Goal: Task Accomplishment & Management: Complete application form

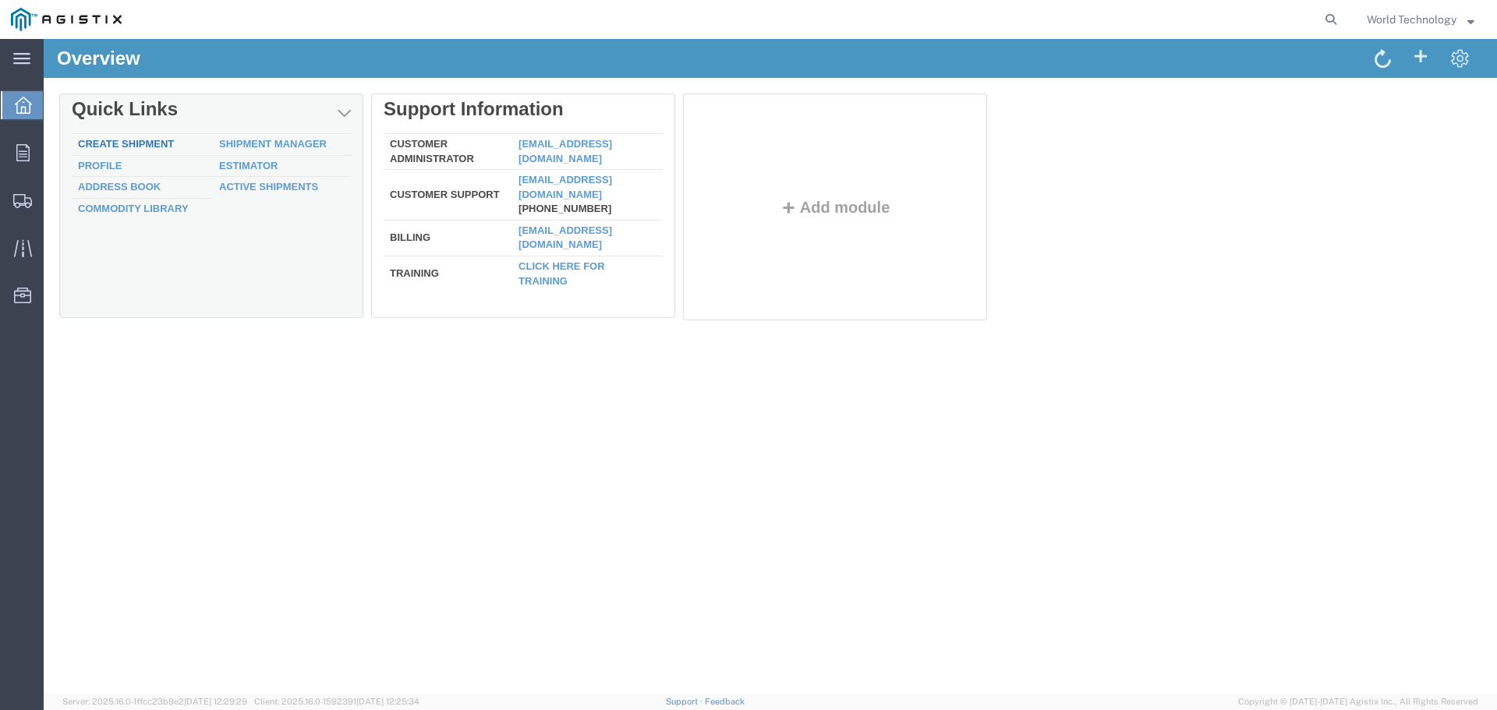
click at [122, 144] on link "Create Shipment" at bounding box center [126, 144] width 96 height 12
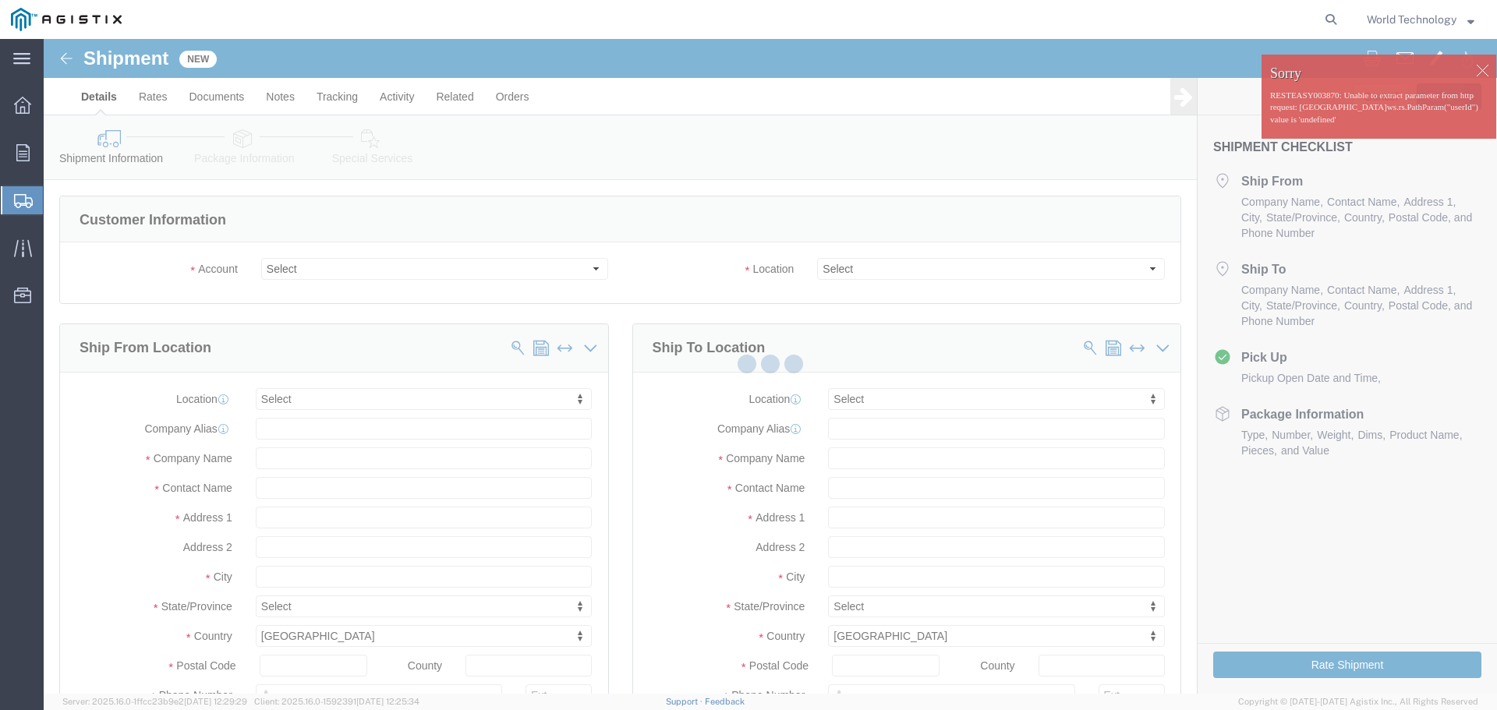
select select
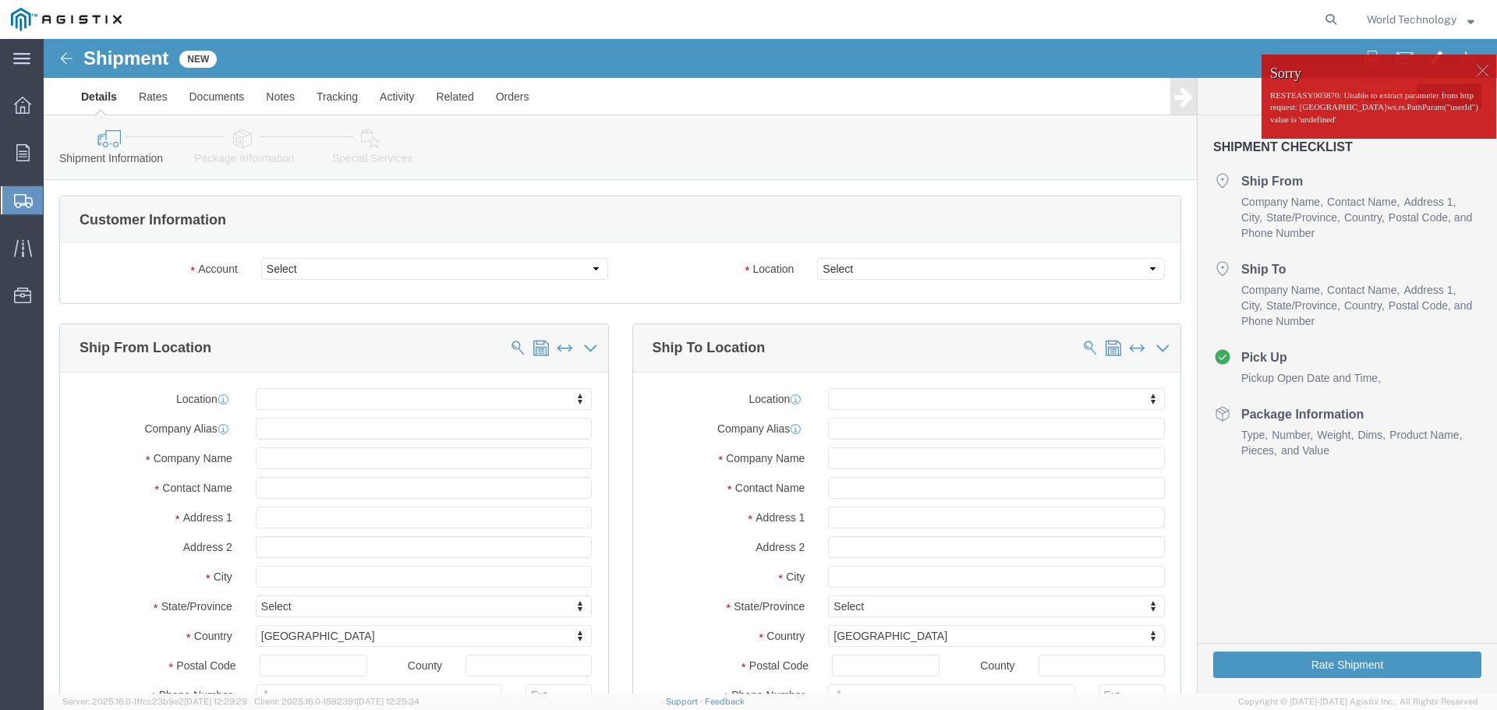
click div
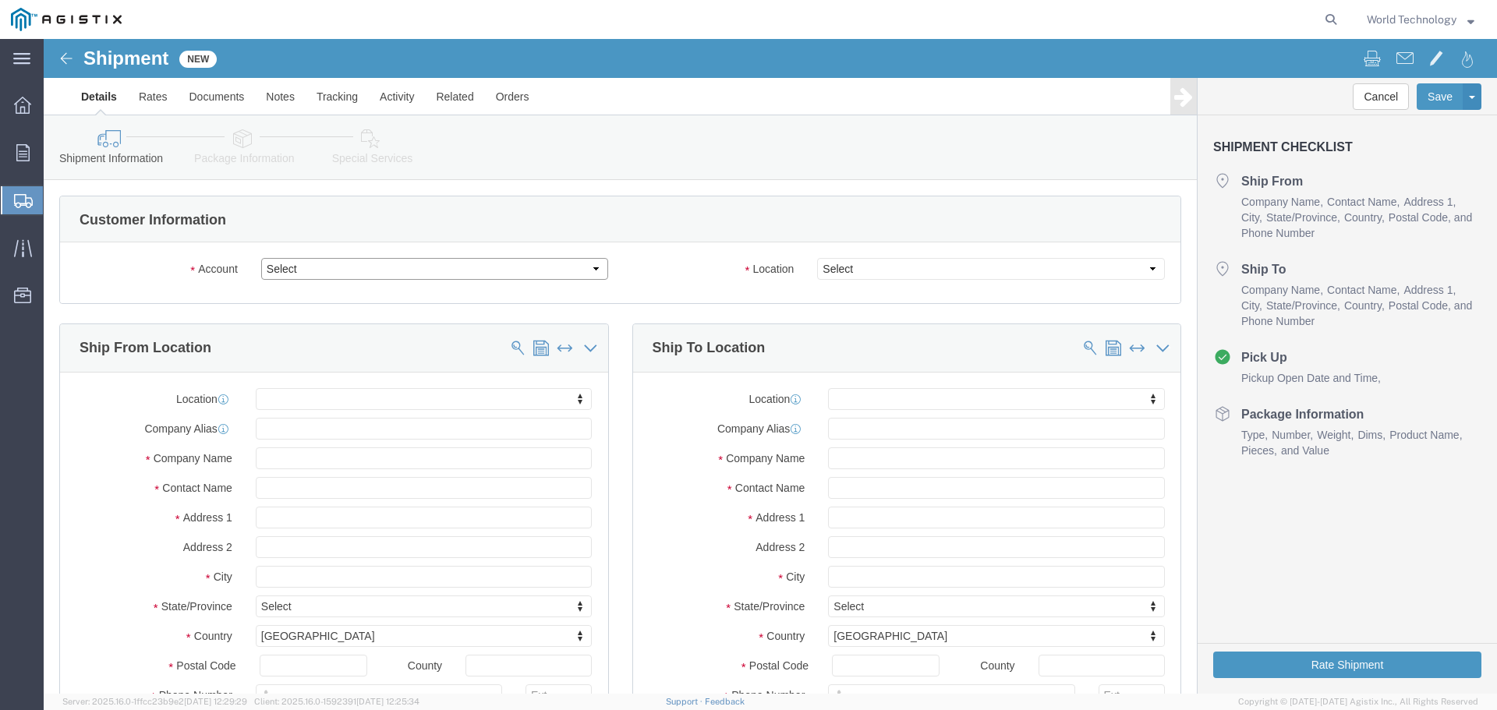
click select "Select PG&E World Wide Technology Inc"
select select "9596"
click select "Select PG&E World Wide Technology Inc"
select select "PURCHORD"
select select
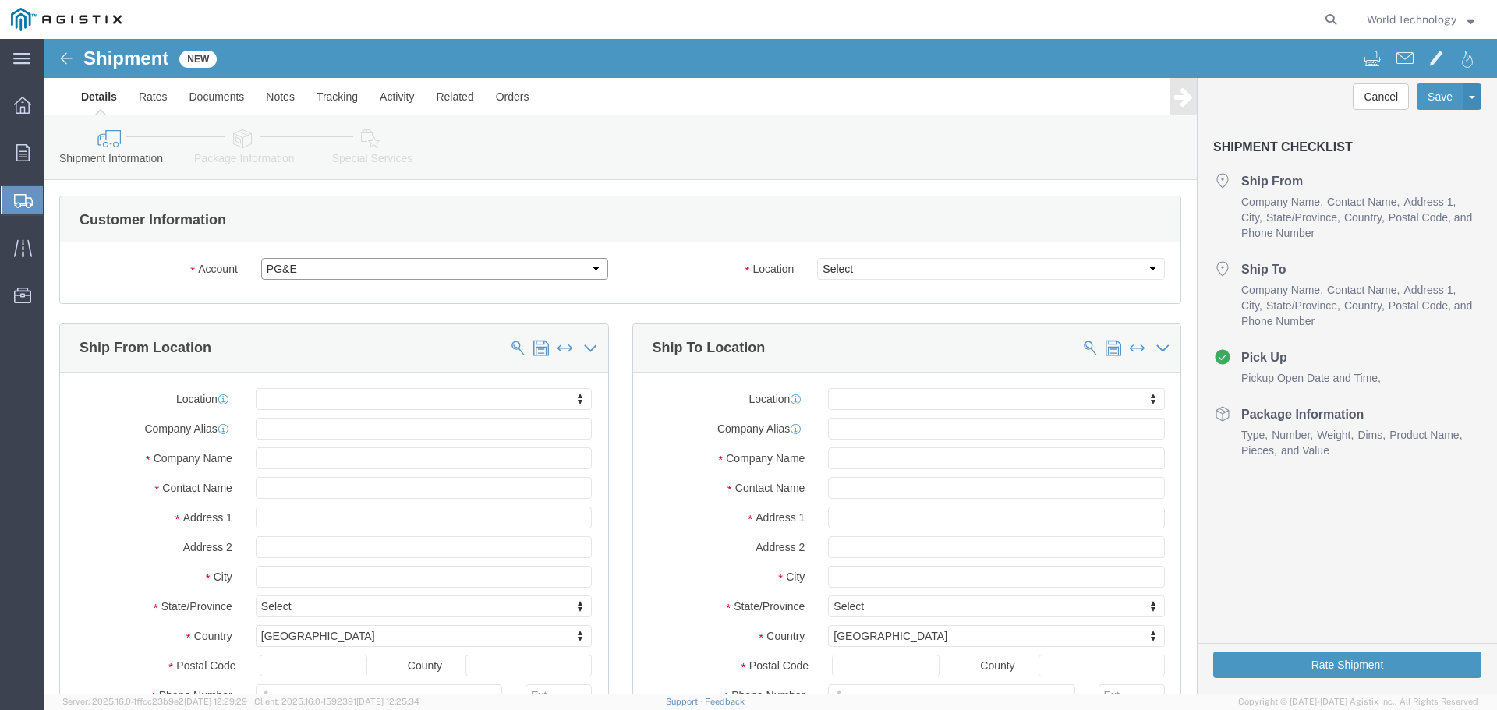
select select
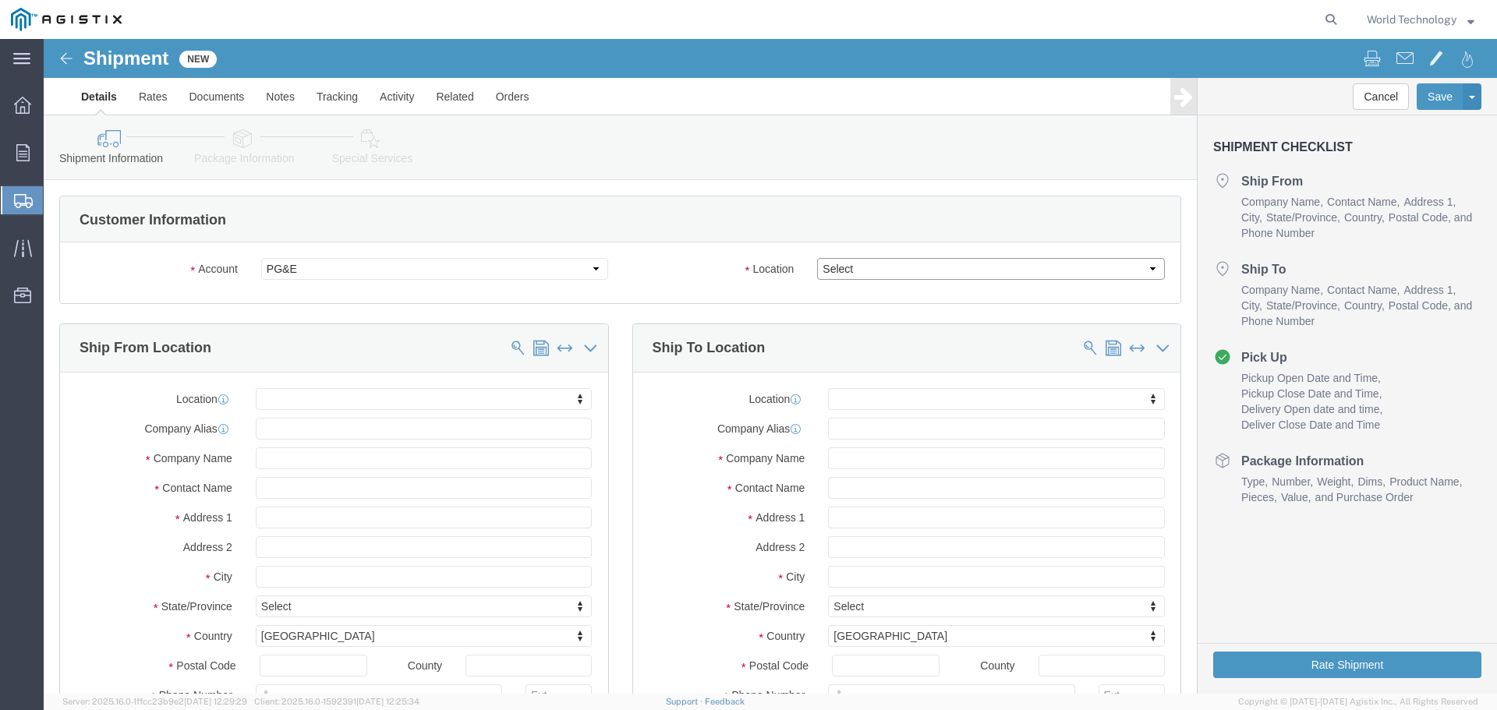
click select "Select All Others [GEOGRAPHIC_DATA] [GEOGRAPHIC_DATA] [GEOGRAPHIC_DATA] [GEOGRA…"
select select "19740"
click select "Select All Others [GEOGRAPHIC_DATA] [GEOGRAPHIC_DATA] [GEOGRAPHIC_DATA] [GEOGRA…"
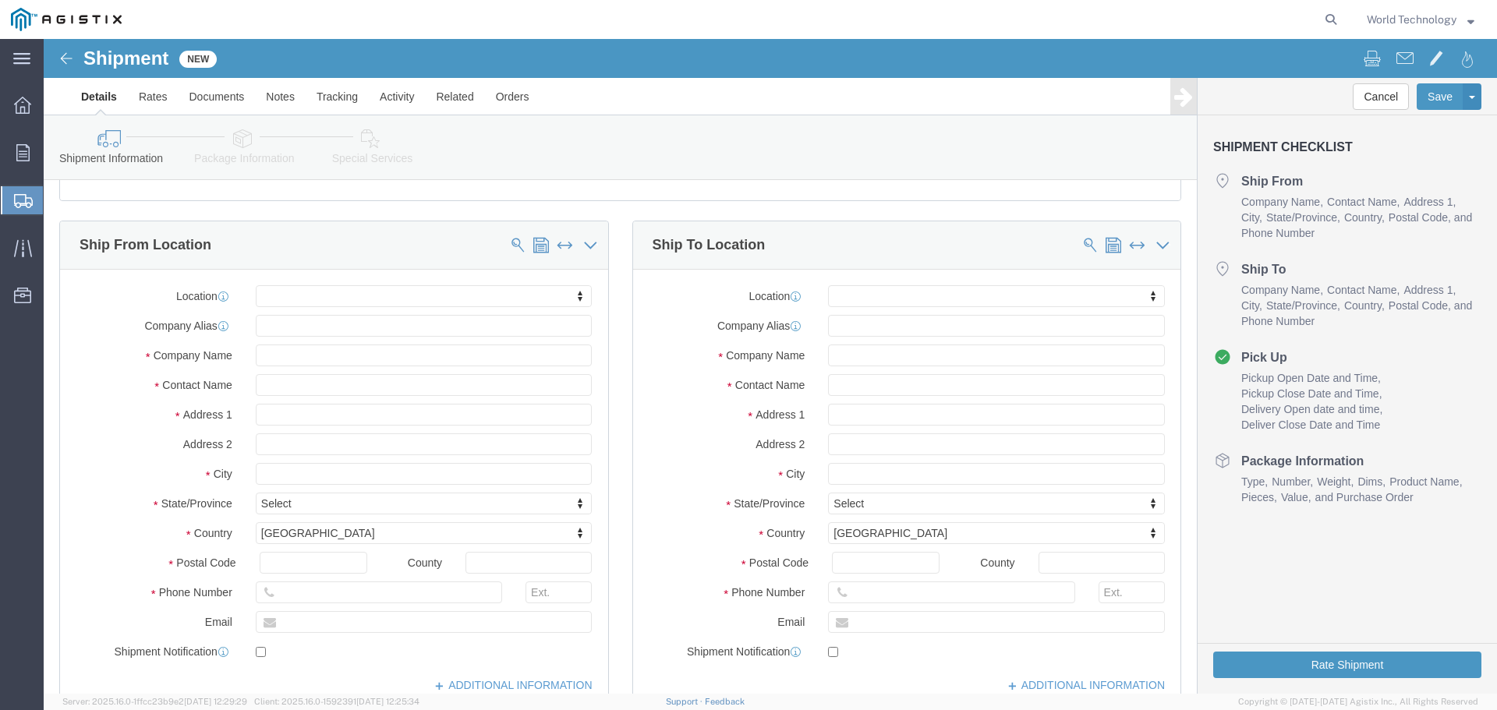
scroll to position [78, 0]
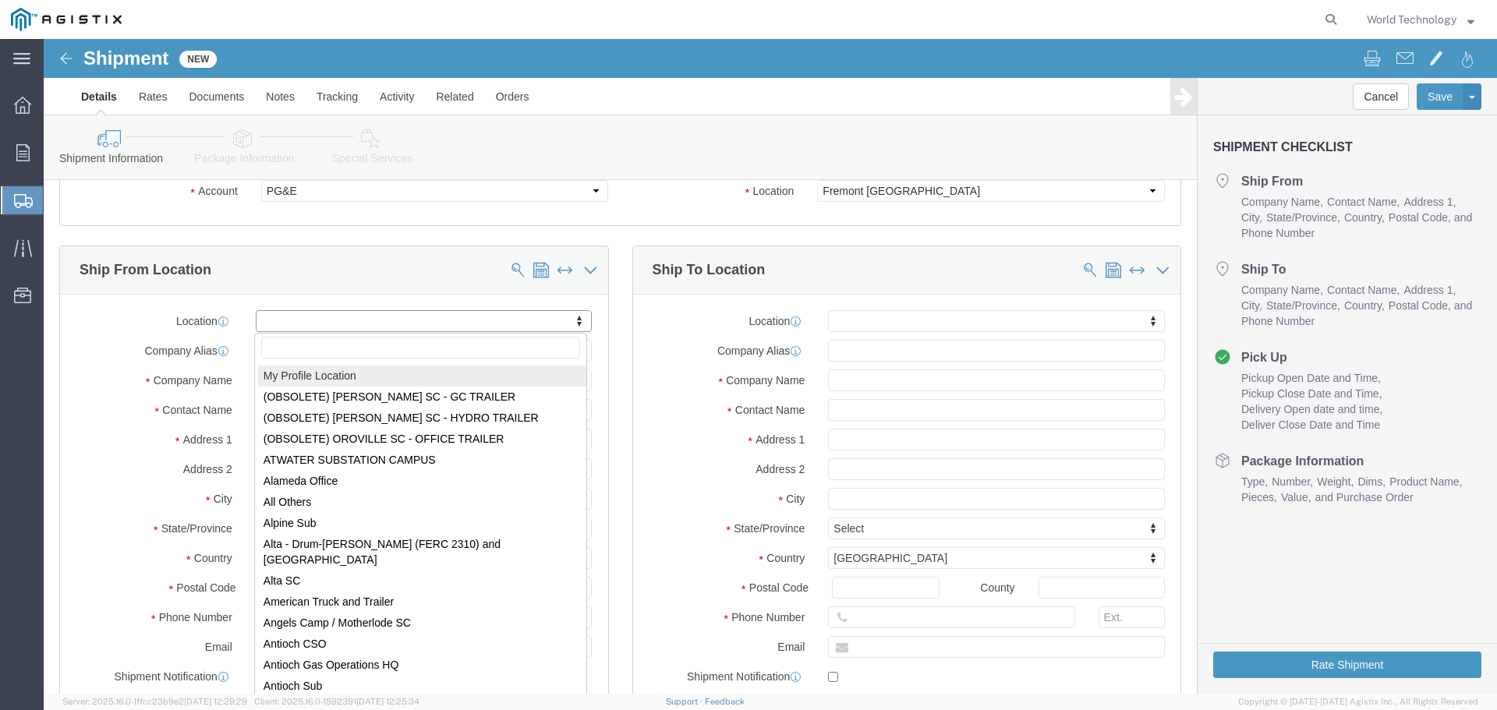
select select "MYPROFILE"
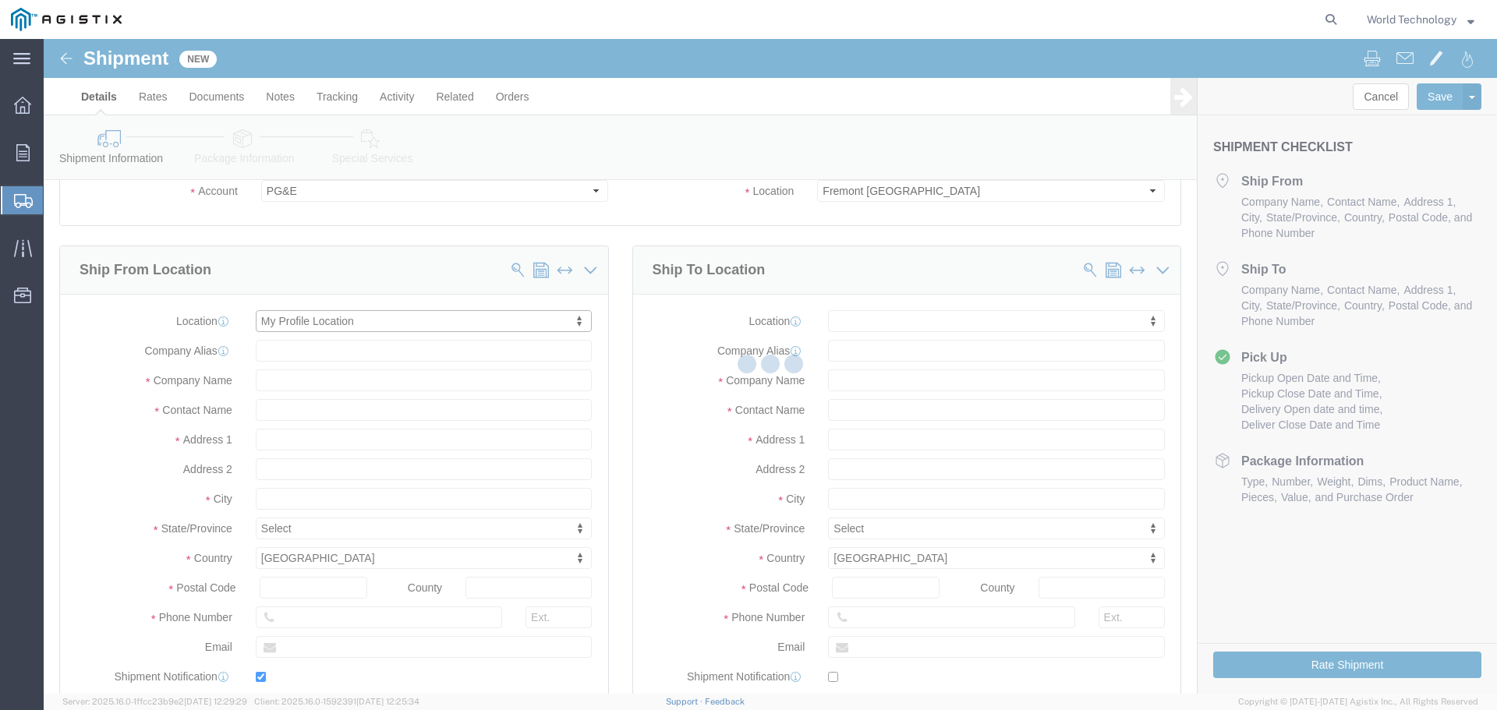
type input "World Wide Technology Inc"
type input "World Technology"
type input "[STREET_ADDRESS]"
type input "[GEOGRAPHIC_DATA]"
type input "62025"
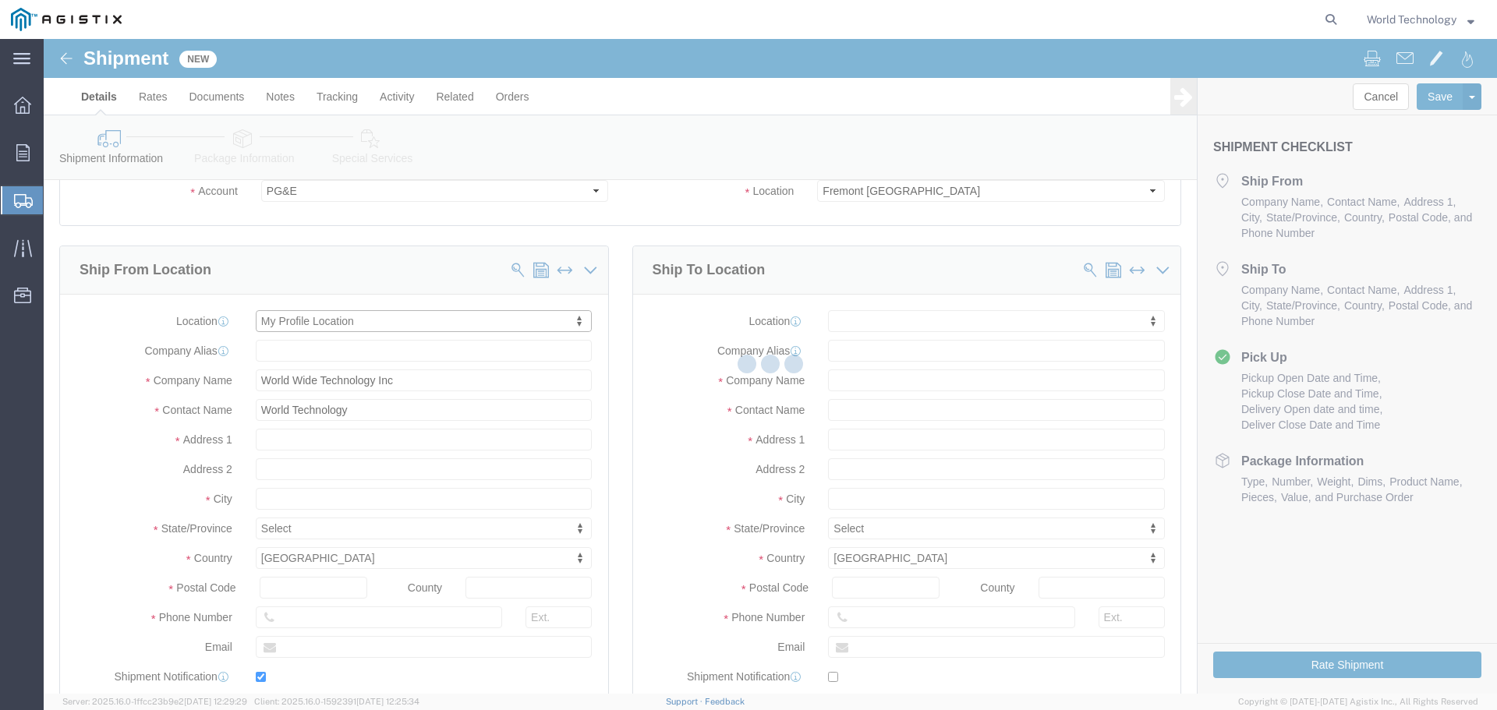
type input "3148240378"
type input "[EMAIL_ADDRESS][DOMAIN_NAME]"
checkbox input "true"
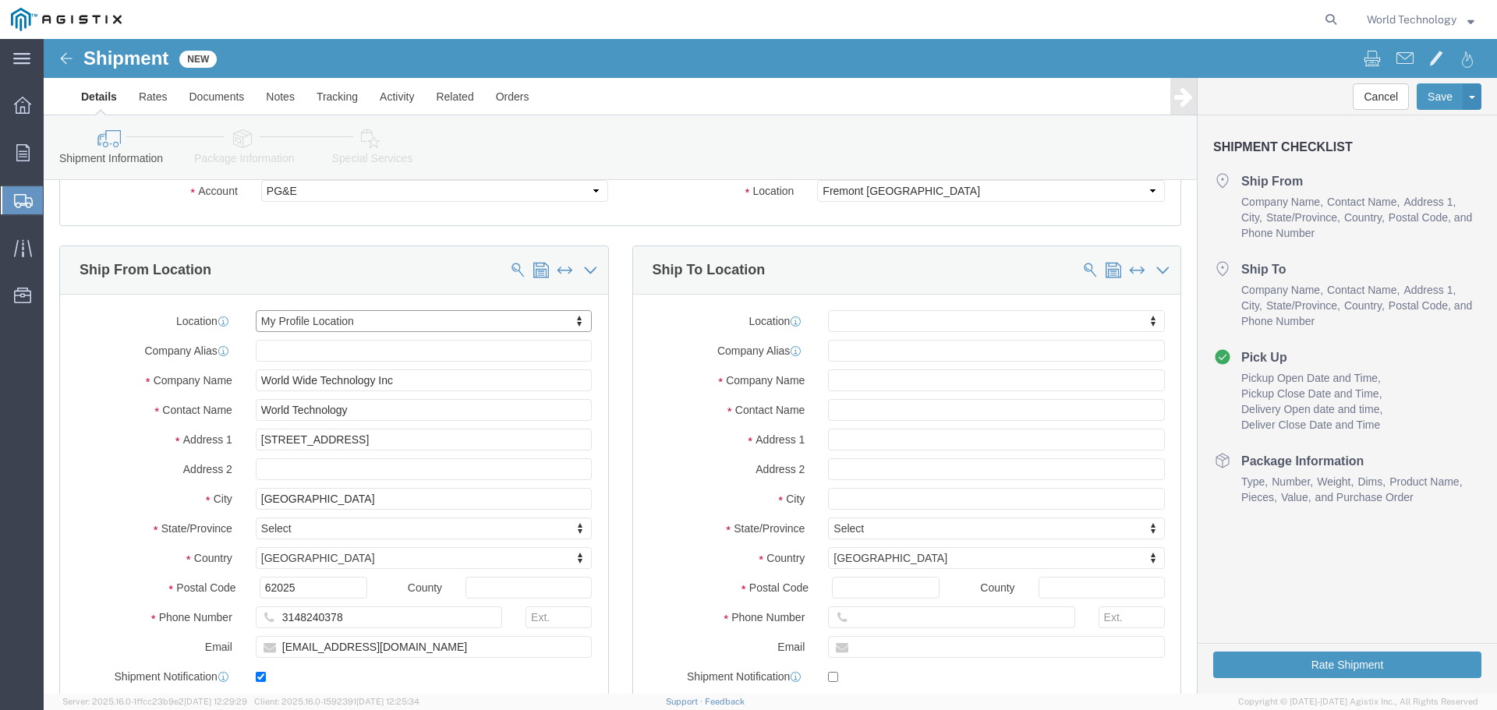
select select "IL"
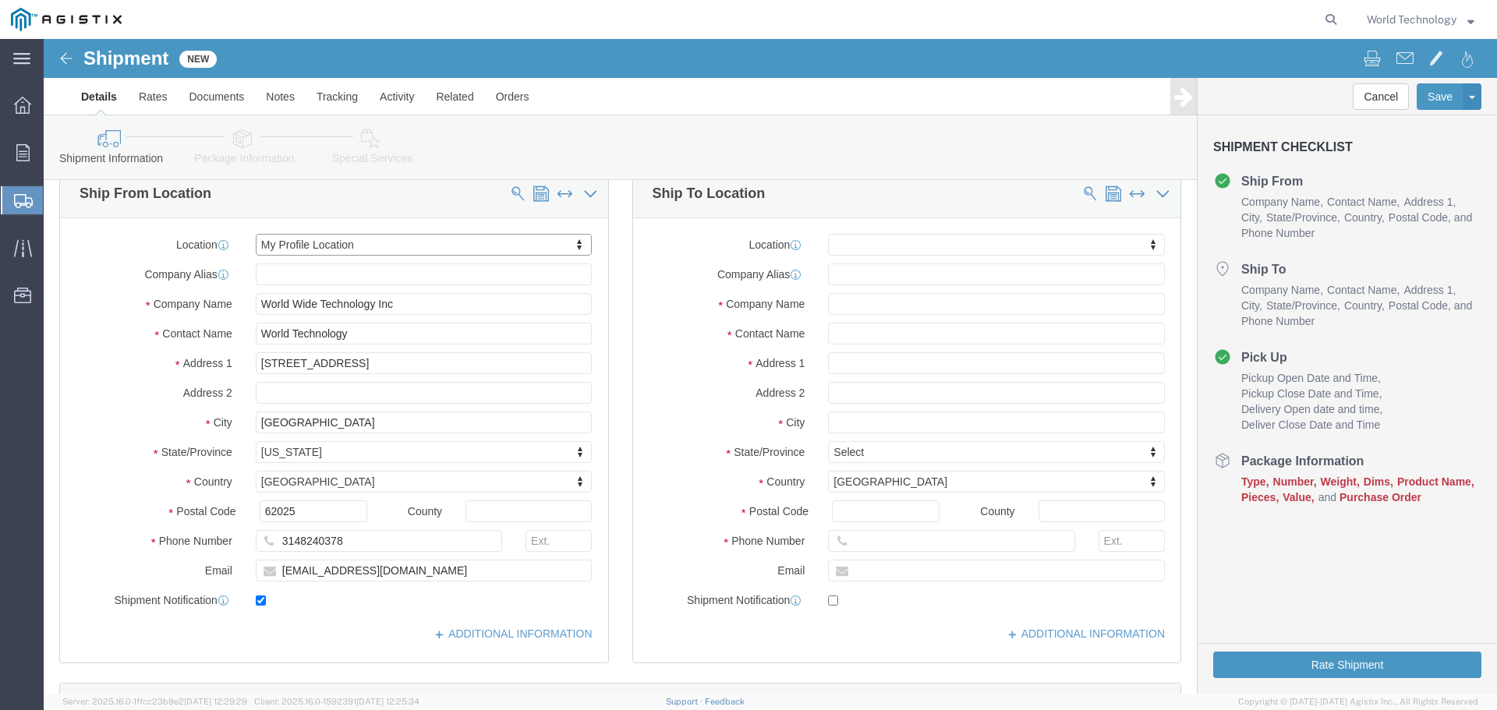
scroll to position [156, 0]
click input "text"
type input "z"
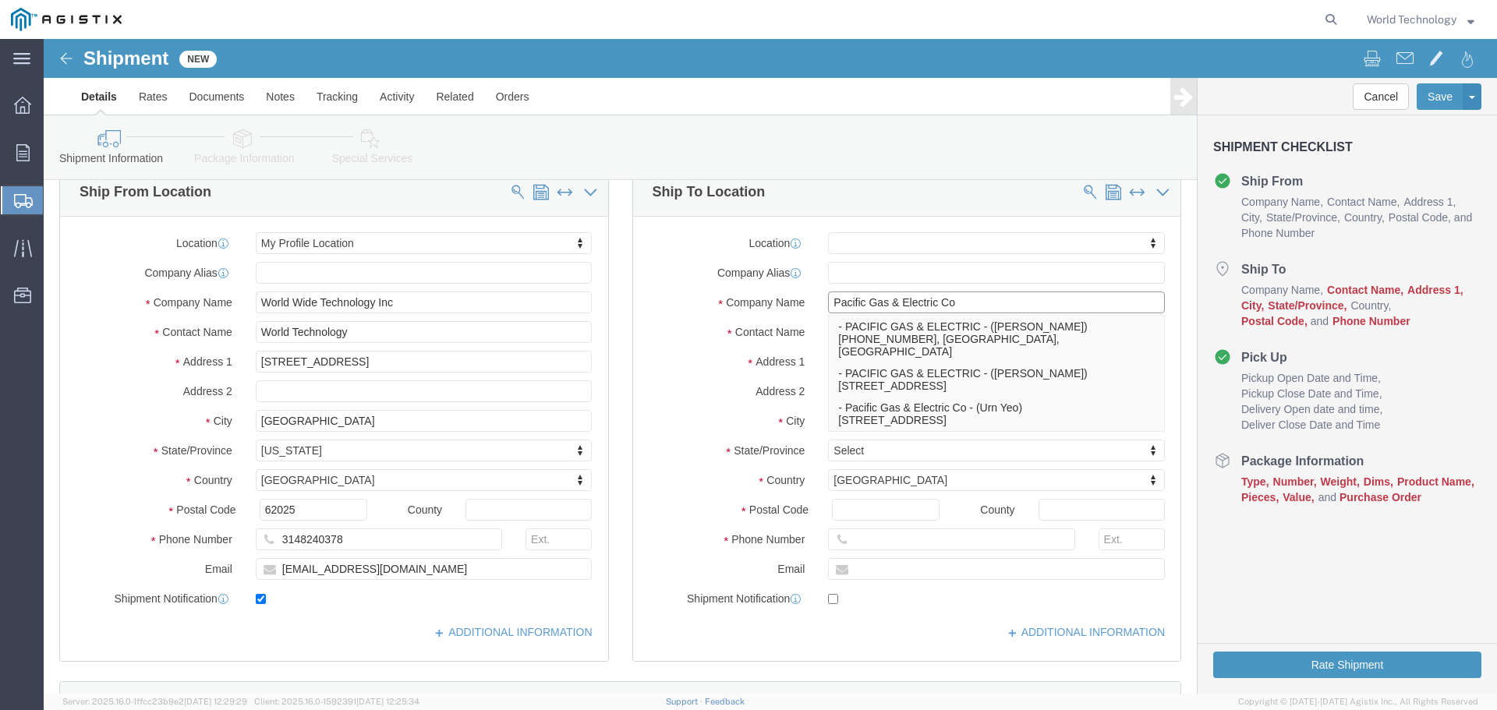
type input "Pacific Gas & Electric Co"
click label "Address 1"
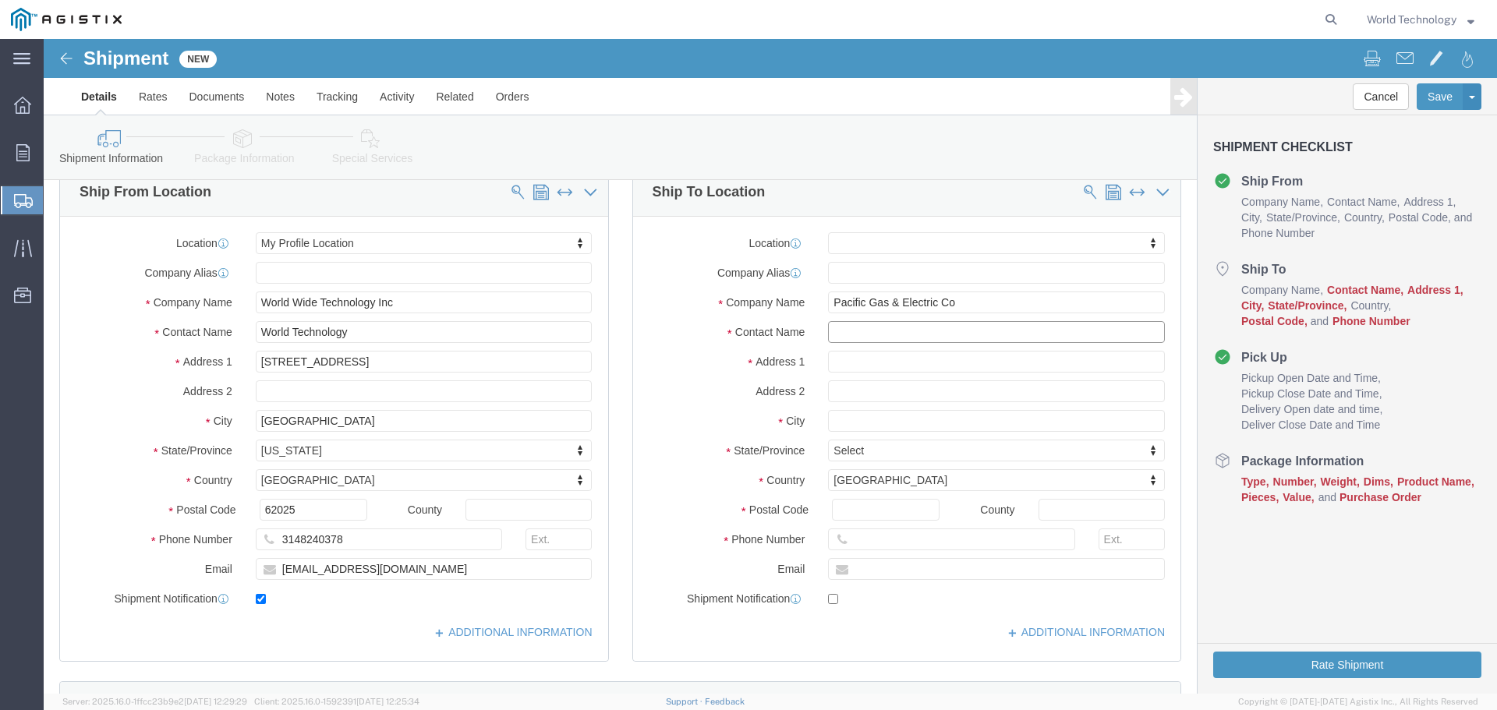
click input "text"
type input "[PERSON_NAME]"
click input "text"
type input "[STREET_ADDRESS]"
select select
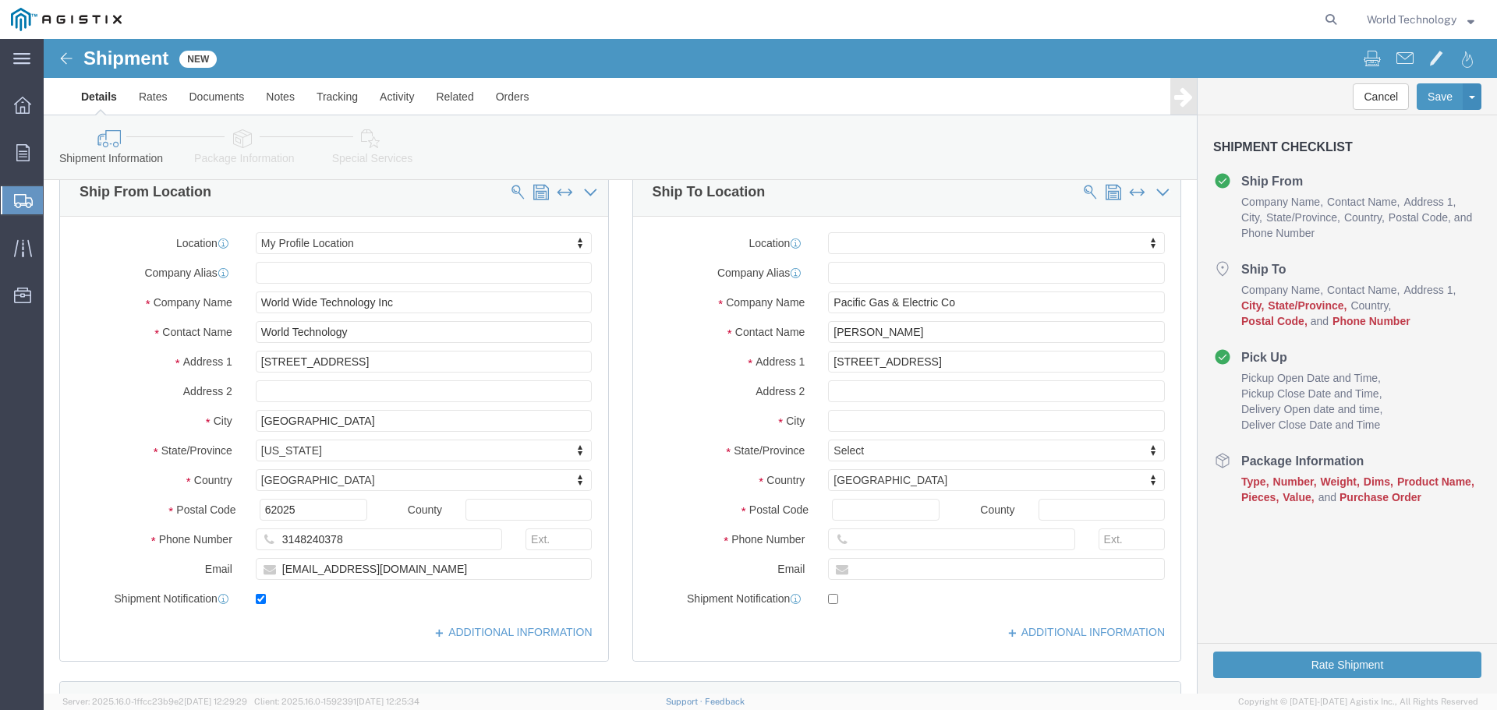
click div "Location My Profile Location (OBSOLETE) [PERSON_NAME] SC - GC TRAILER (OBSOLETE…"
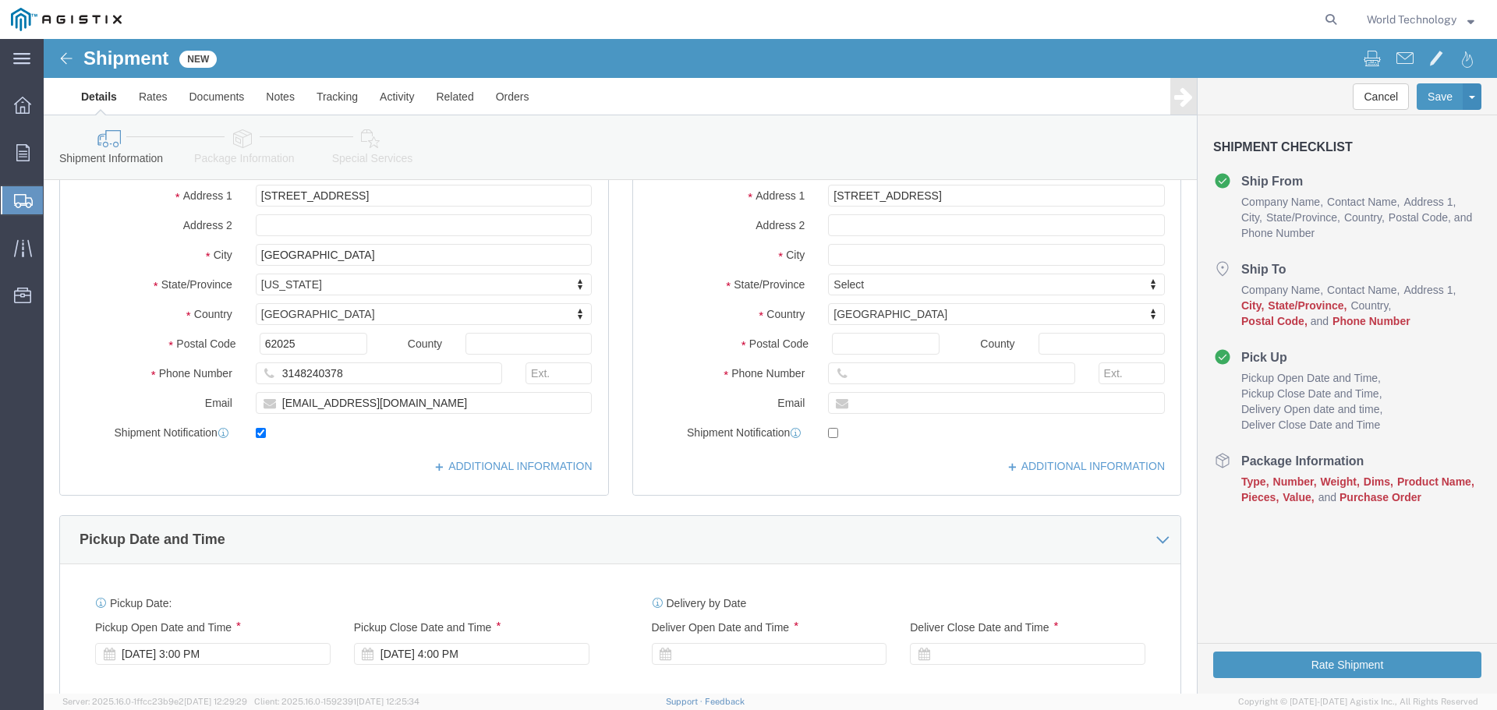
scroll to position [105, 0]
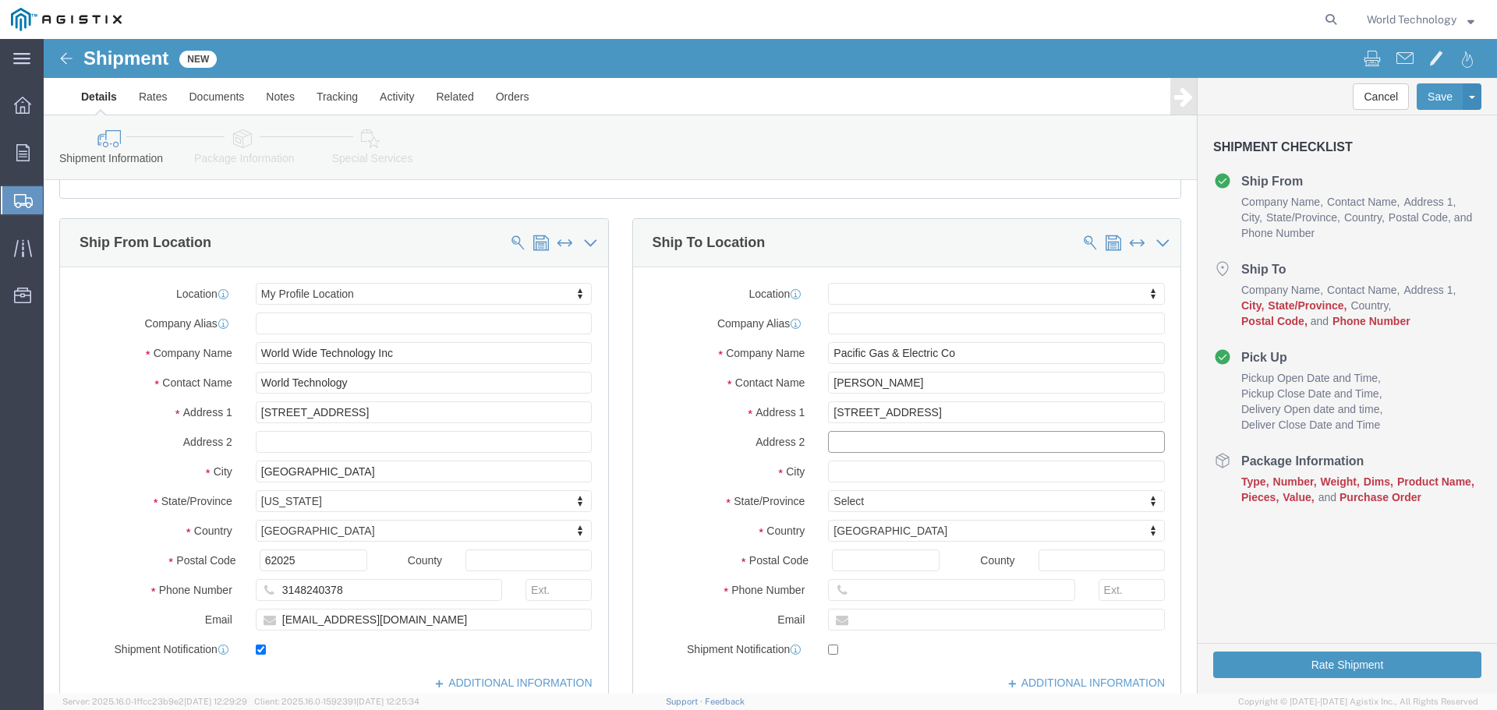
click input "text"
type input "C/O Layline Automation"
click input "text"
type input "Stockton"
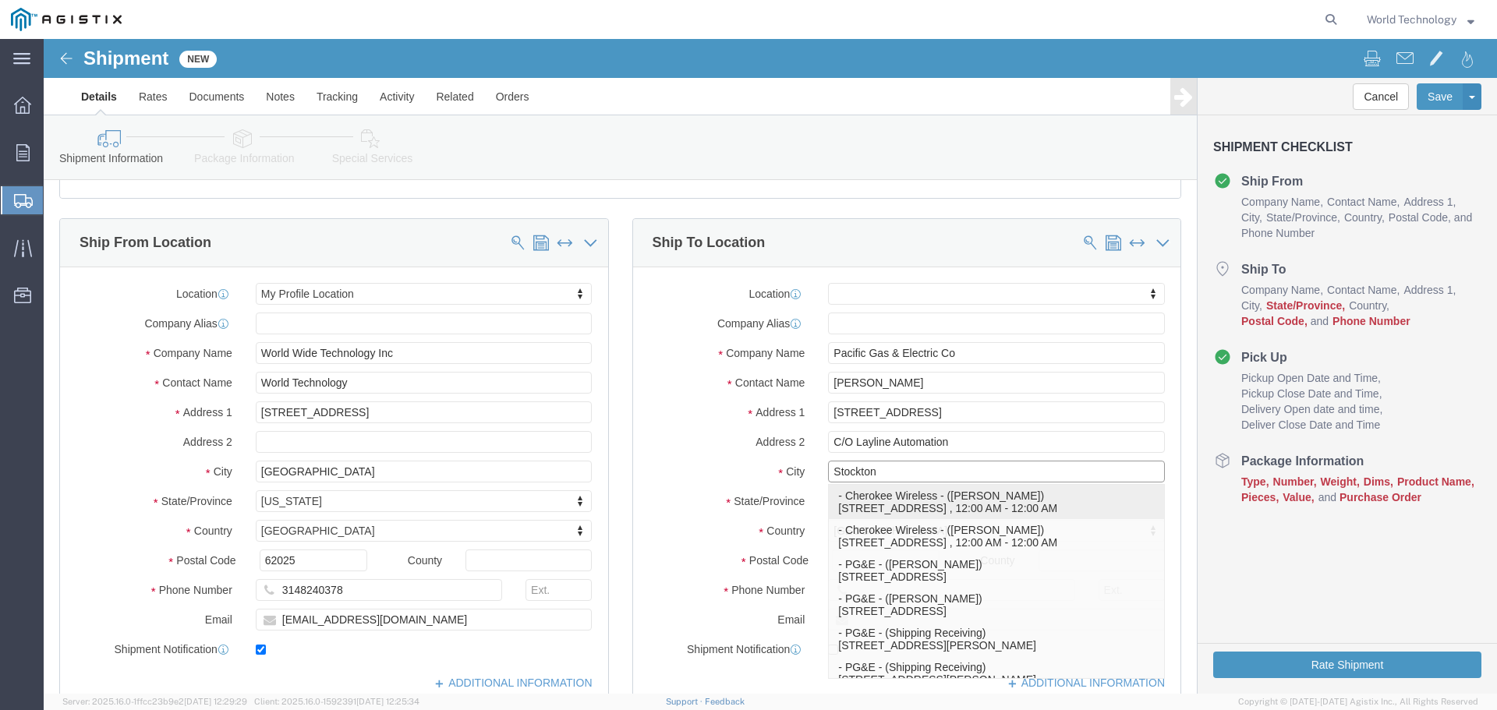
click p "- Cherokee Wireless - ([PERSON_NAME]) [STREET_ADDRESS][PERSON_NAME] , 12:00 AM …"
select select
type input "Cherokee Wireless"
type input "[PERSON_NAME]"
type input "[STREET_ADDRESS]"
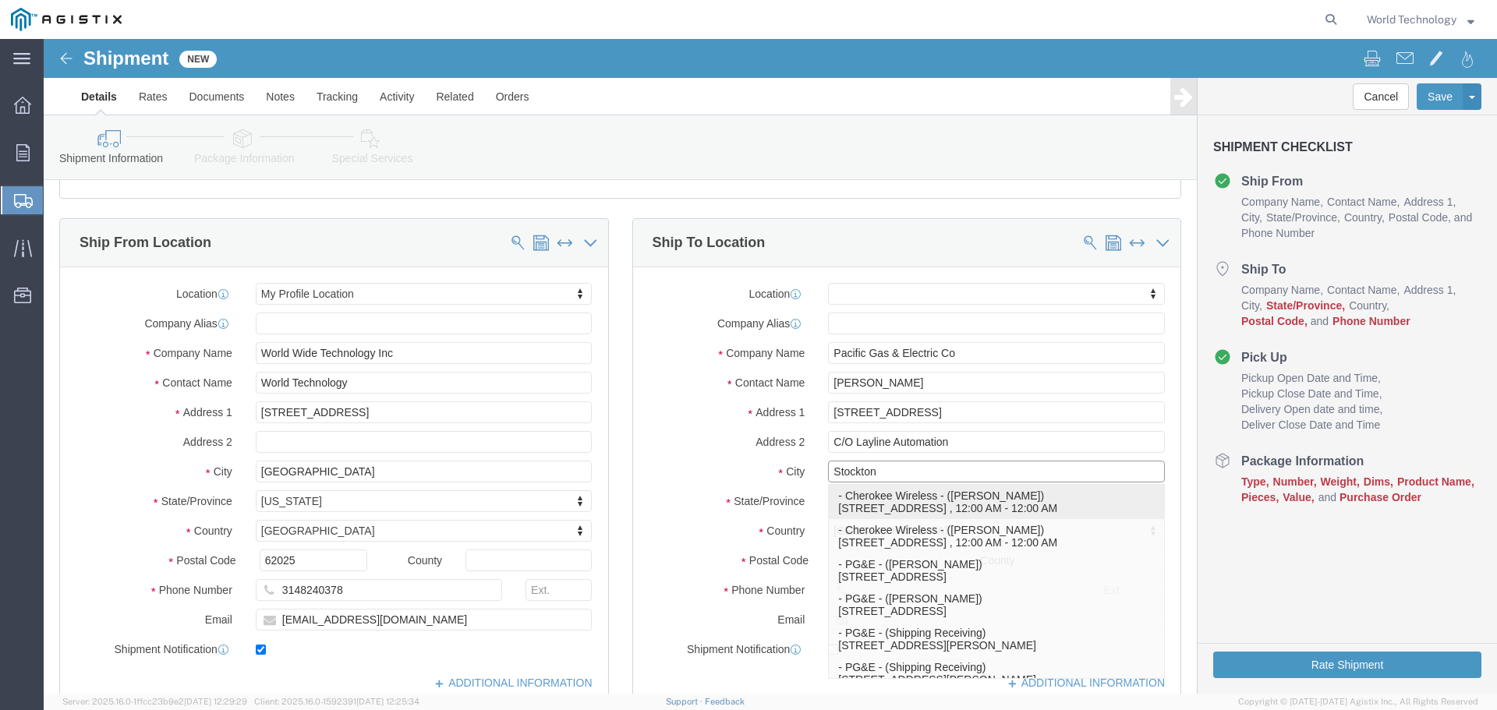
type input "Stockton"
type input "95205"
type input "[PHONE_NUMBER]"
select select "CA"
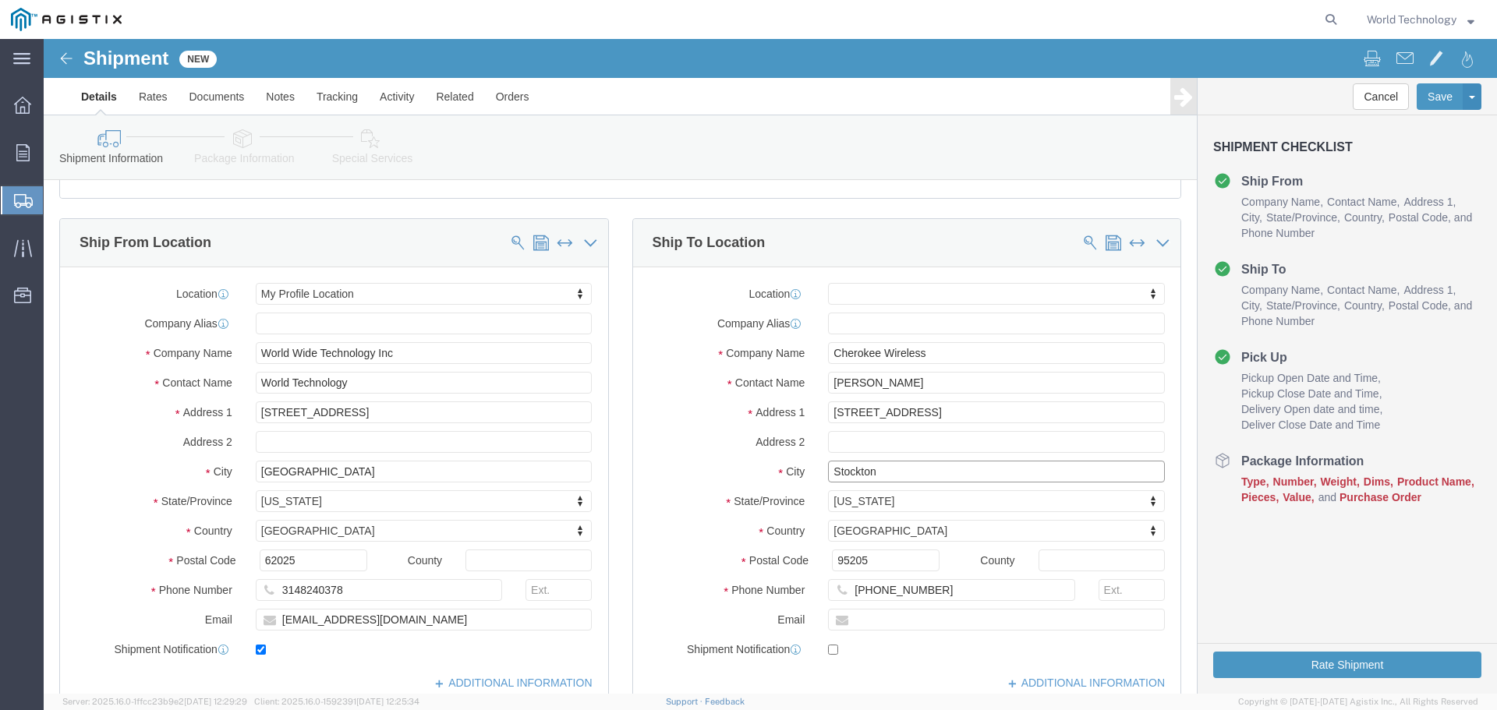
click input "Stockton"
type input "Stockton"
select select
click input "95205"
type input "9"
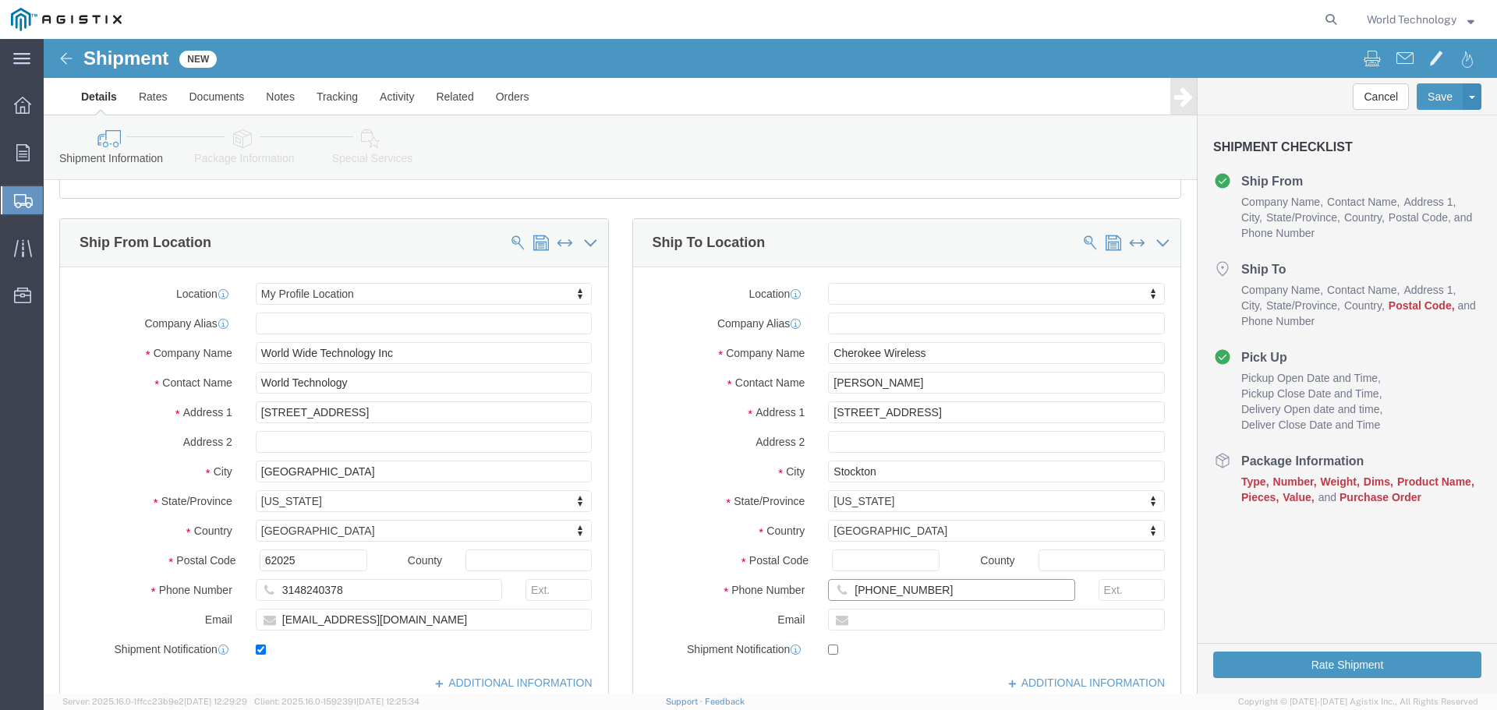
click input "[PHONE_NUMBER]"
select select
type input "2"
drag, startPoint x: 898, startPoint y: 371, endPoint x: 627, endPoint y: 348, distance: 271.6
click div "Location My Profile Location (OBSOLETE) [PERSON_NAME] SC - GC TRAILER (OBSOLETE…"
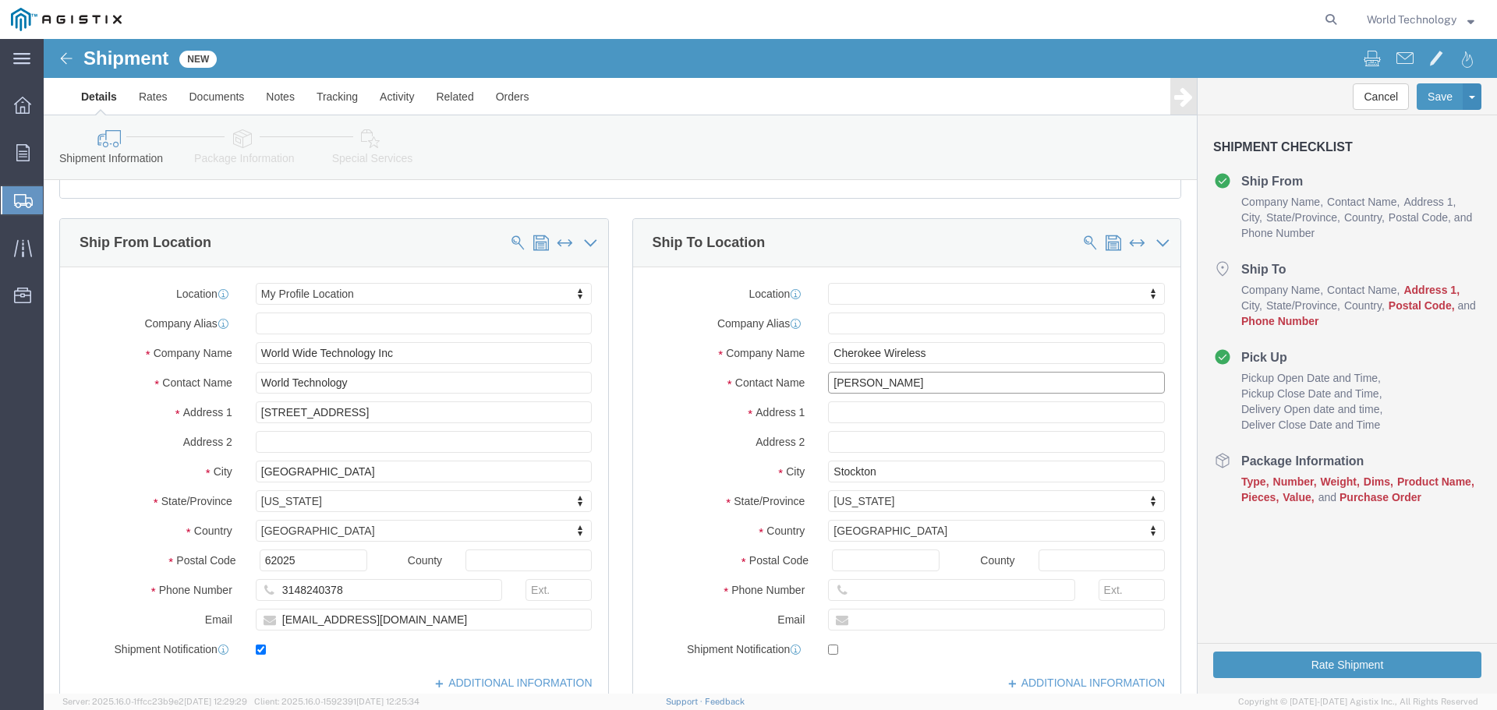
select select
drag, startPoint x: 866, startPoint y: 341, endPoint x: 771, endPoint y: 336, distance: 95.3
click div "Contact Name [PERSON_NAME]"
drag, startPoint x: 874, startPoint y: 320, endPoint x: 716, endPoint y: 308, distance: 158.8
click div "Company Name Cherokee Wireless Pacific Gas & Electric Co"
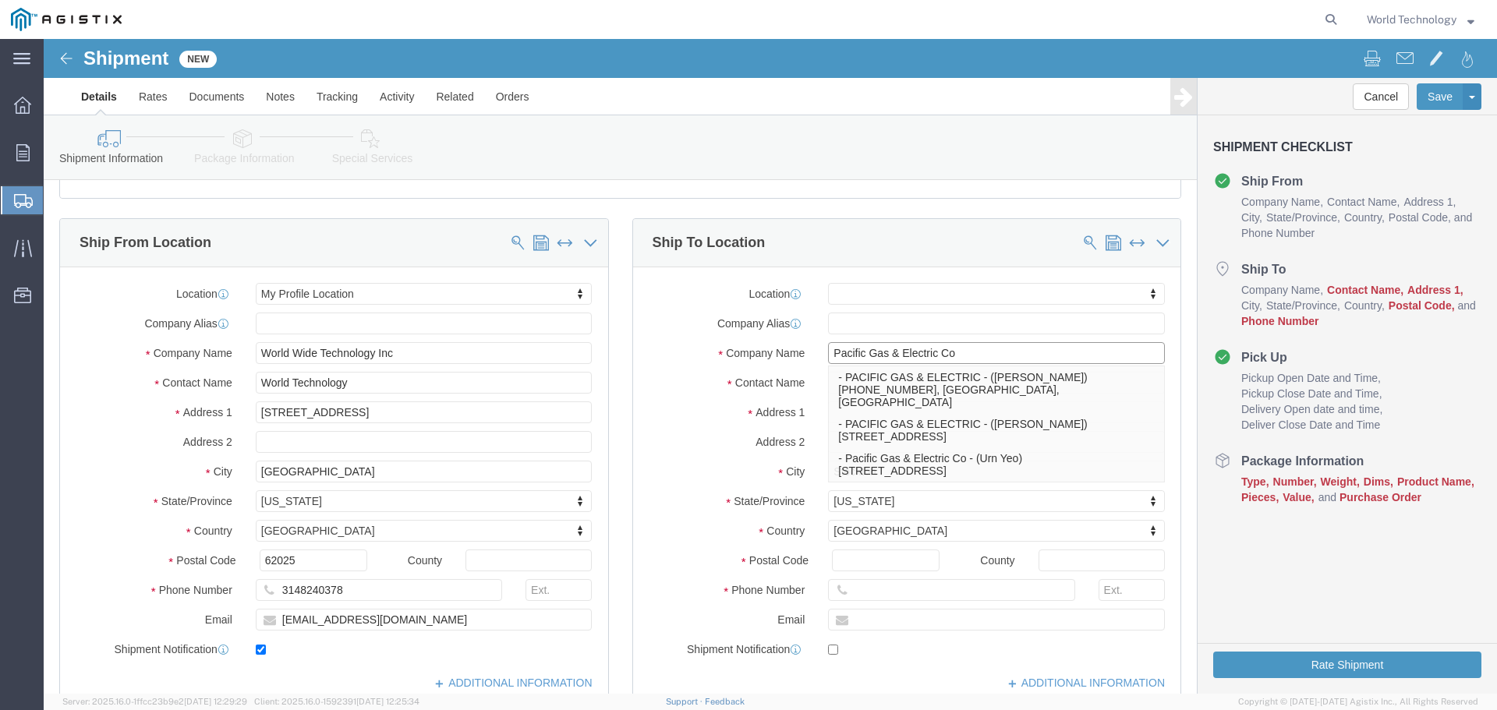
type input "Pacific Gas & Electric Co"
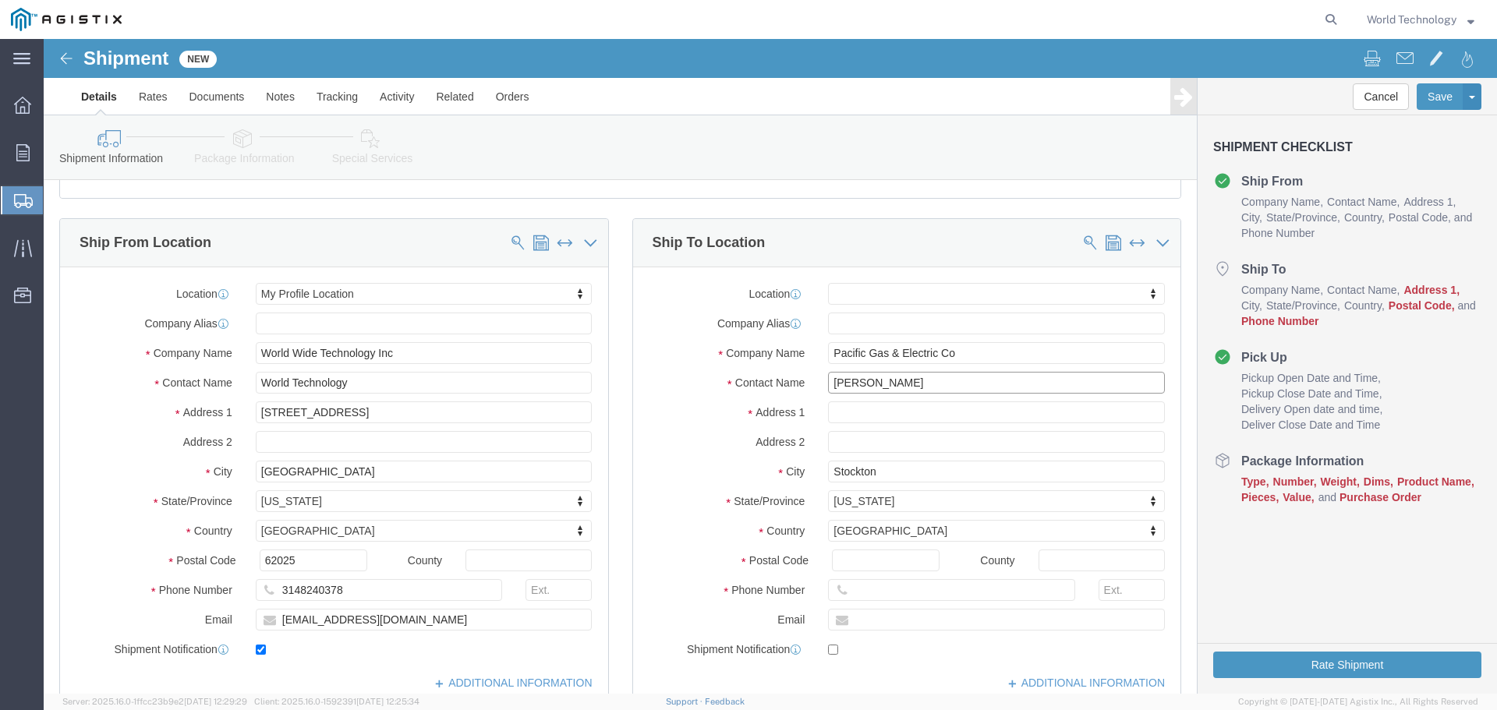
type input "[PERSON_NAME]"
type input "[STREET_ADDRESS]"
select select
type input "C/O Layline Automation"
click input "Postal Code"
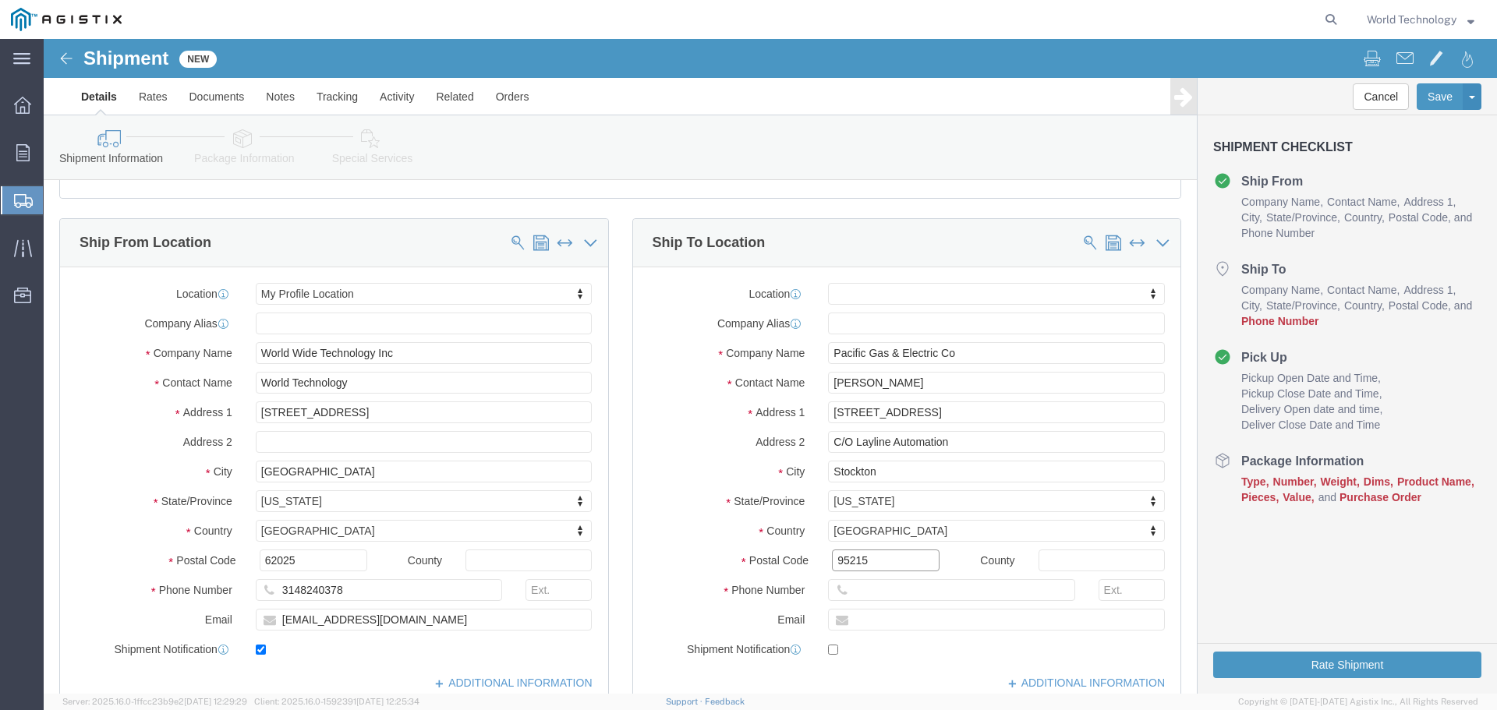
type input "95215"
select select
click input "text"
type input "[PHONE_NUMBER]"
click label "Phone Number"
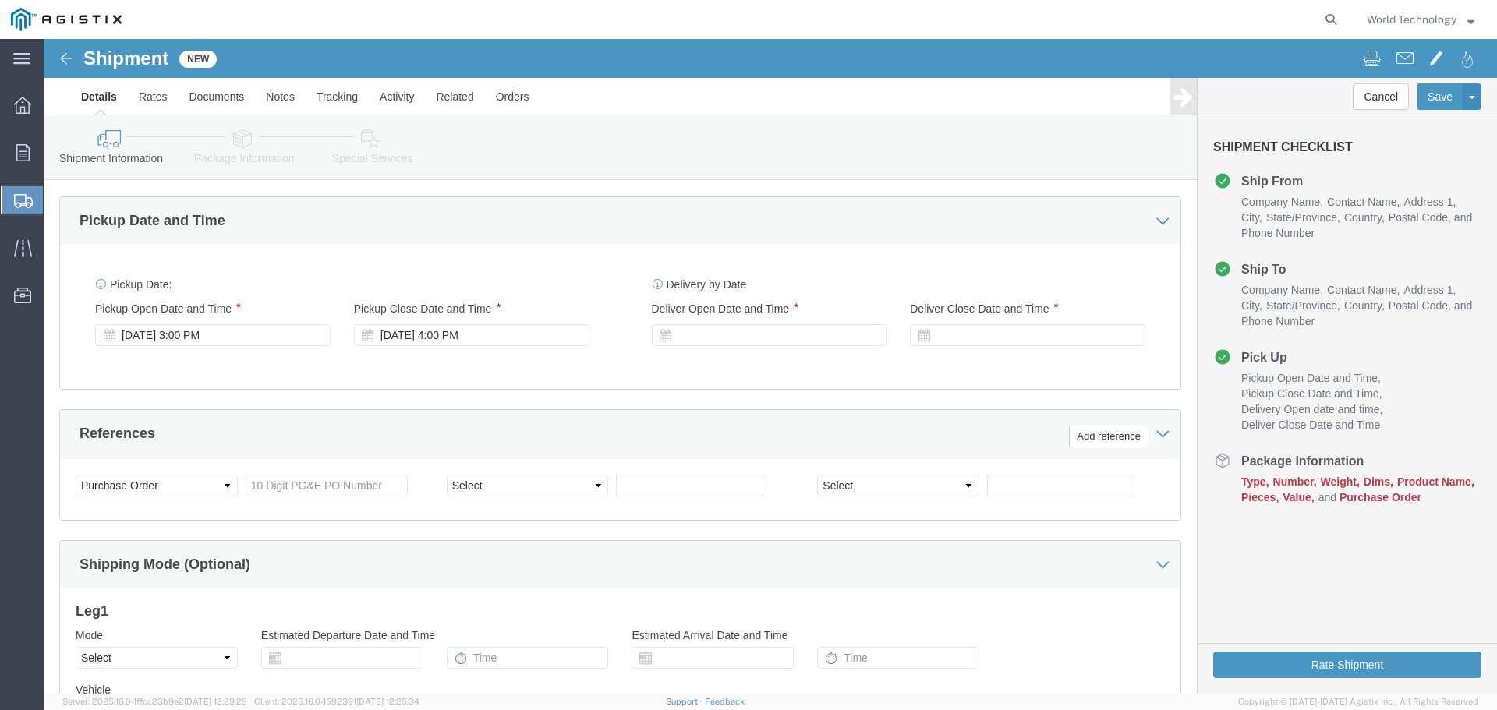
scroll to position [651, 0]
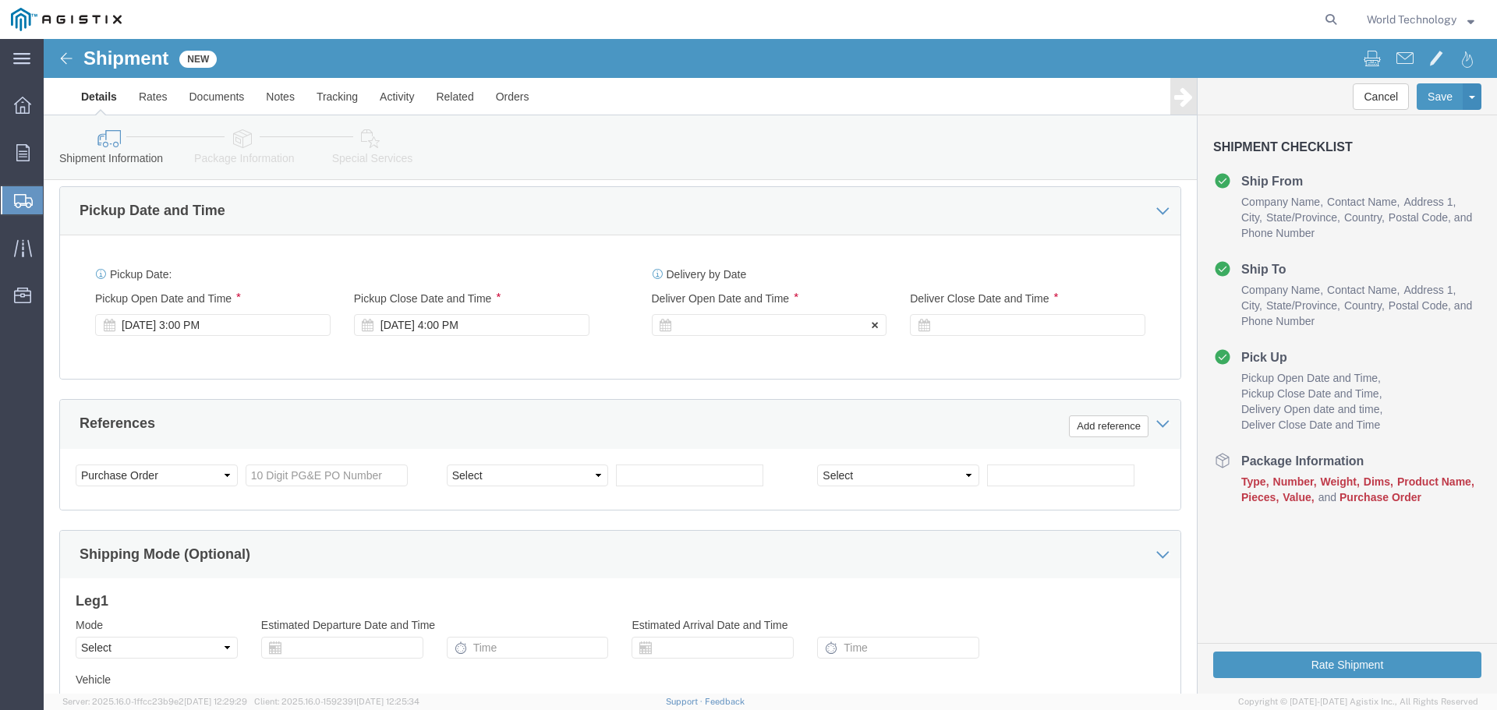
click div
click input "5:00 PM"
click input "8:00 PM"
type input "8:00 AM"
click button "Apply"
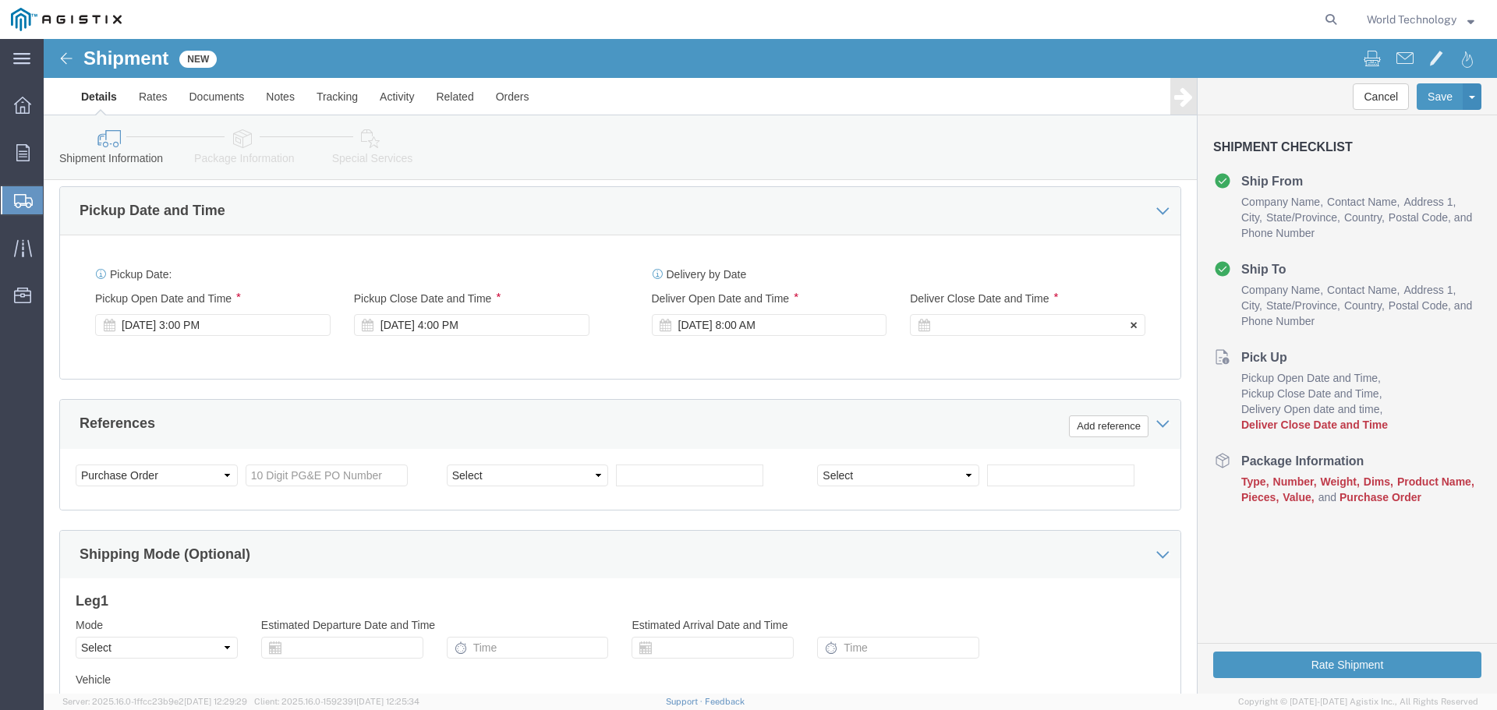
click div
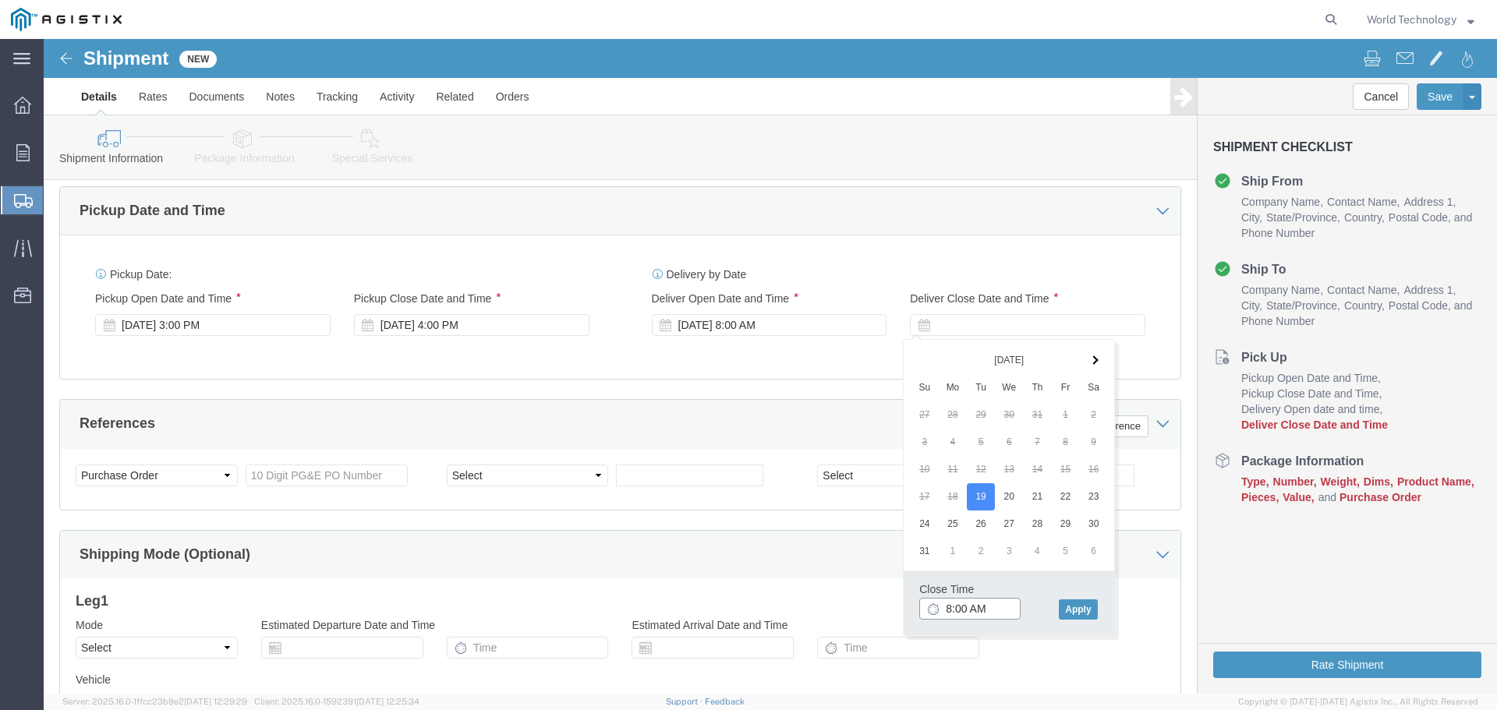
click input "8:00 AM"
type input "8:00 PM"
click button "Apply"
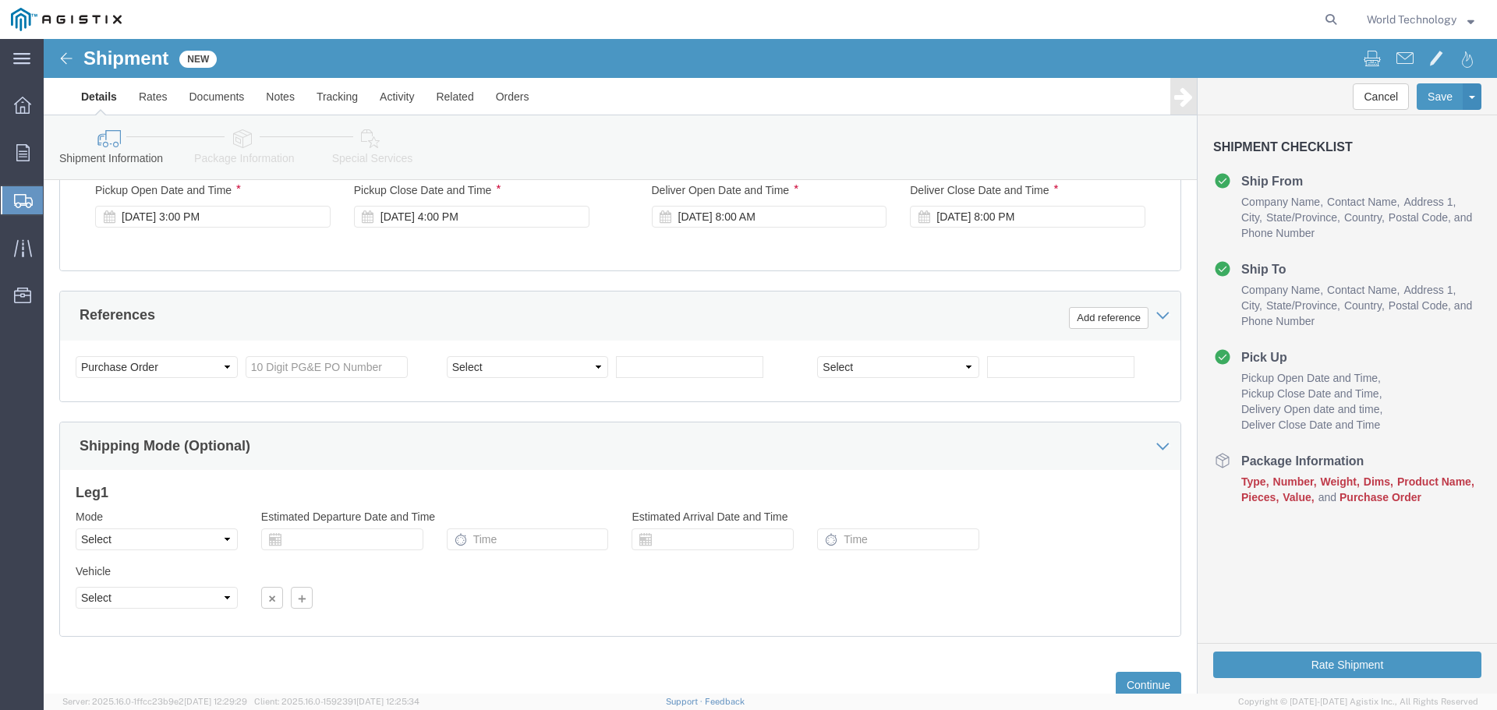
scroll to position [807, 0]
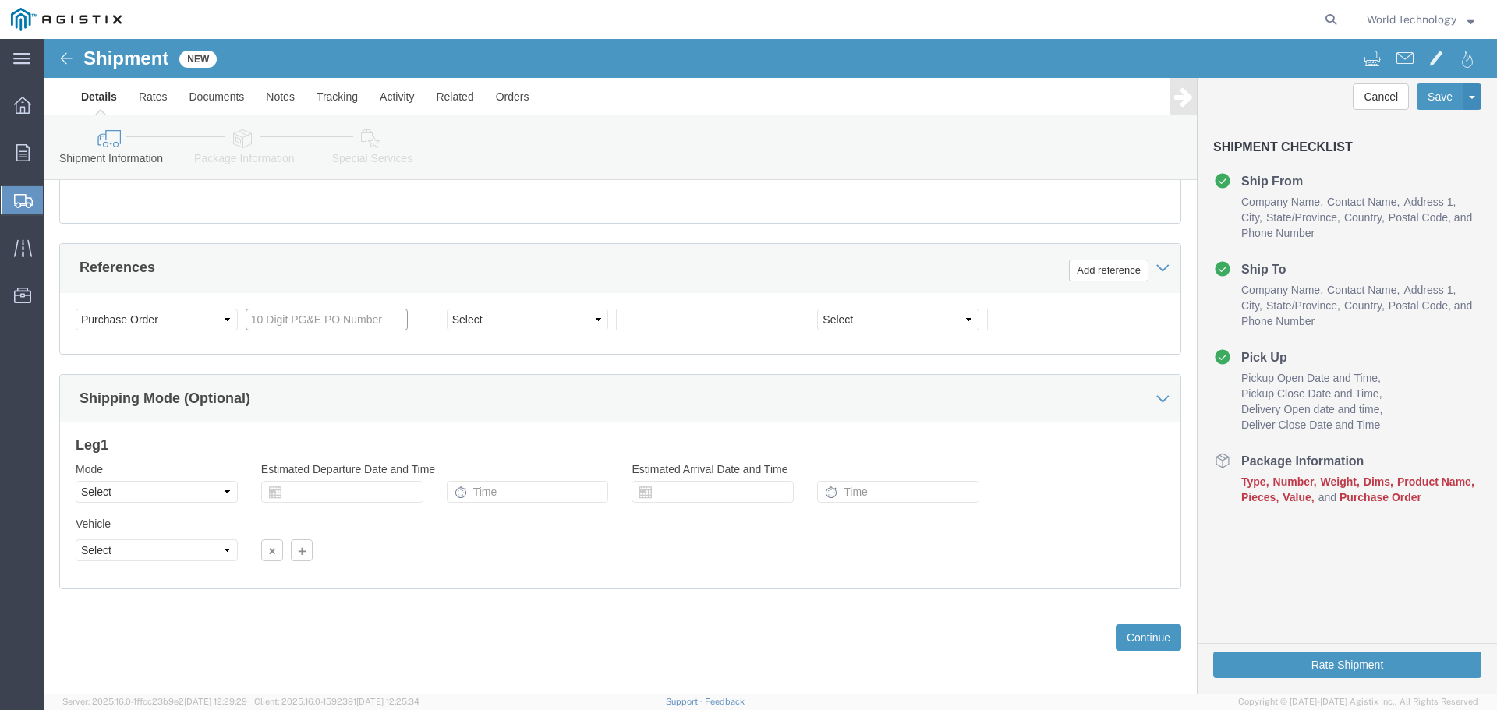
click input "text"
type input "2701213653"
click select "Select Account Type Activity ID Airline Appointment Number ASN Batch Request # …"
select select "SALEORDR"
click select "Select Account Type Activity ID Airline Appointment Number ASN Batch Request # …"
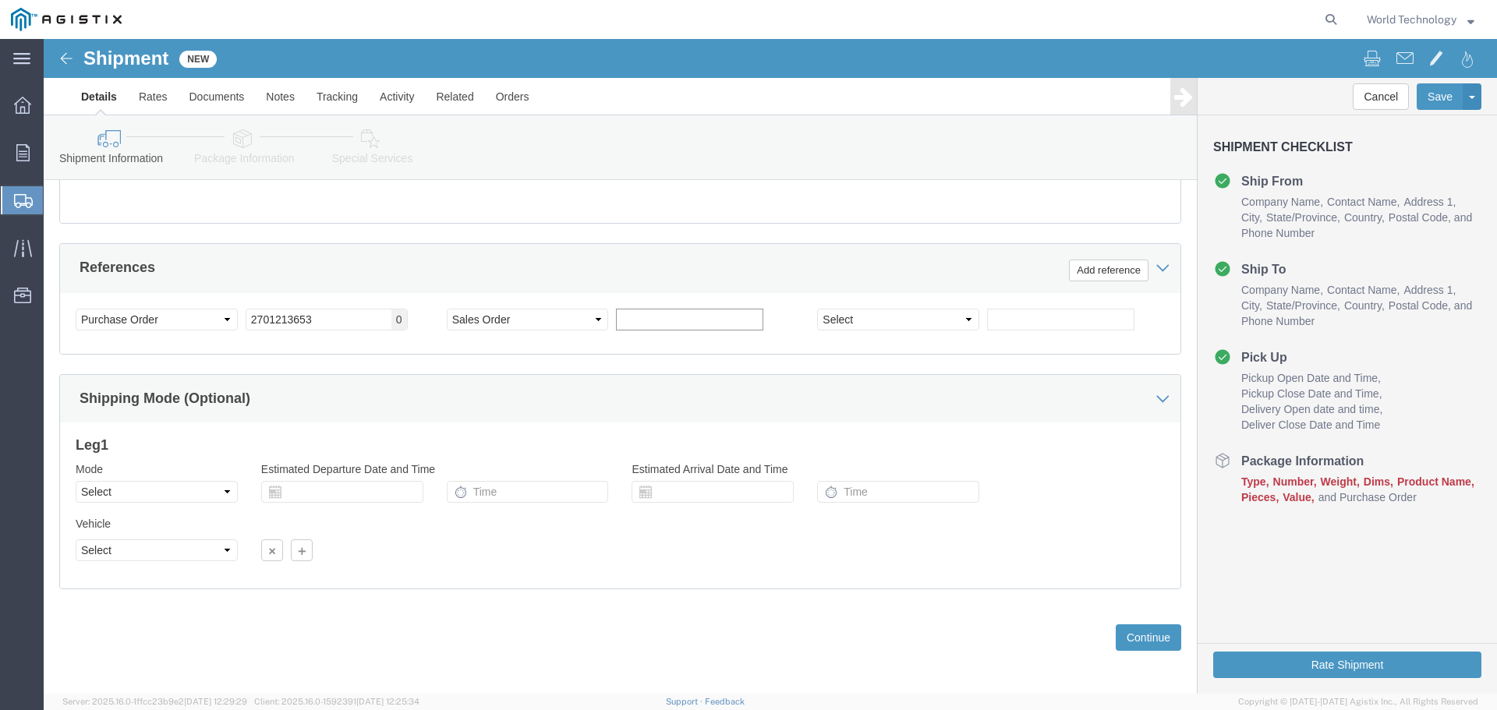
click input "text"
type input "12271715"
drag, startPoint x: 795, startPoint y: 271, endPoint x: 799, endPoint y: 287, distance: 15.9
click select "Select Account Type Activity ID Airline Appointment Number ASN Batch Request # …"
select select "DELNUM"
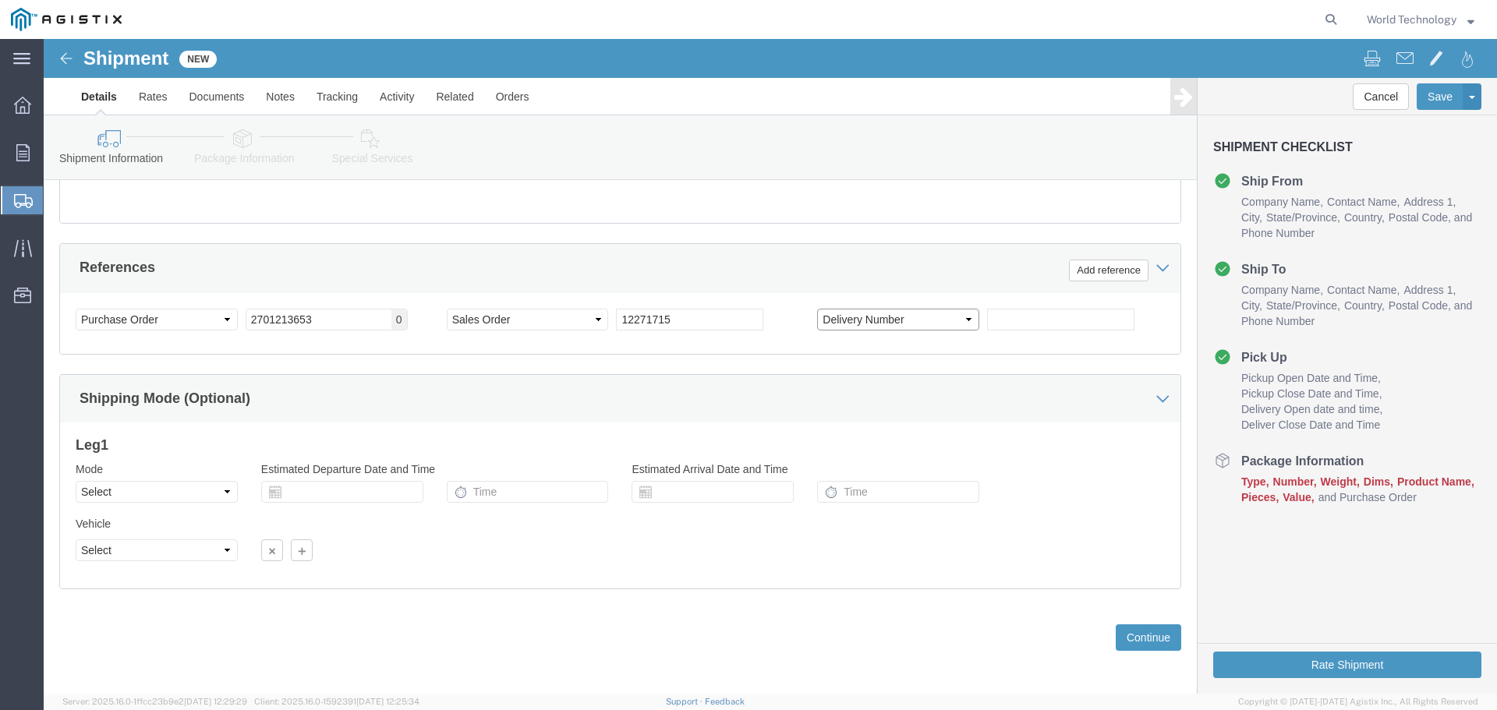
click select "Select Account Type Activity ID Airline Appointment Number ASN Batch Request # …"
click div "Select Account Type Activity ID Airline Appointment Number ASN Batch Request # …"
click input "text"
type input "1601547260"
click div "References Add reference"
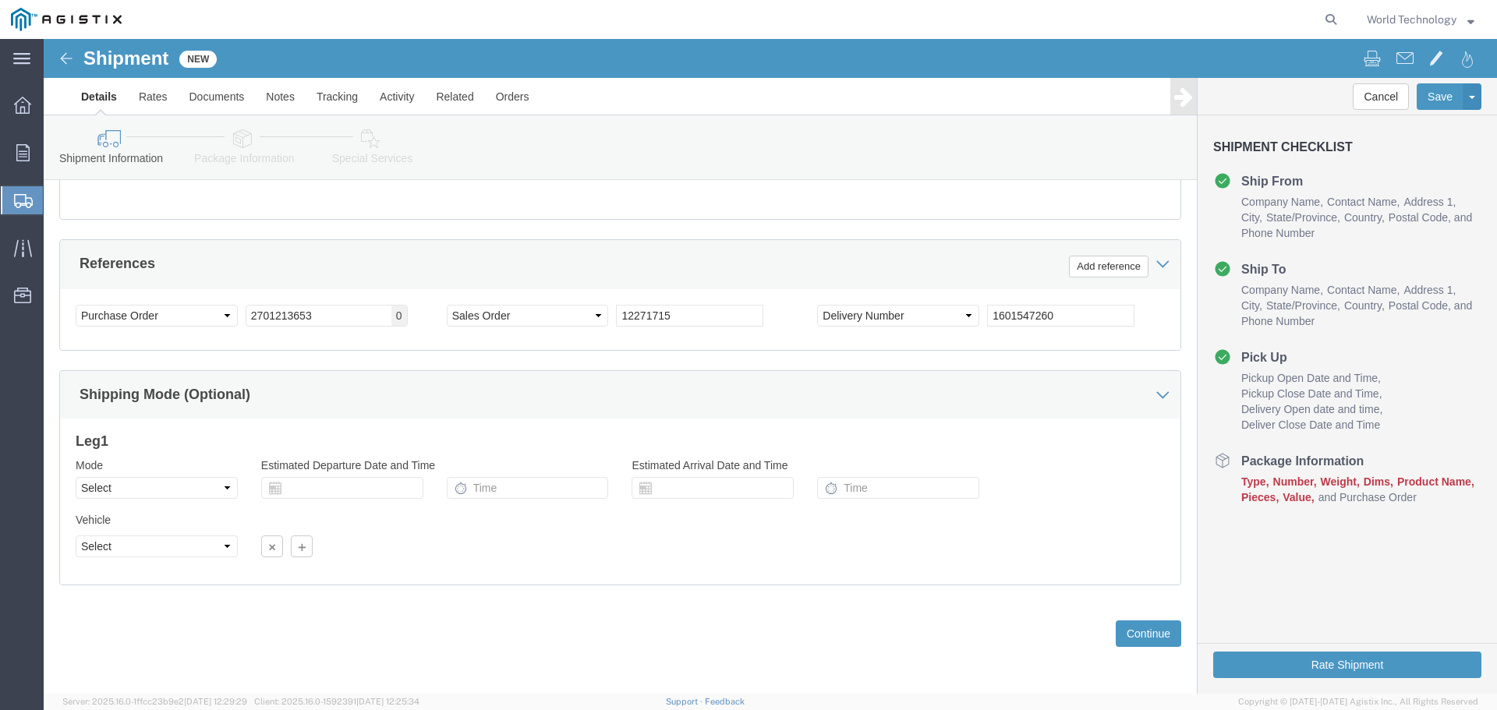
scroll to position [812, 0]
click button "Continue"
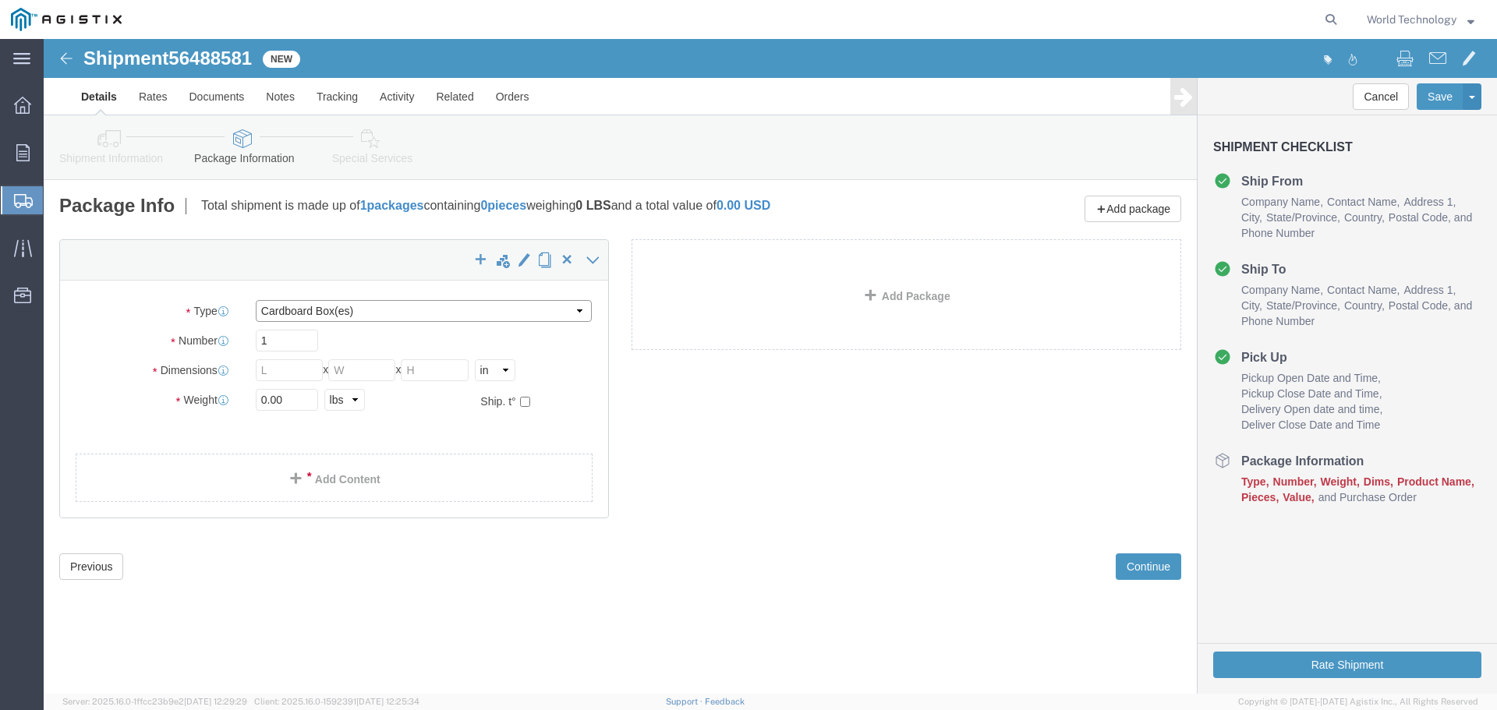
click select "Select Bulk Bundle(s) Cardboard Box(es) Carton(s) Crate(s) Drum(s) (Fiberboard)…"
select select "PSNS"
click select "Select Bulk Bundle(s) Cardboard Box(es) Carton(s) Crate(s) Drum(s) (Fiberboard)…"
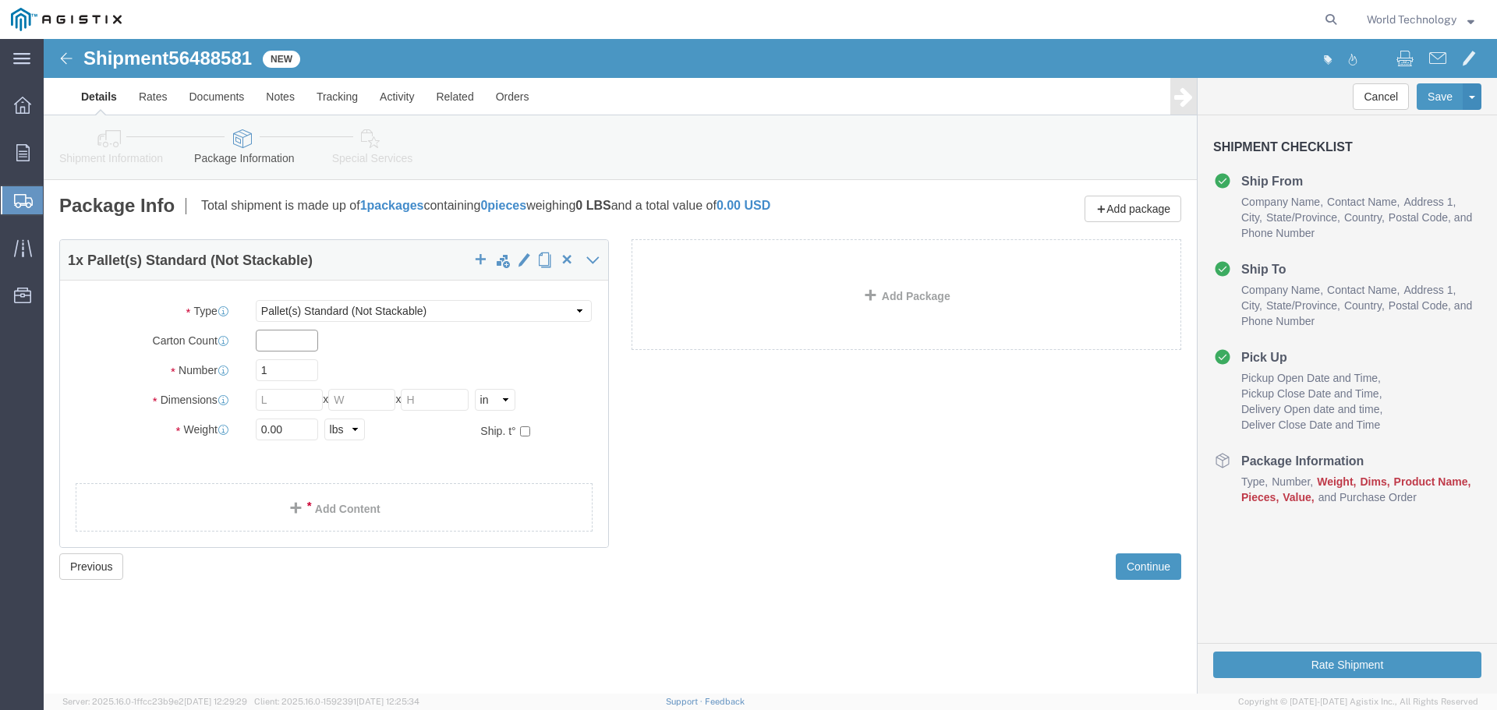
click input "text"
type input "9"
click input "text"
type input "48"
click div "Package Type Select Bulk Bundle(s) Cardboard Box(es) Carton(s) Crate(s) Drum(s)…"
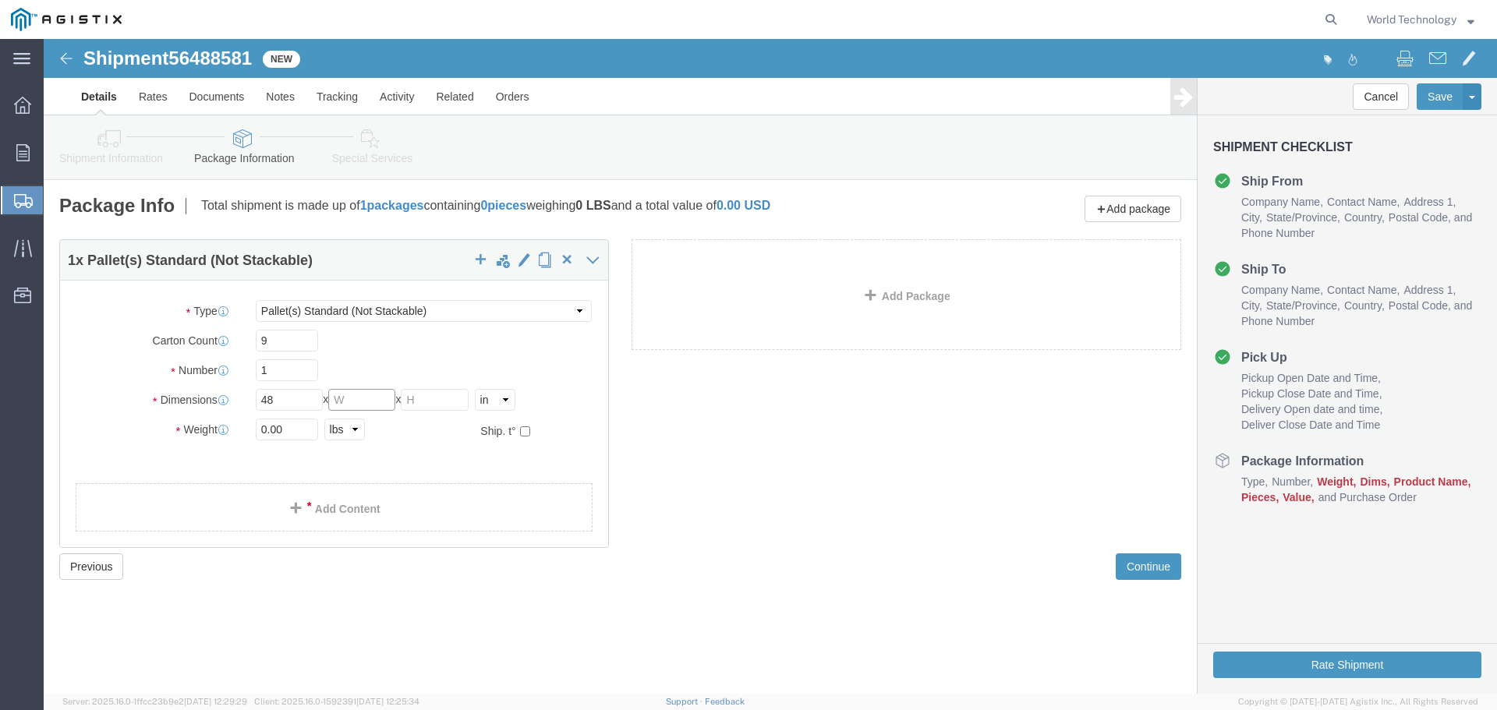
click input "text"
type input "40"
click input "text"
type input "63"
click input "0.00"
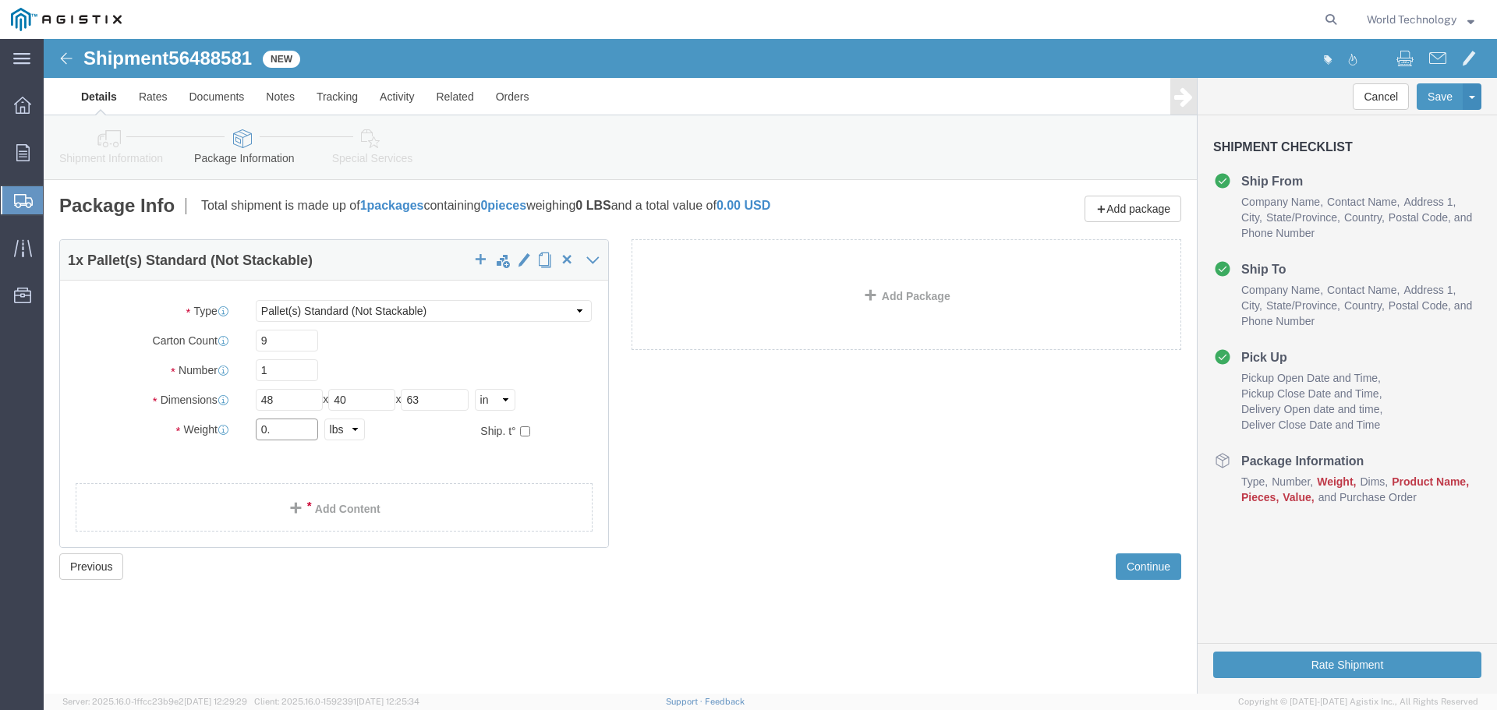
type input "0"
type input "502"
click div "1 x Pallet(s) Standard (Not Stackable) Package Type Select Bulk Bundle(s) Cardb…"
click span
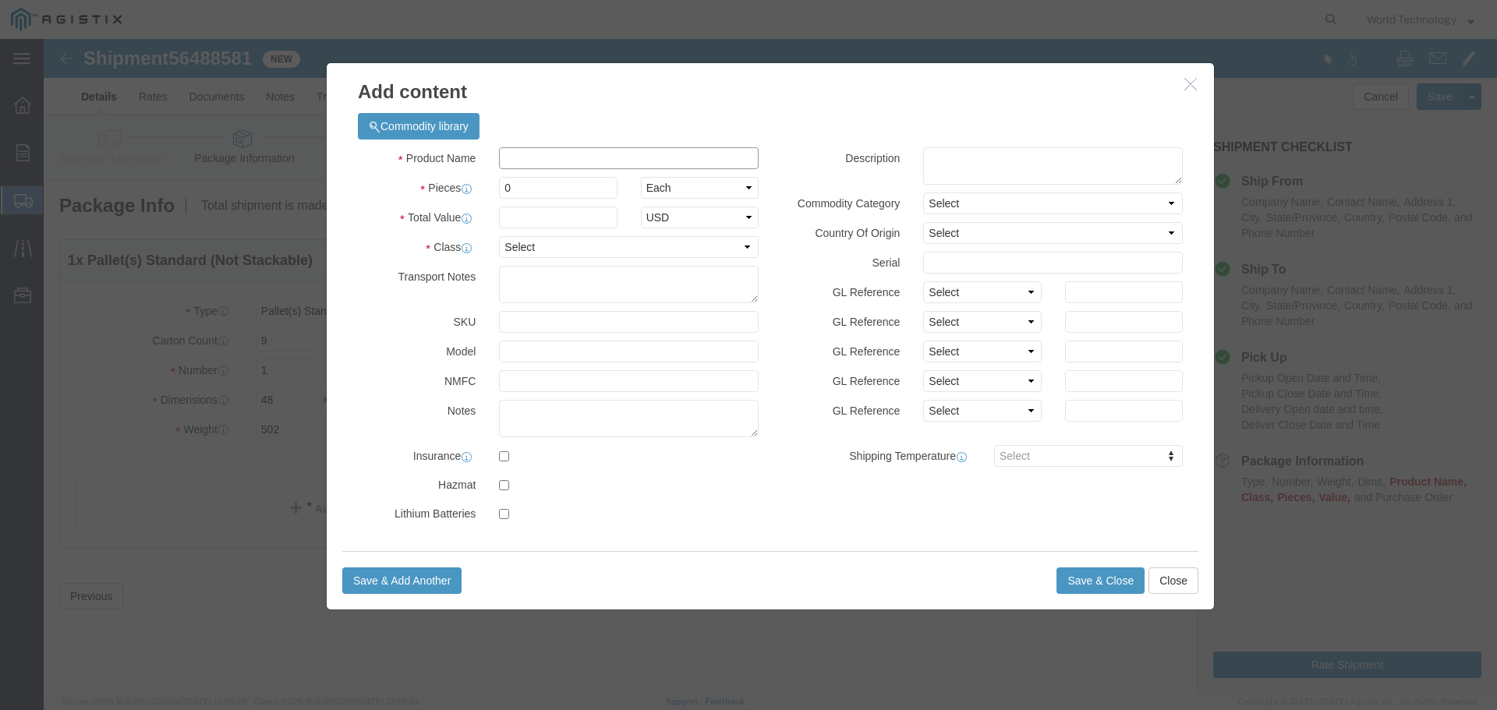
click input "text"
type input "Computer Equipment"
click input "0"
type input "9"
click input "text"
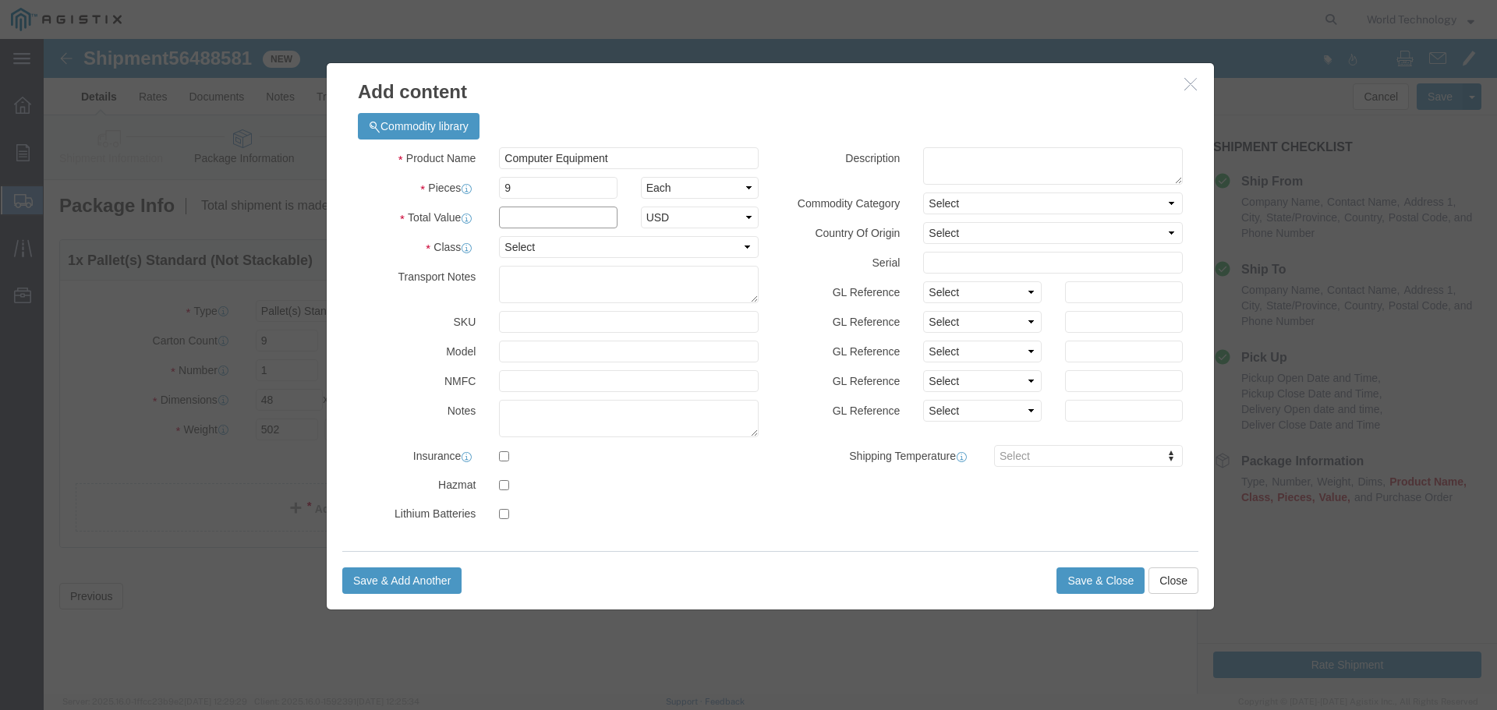
type input "10,000"
click select "Select 50 55 60 65 70 85 92.5 100 125 175 250 300 400"
select select "92.5"
click select "Select 50 55 60 65 70 85 92.5 100 125 175 250 300 400"
click button "Save & Close"
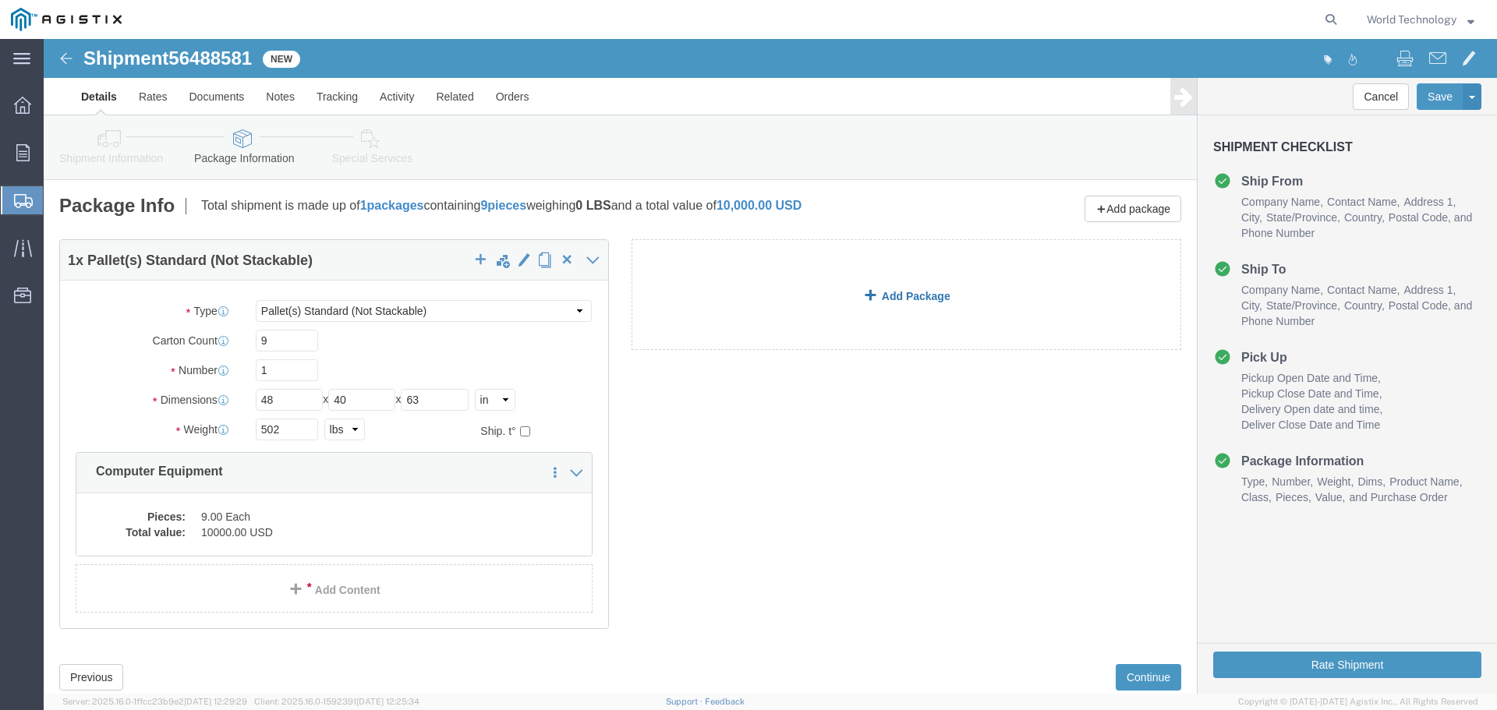
scroll to position [44, 0]
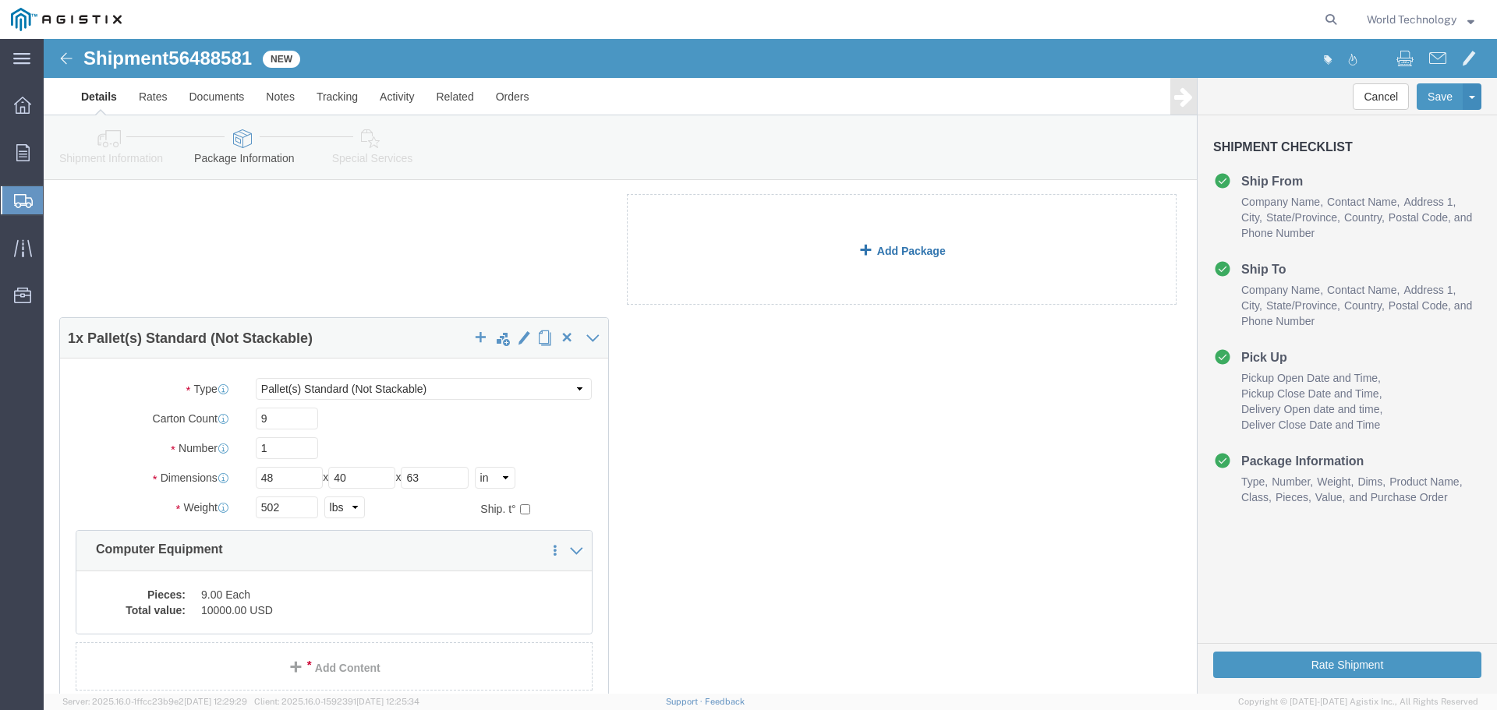
click link "Add Package"
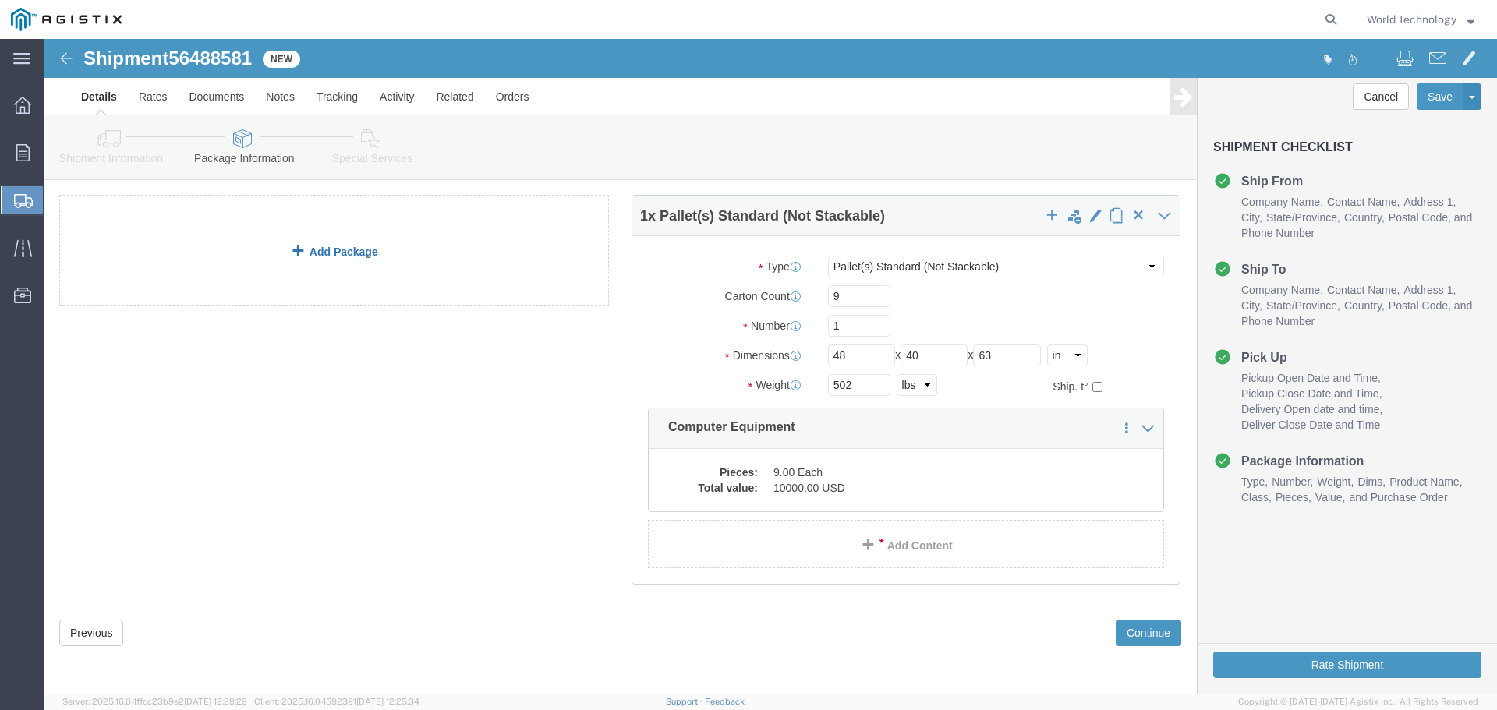
click div "1 x Pallet(s) Standard (Not Stackable) Package Type Select Bulk Bundle(s) Cardb…"
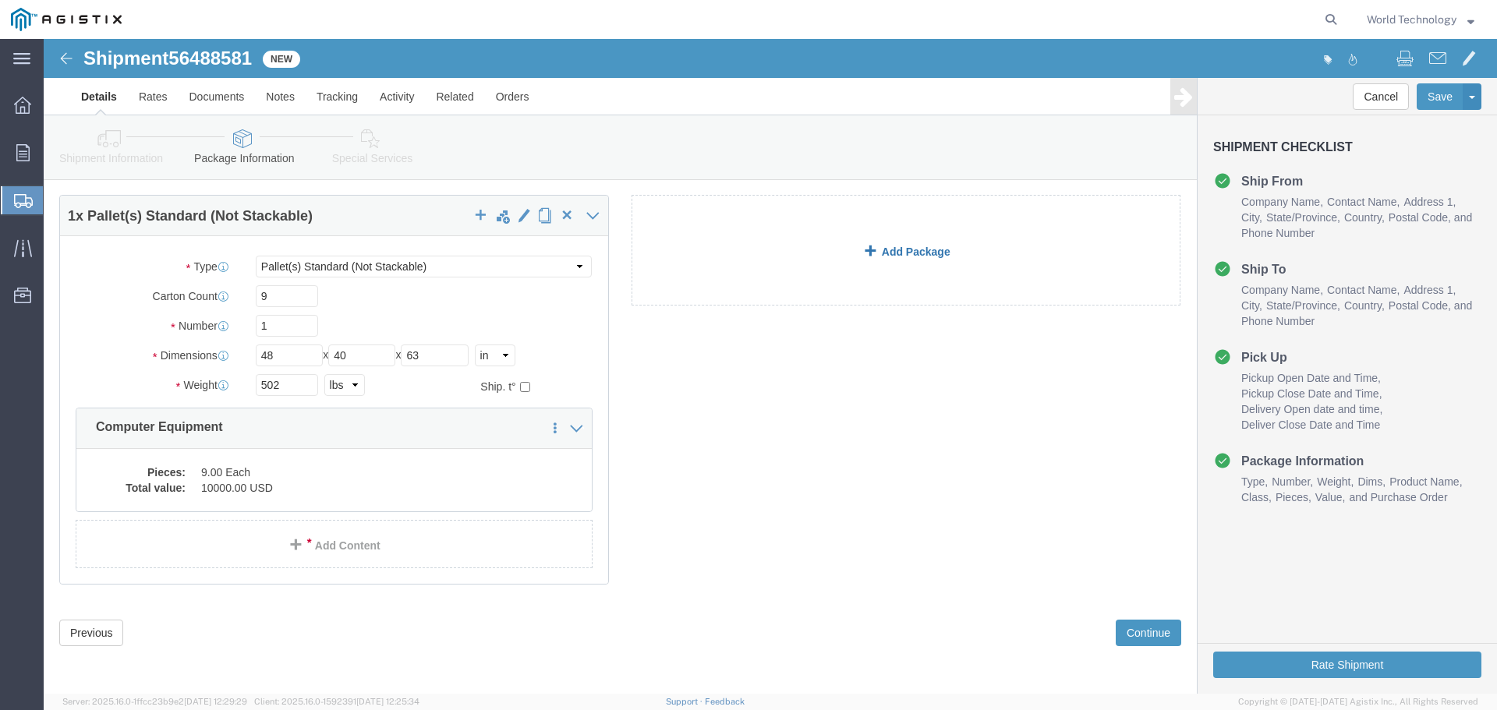
click link "Add Package"
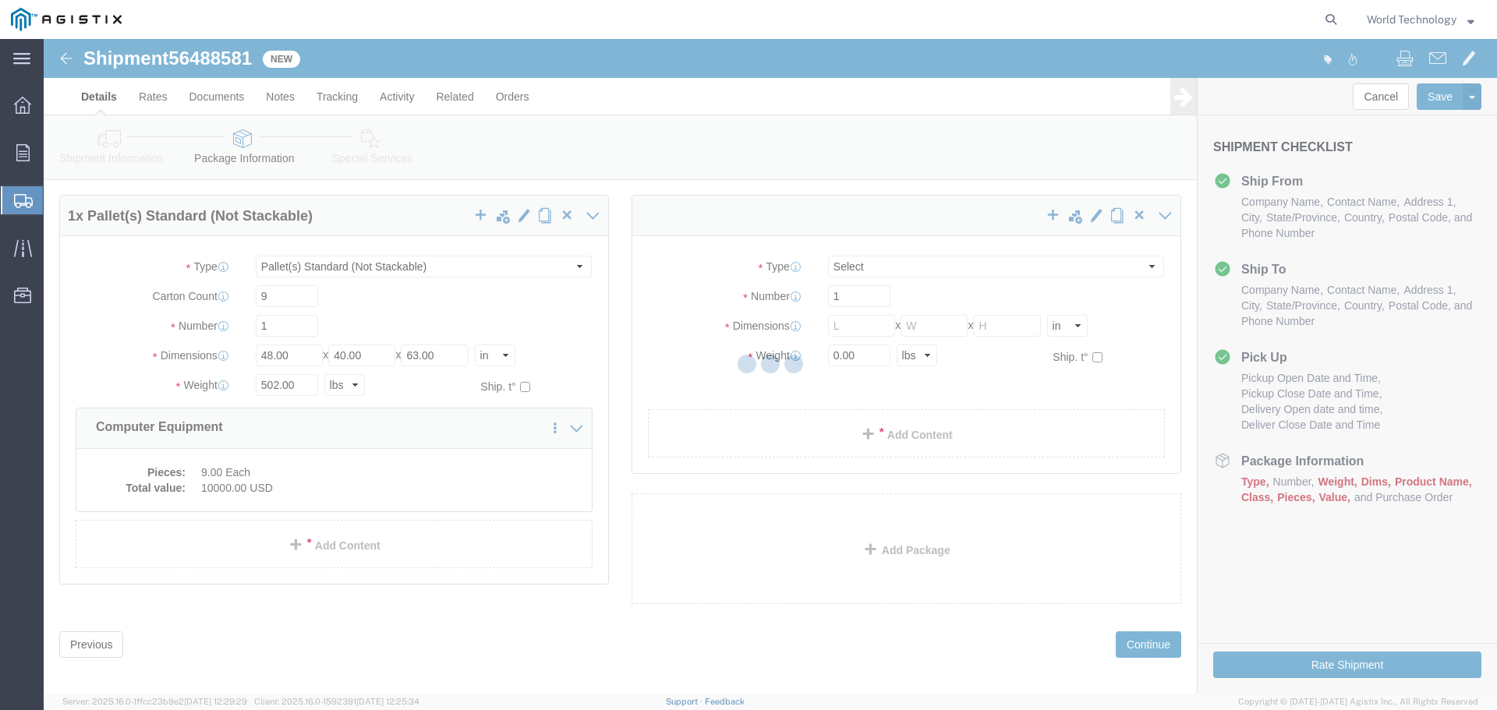
scroll to position [0, 0]
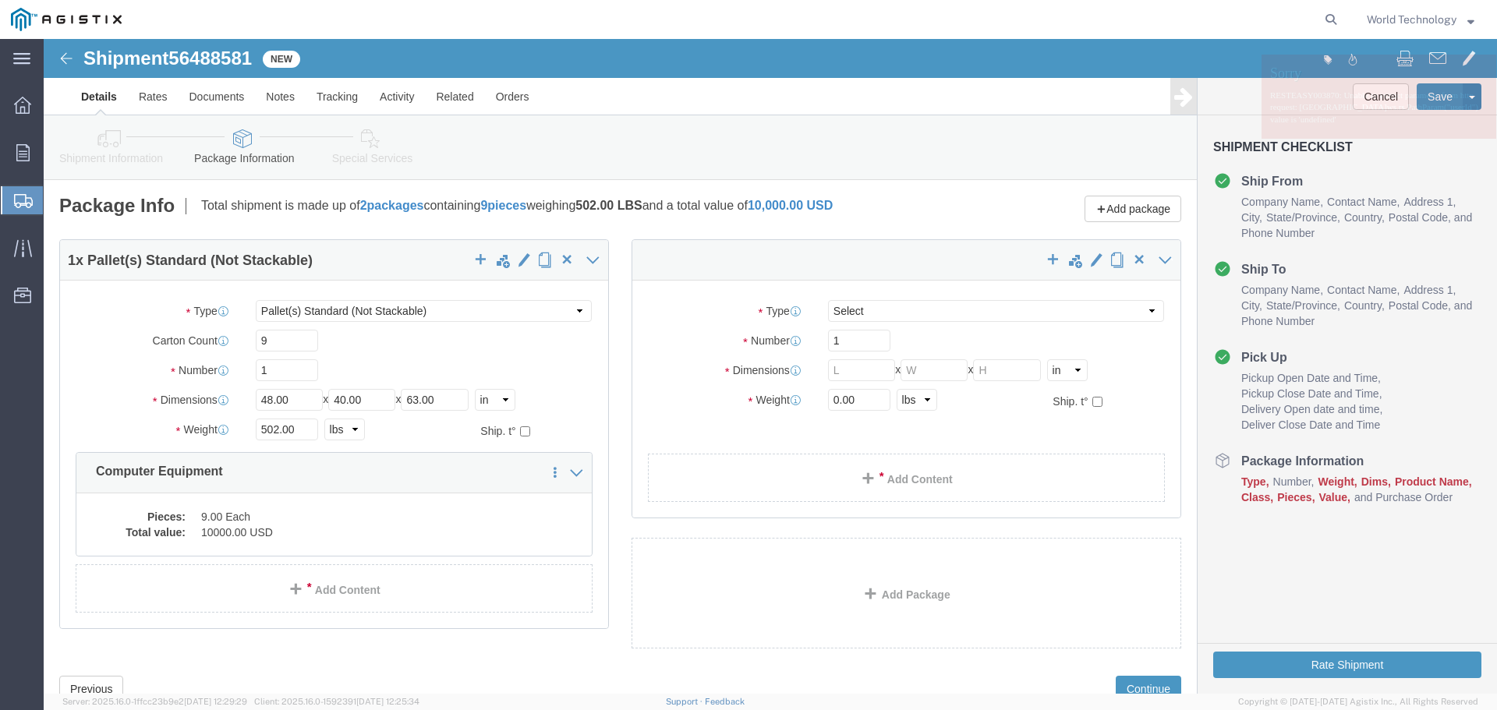
select select "PSNS"
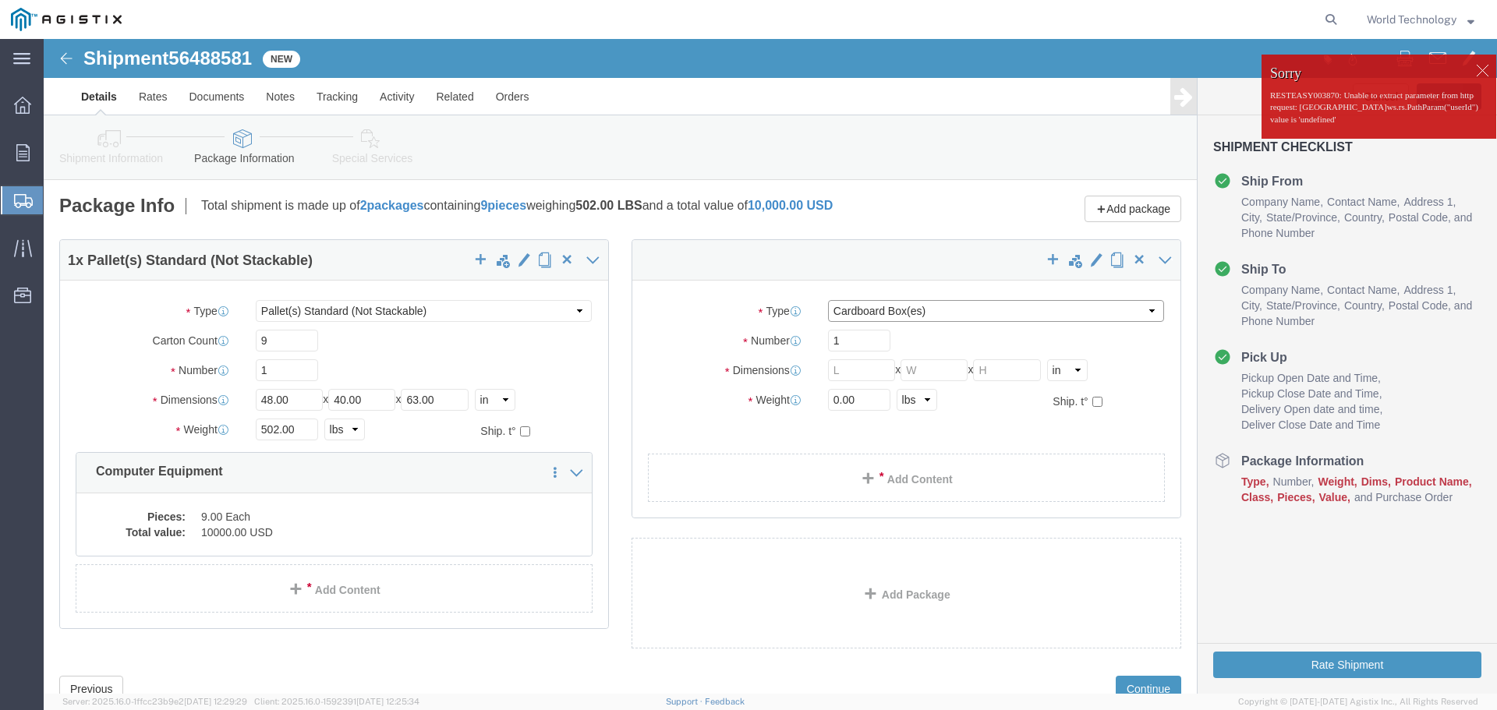
click select "Select Bulk Bundle(s) Cardboard Box(es) Carton(s) Crate(s) Drum(s) (Fiberboard)…"
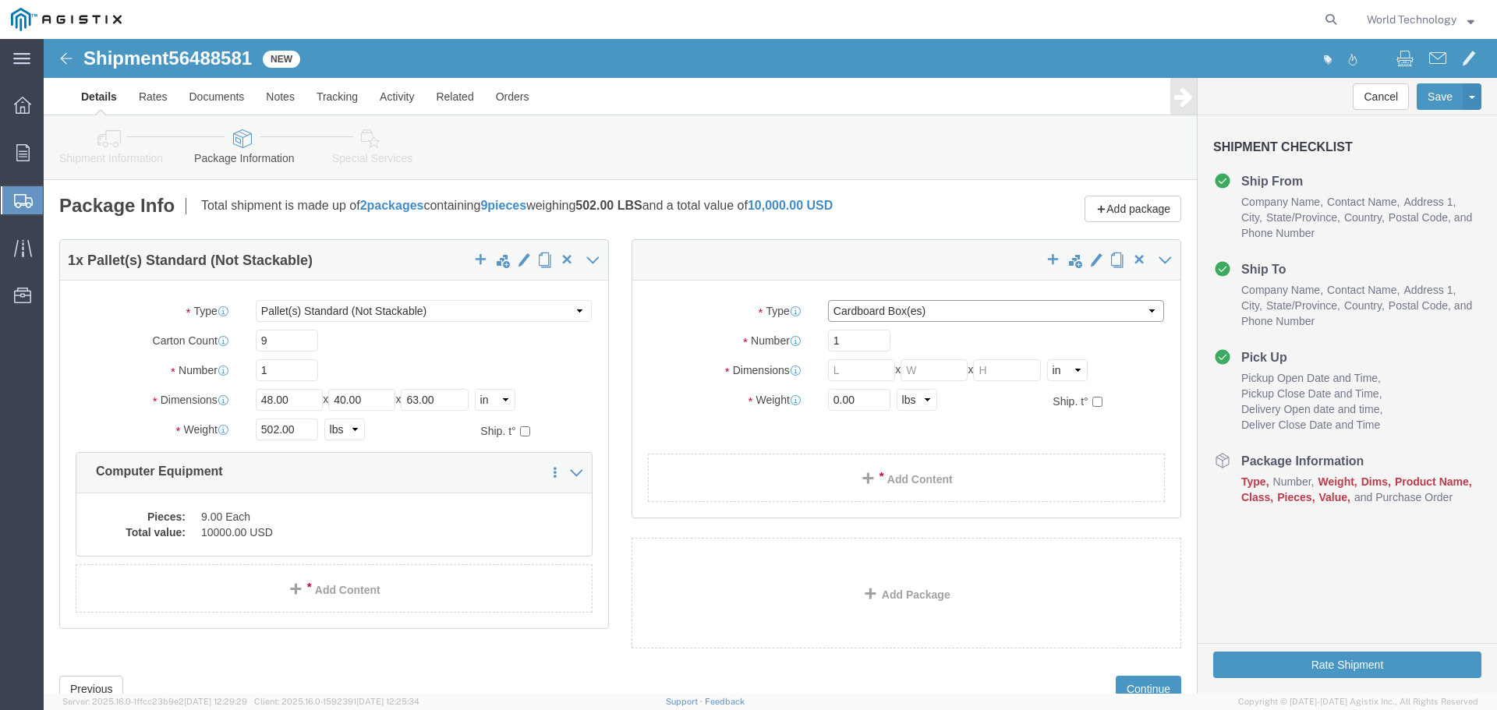
select select "PSNS"
click select "Select Bulk Bundle(s) Cardboard Box(es) Carton(s) Crate(s) Drum(s) (Fiberboard)…"
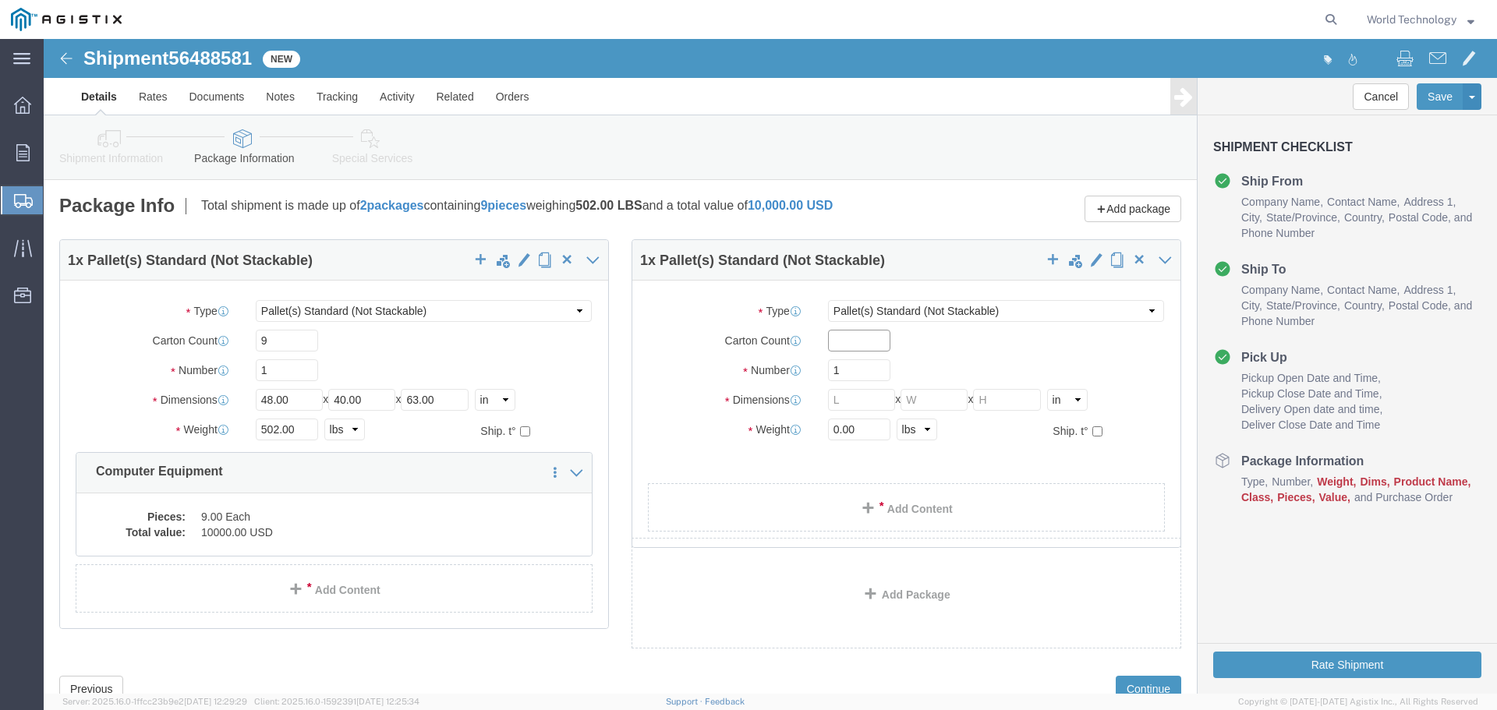
click input "text"
type input "8"
click input "text"
type input "48"
click input "text"
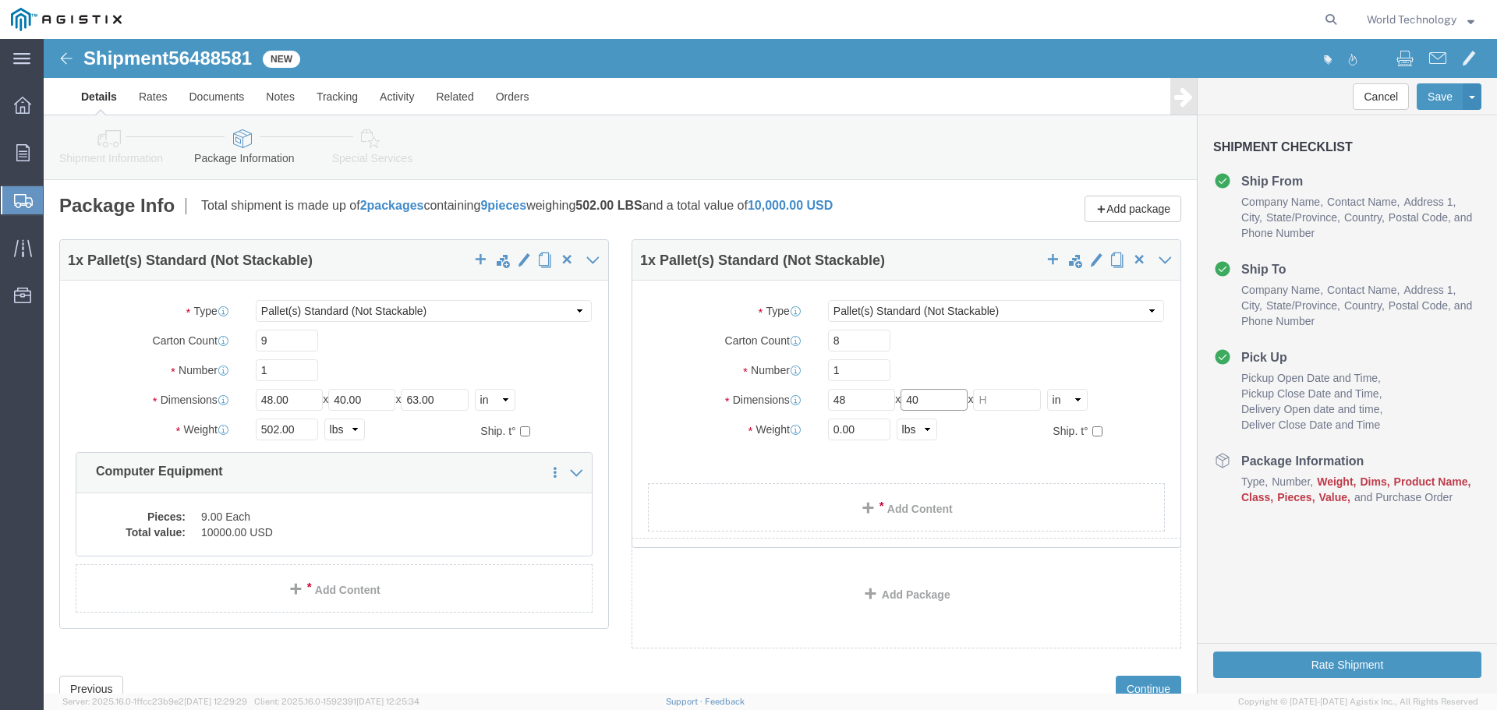
type input "40"
click input "text"
type input "52"
click input "0.00"
type input "0"
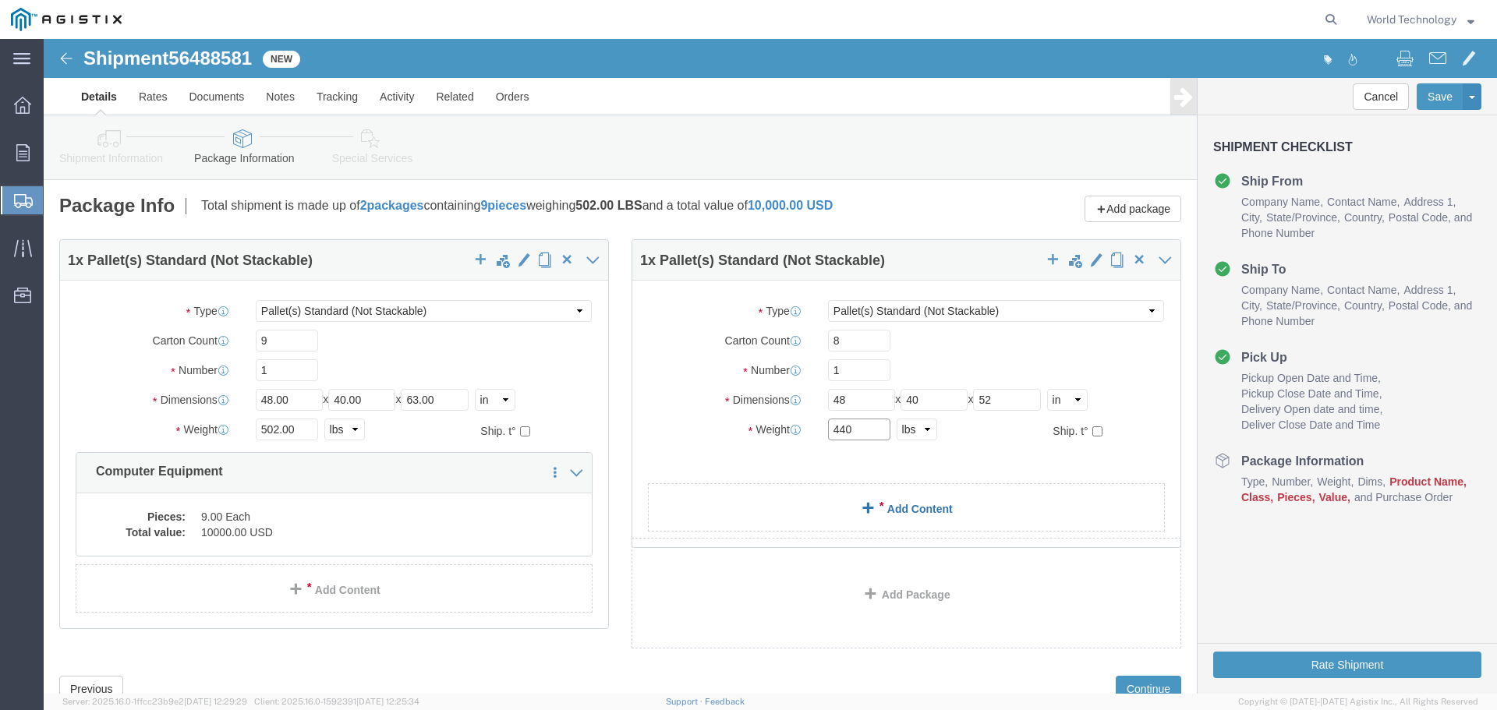
type input "440"
click span
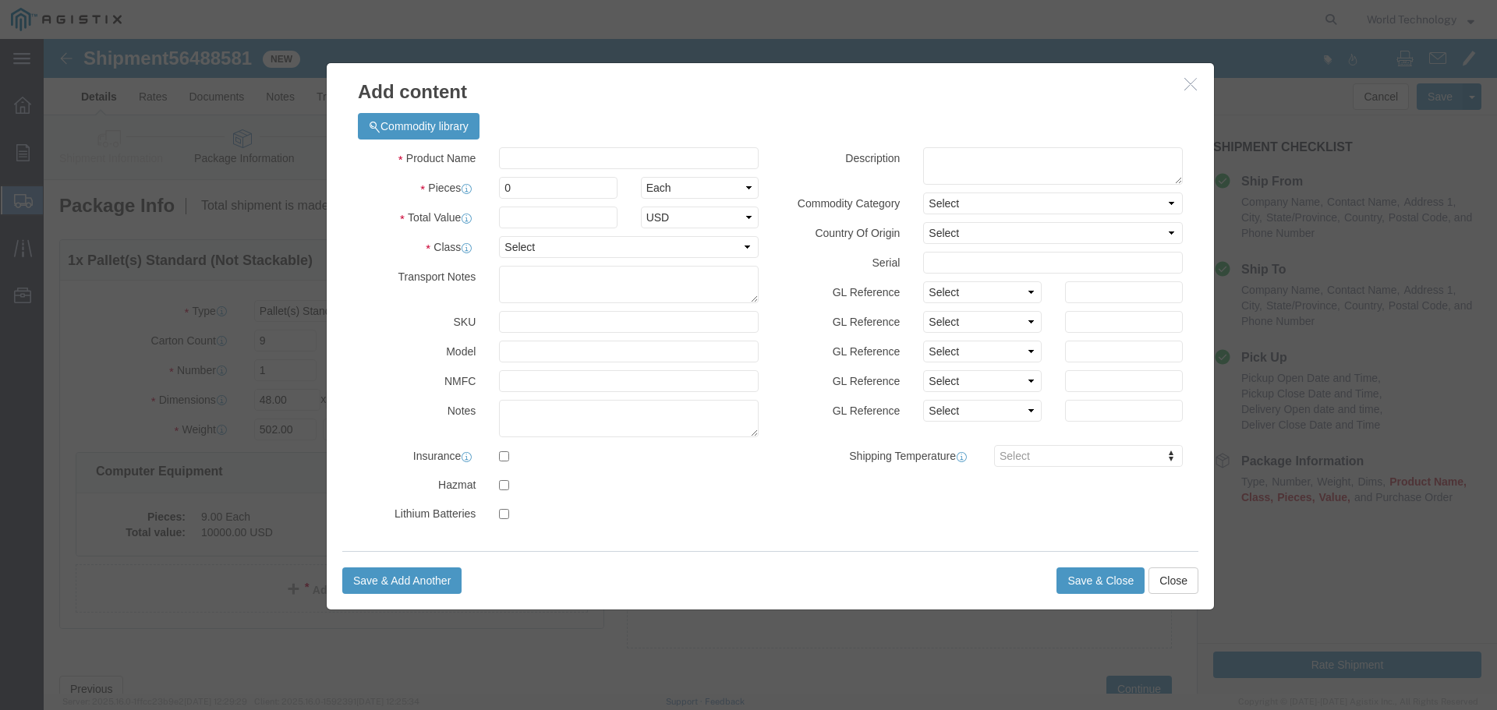
drag, startPoint x: 625, startPoint y: 105, endPoint x: 625, endPoint y: 119, distance: 14.8
click div "Commodity library"
click input "text"
type input "Computer Equipment"
click input "0"
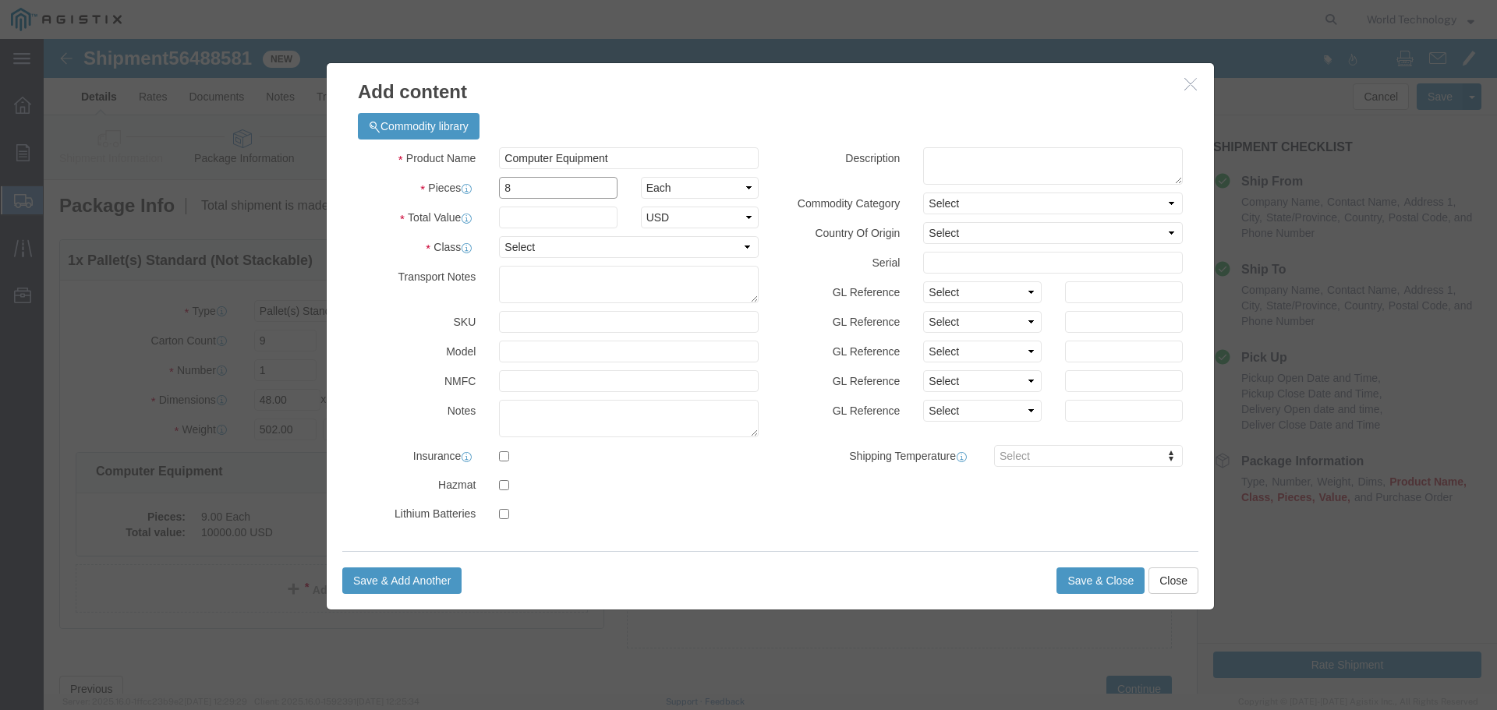
type input "8"
click input "text"
type input "10,000"
click select "Select 50 55 60 65 70 85 92.5 100 125 175 250 300 400"
select select "92.5"
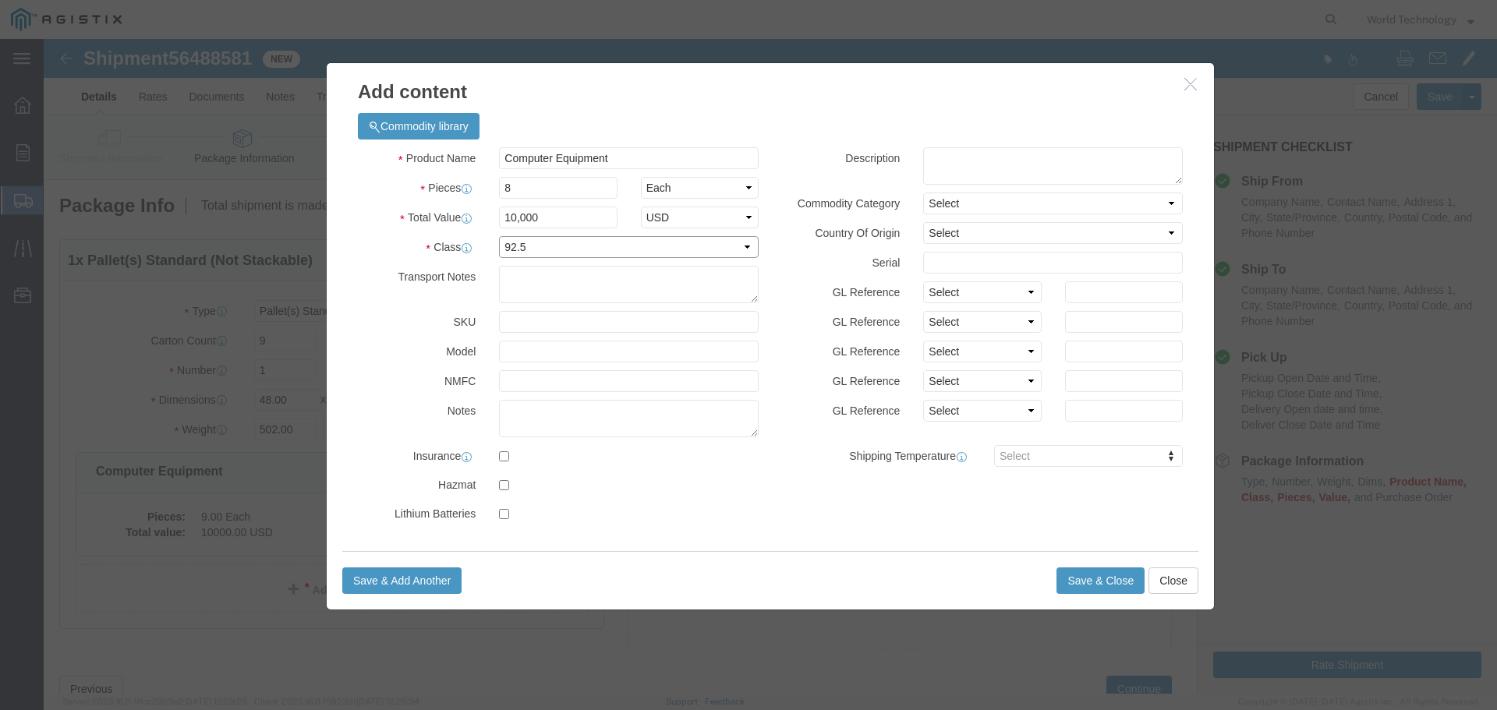
click select "Select 50 55 60 65 70 85 92.5 100 125 175 250 300 400"
click button "Save & Close"
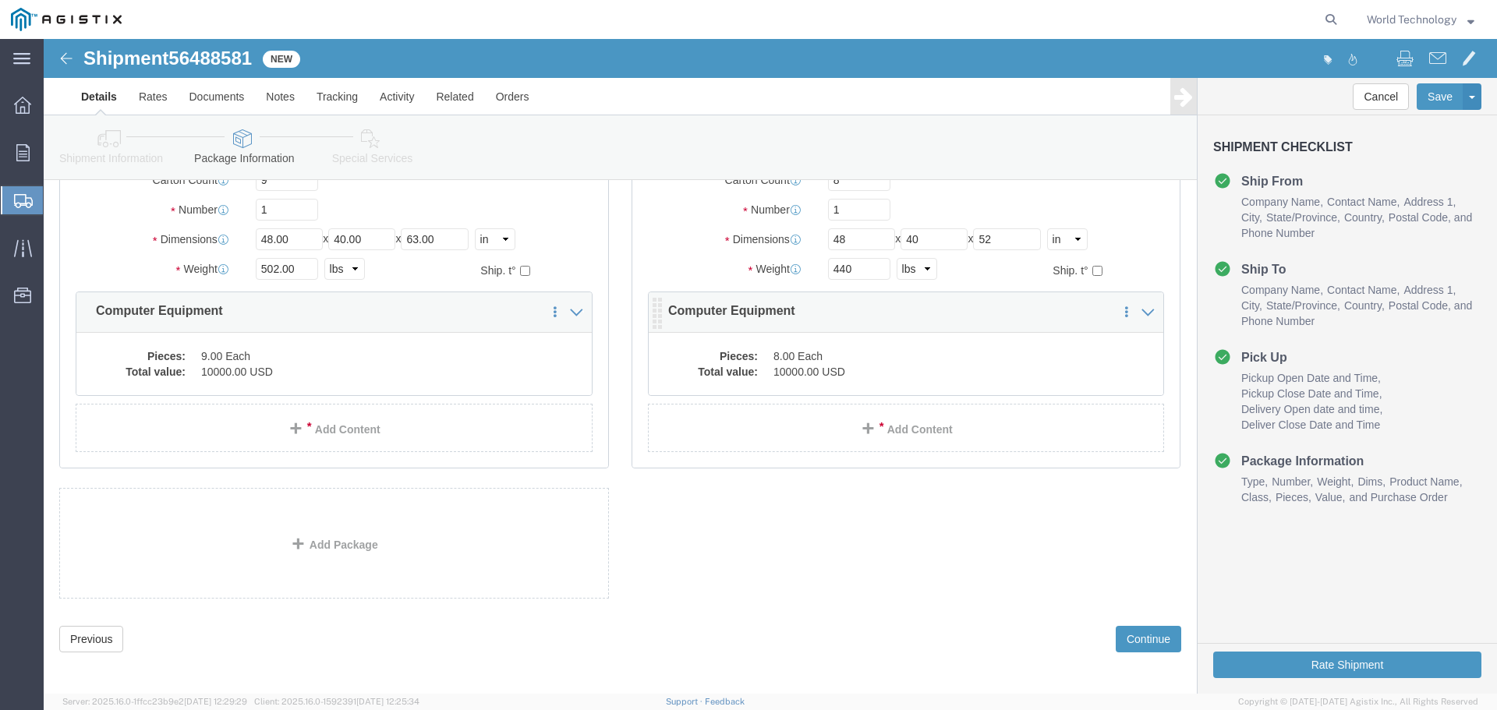
scroll to position [167, 0]
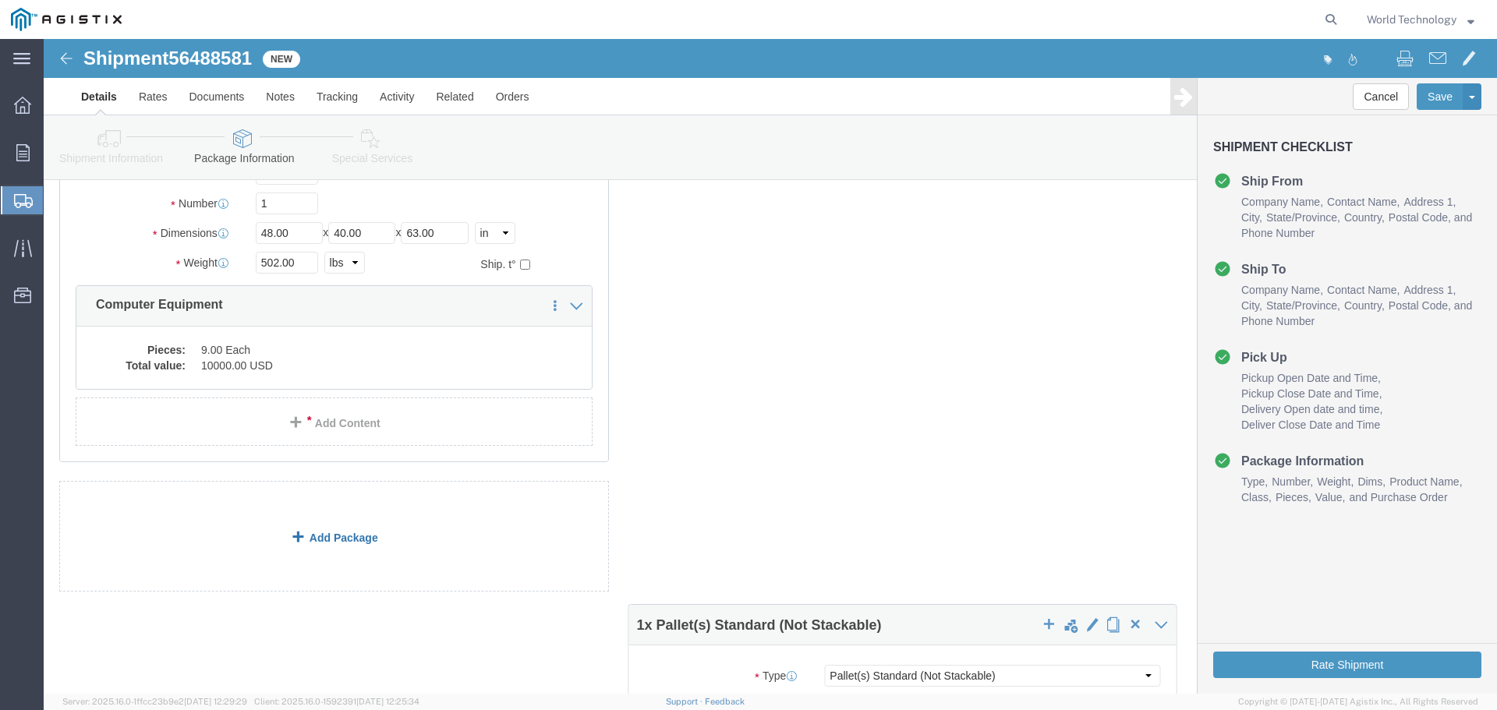
click div "1 x Pallet(s) Standard (Not Stackable) Package Type Select Bulk Bundle(s) Cardb…"
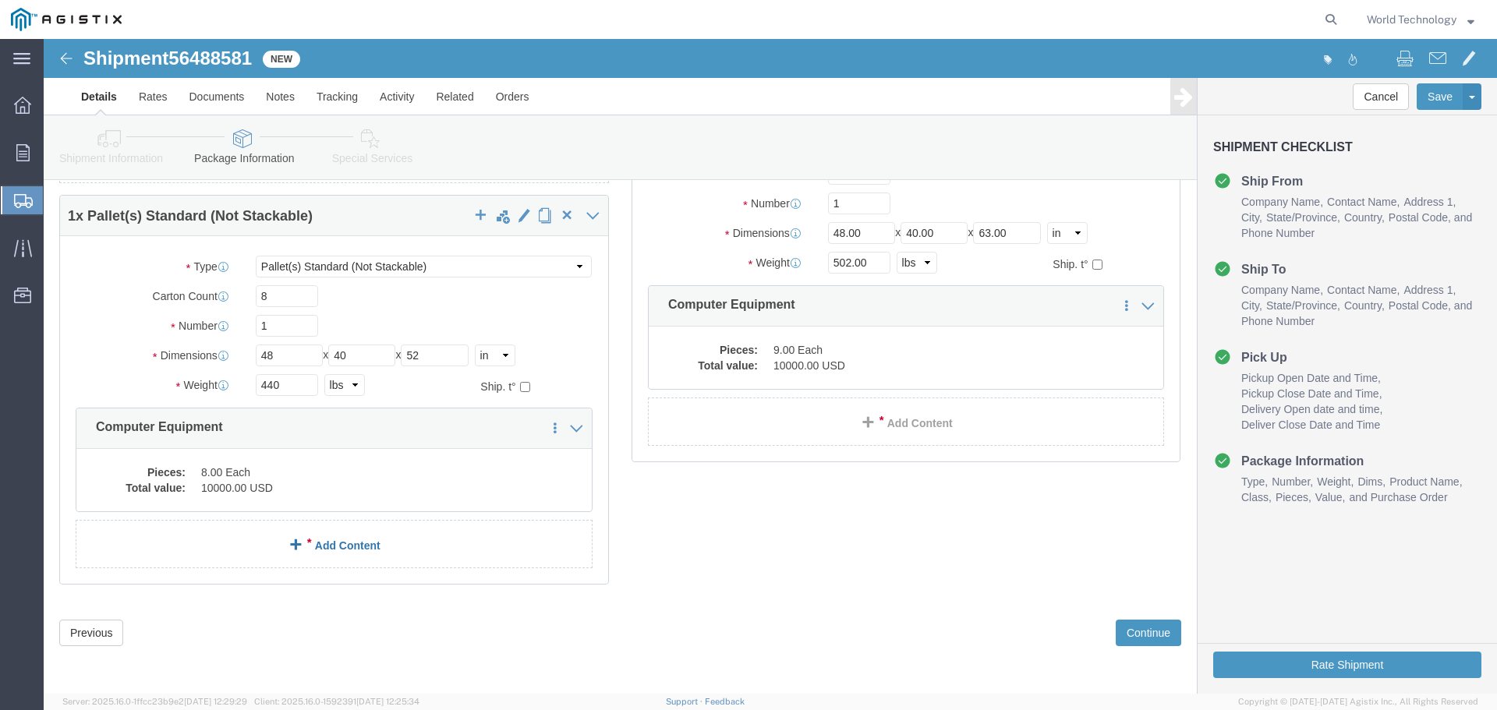
scroll to position [0, 0]
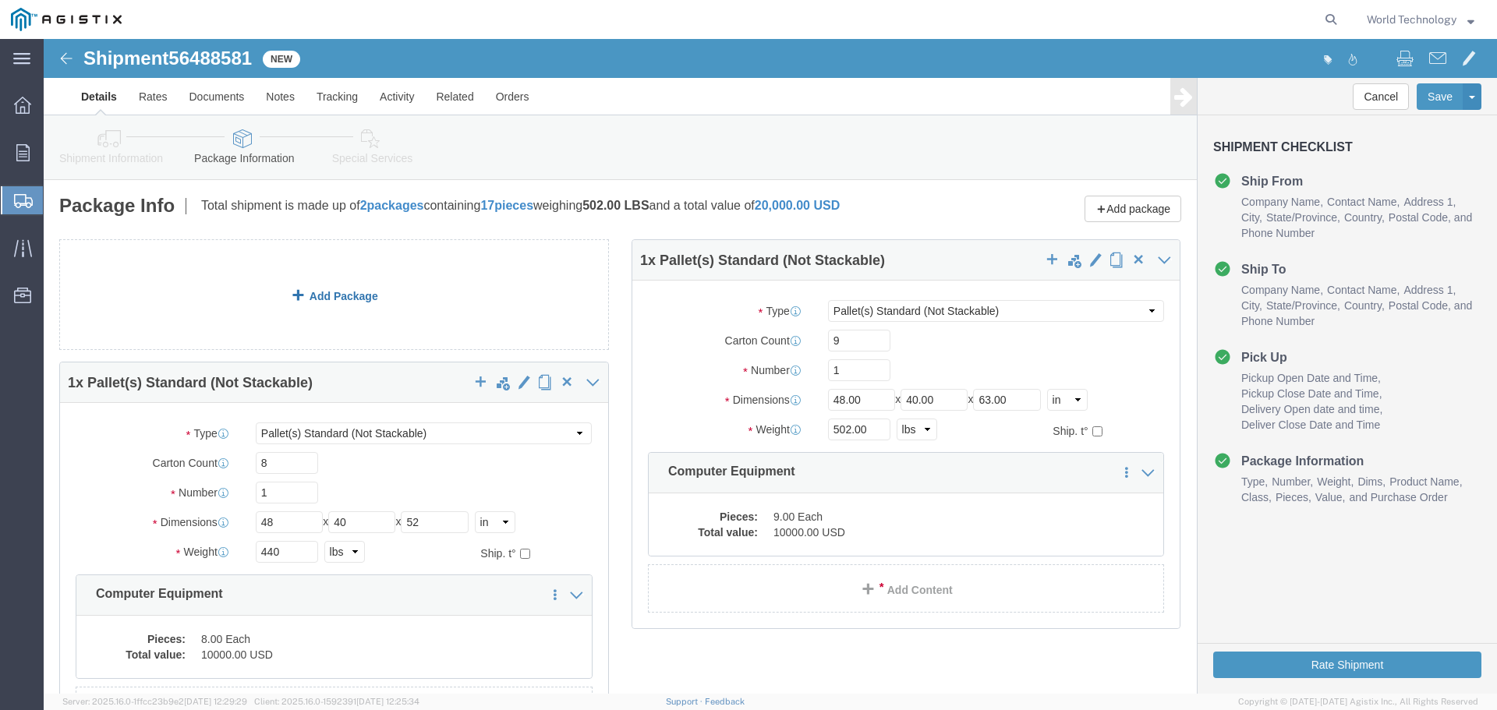
click div "1 x Pallet(s) Standard (Not Stackable) Package Type Select Bulk Bundle(s) Cardb…"
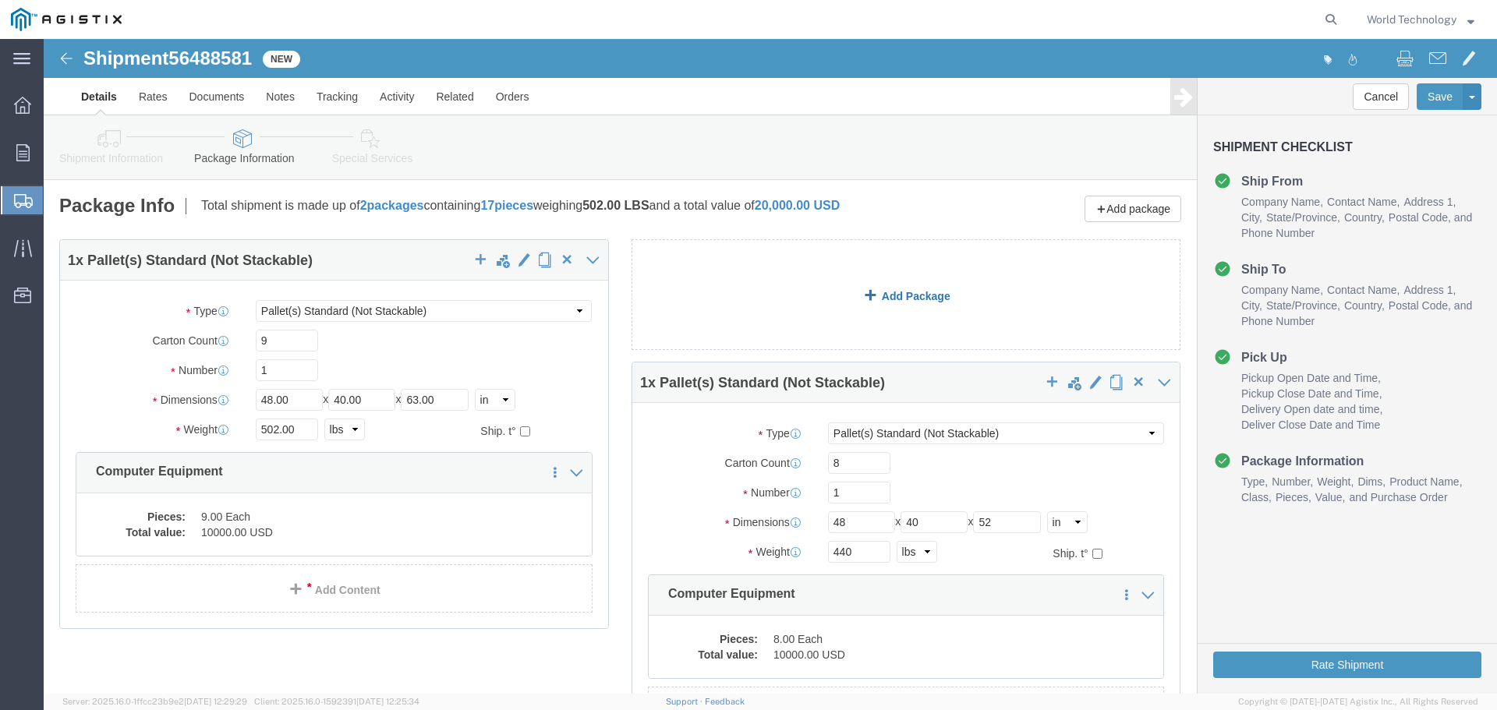
click div "1 x Pallet(s) Standard (Not Stackable) Package Type Select Bulk Bundle(s) Cardb…"
click link "Add Package"
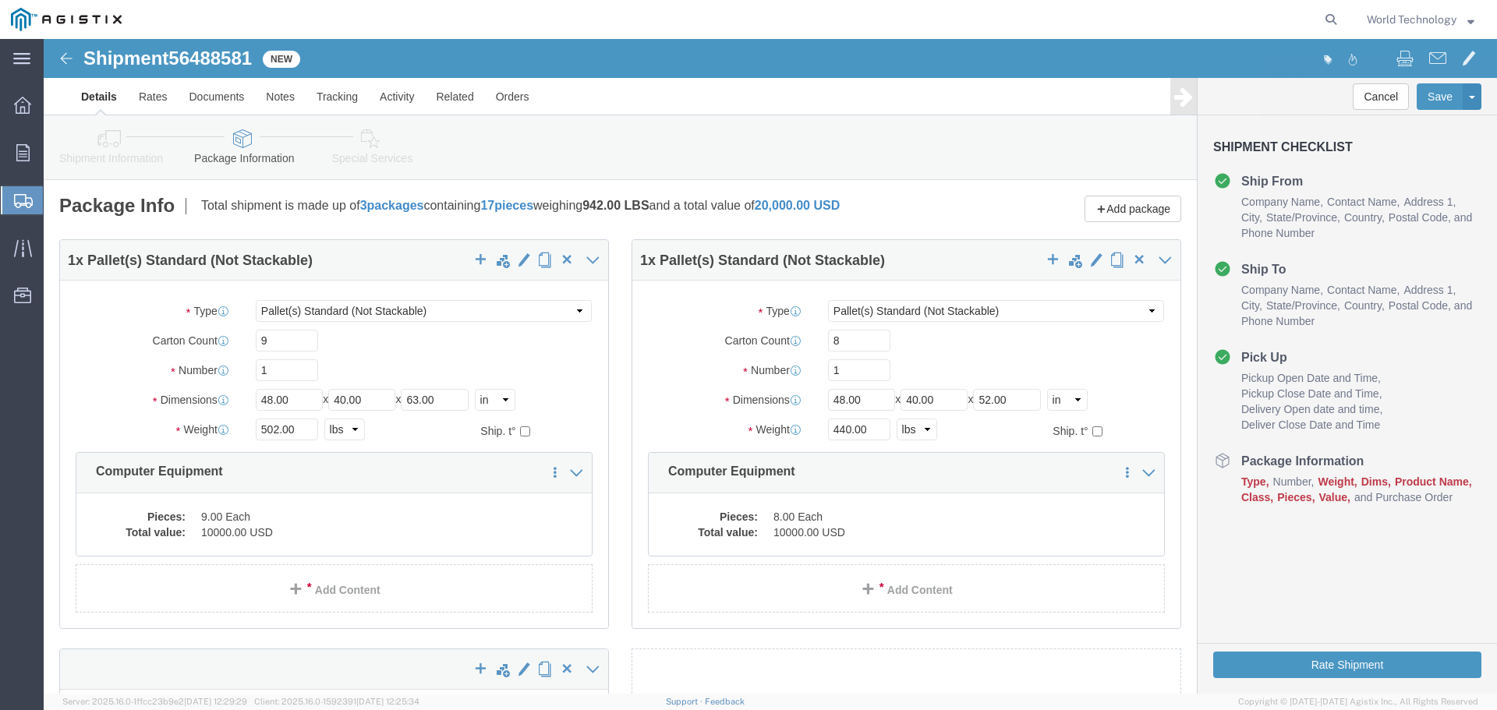
select select "PSNS"
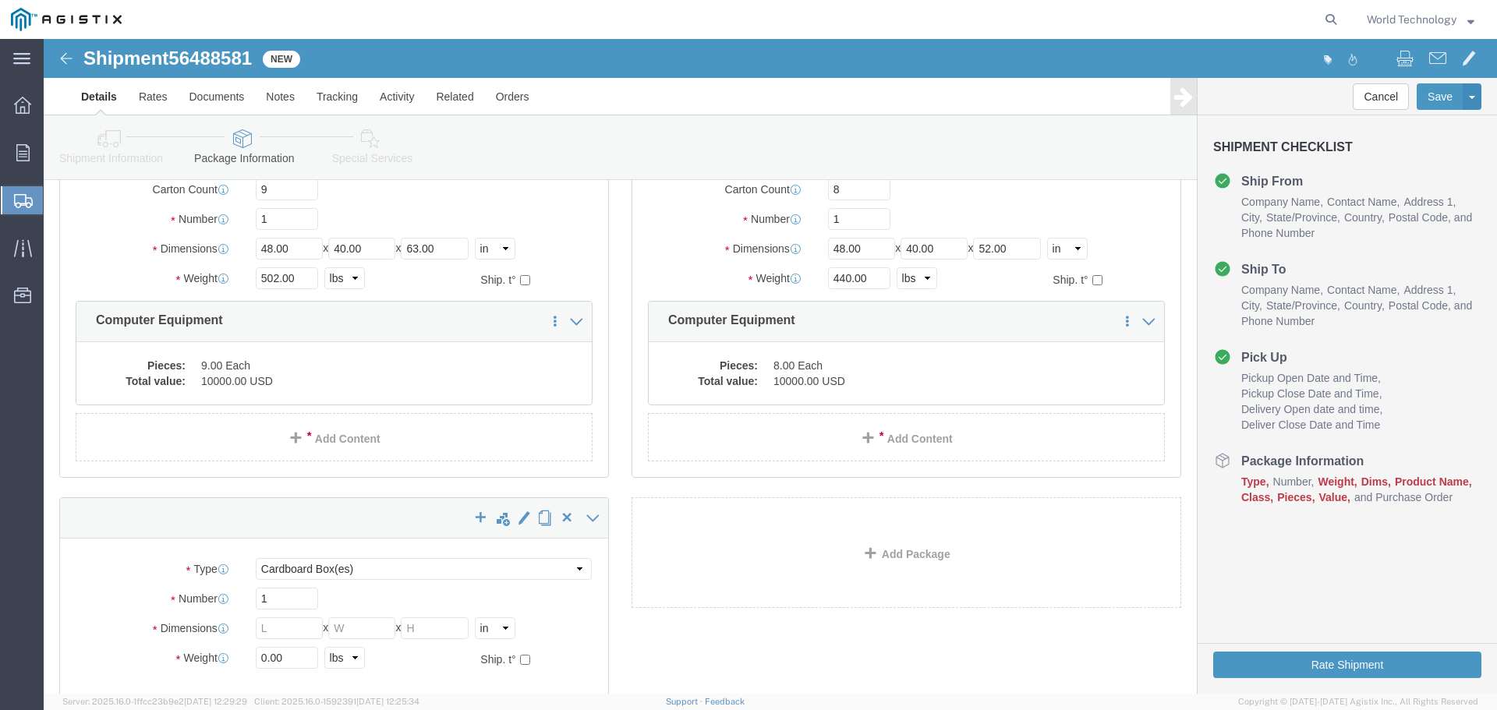
scroll to position [343, 0]
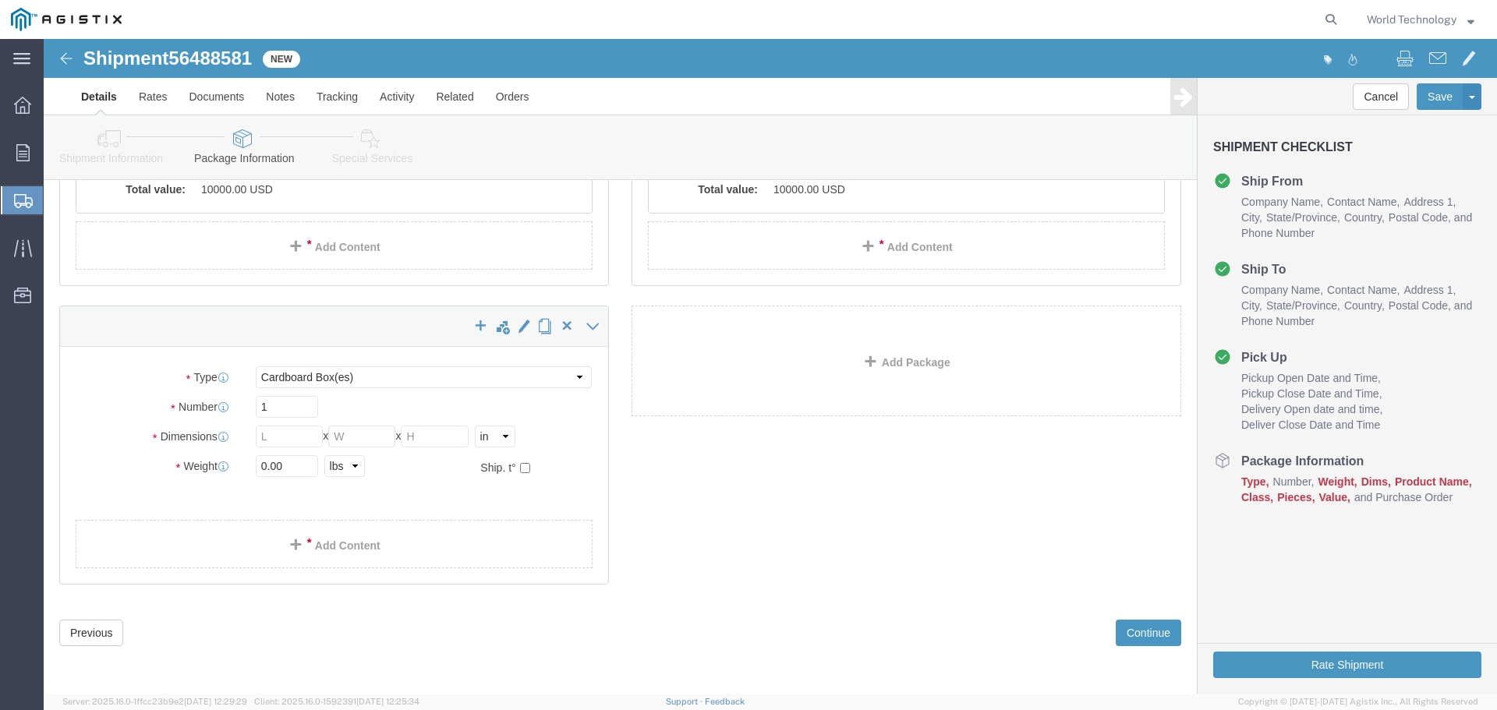
click div "1 x Pallet(s) Standard (Not Stackable) Package Type Select Bulk Bundle(s) Cardb…"
click div
click select "Select Bulk Bundle(s) Cardboard Box(es) Carton(s) Crate(s) Drum(s) (Fiberboard)…"
select select "PSNS"
click select "Select Bulk Bundle(s) Cardboard Box(es) Carton(s) Crate(s) Drum(s) (Fiberboard)…"
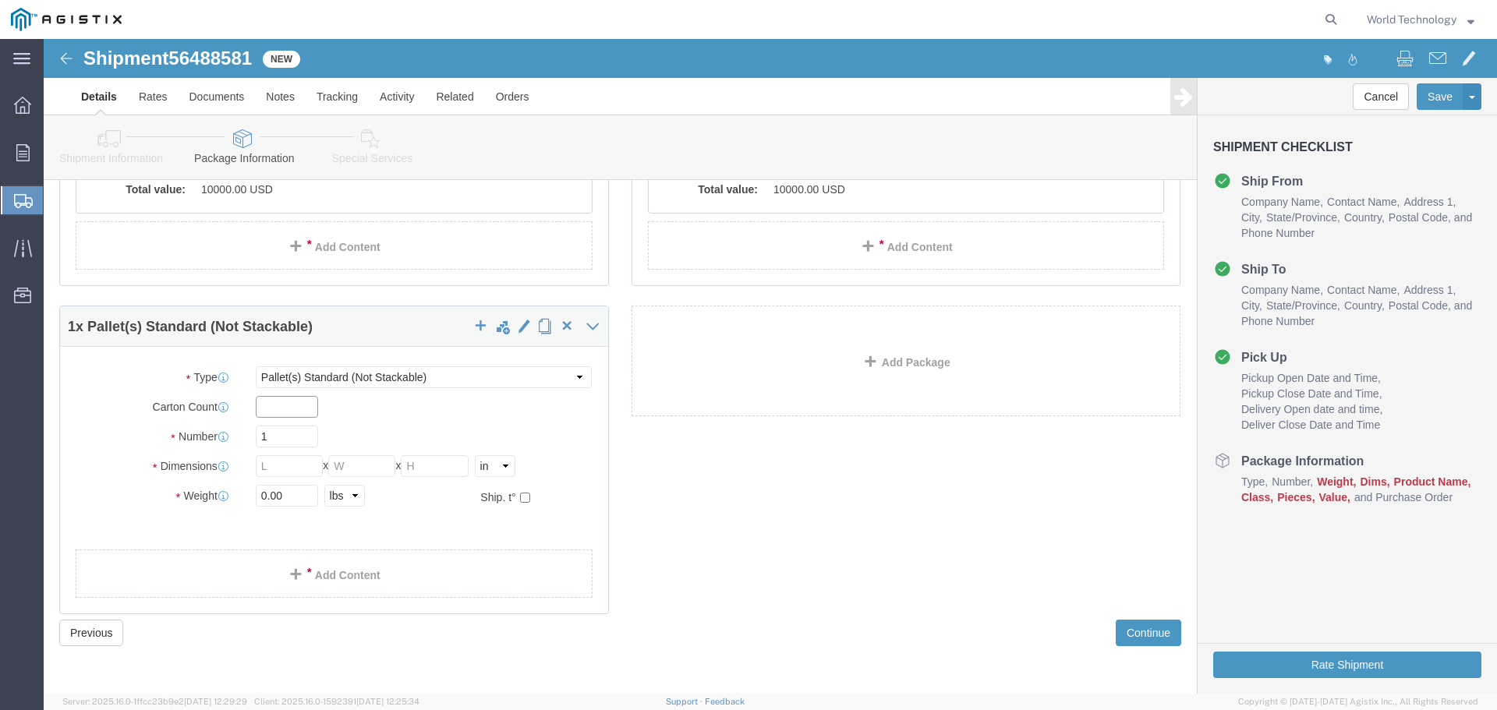
click input "text"
type input "8"
click input "1"
click input "text"
type input "48"
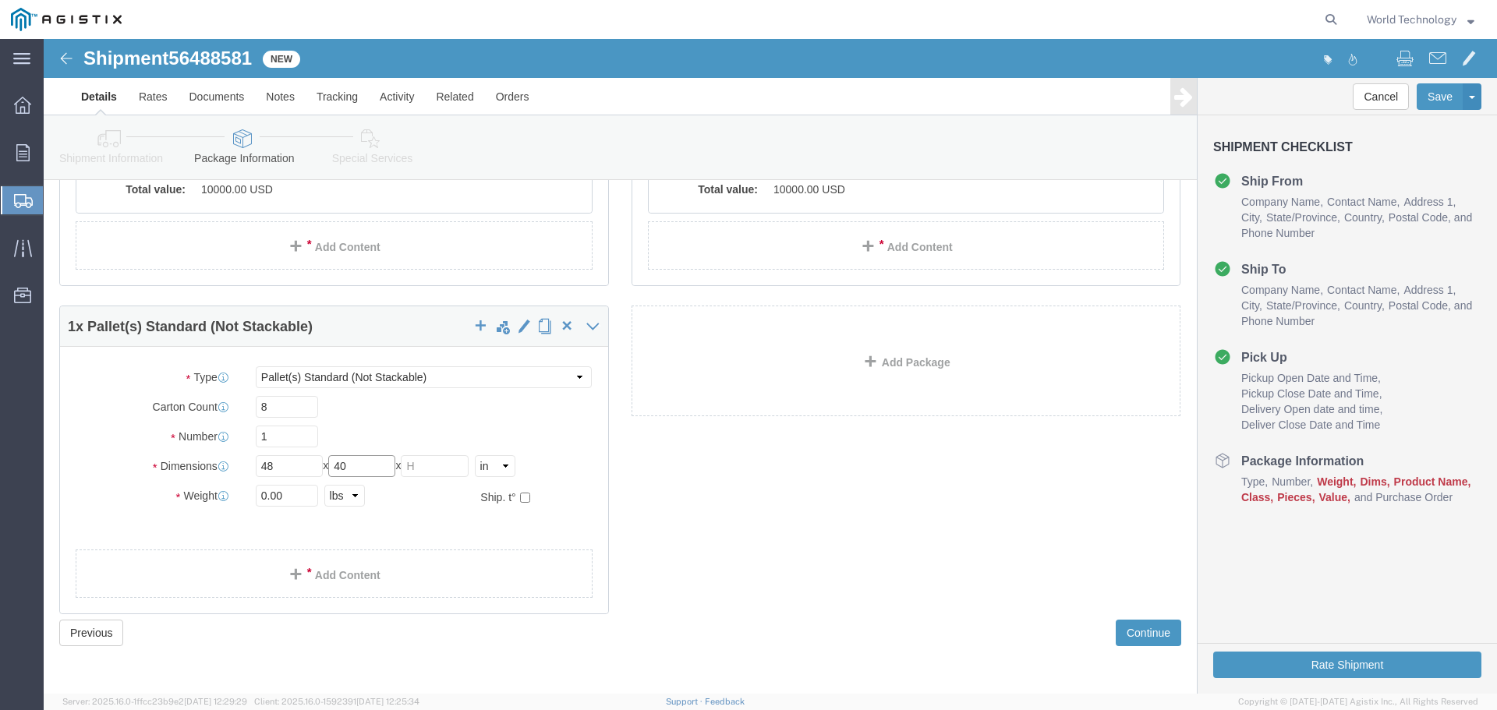
type input "40"
click input "text"
type input "52"
click input "0.00"
type input "0"
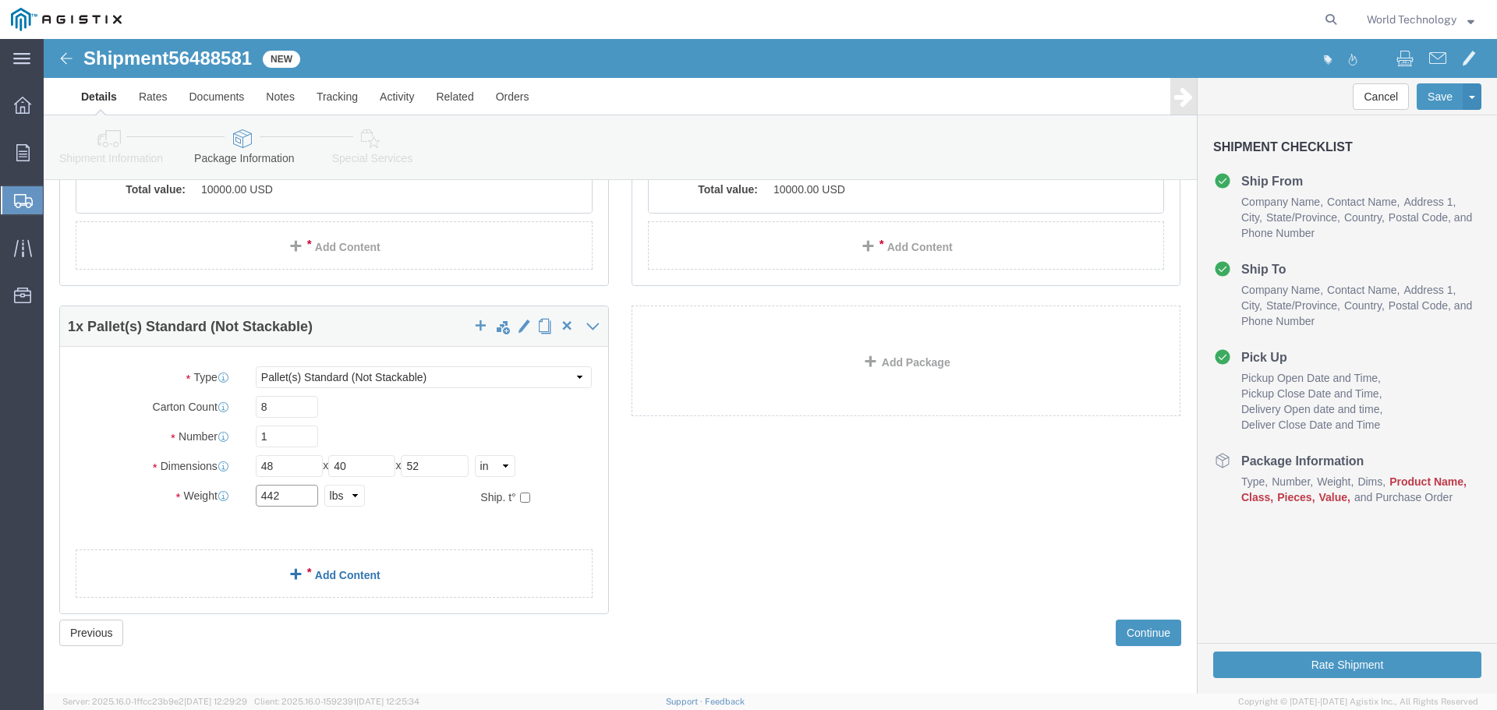
type input "442"
click div "1 x Pallet(s) Standard (Not Stackable) Package Type Select Bulk Bundle(s) Cardb…"
click link "Add Content"
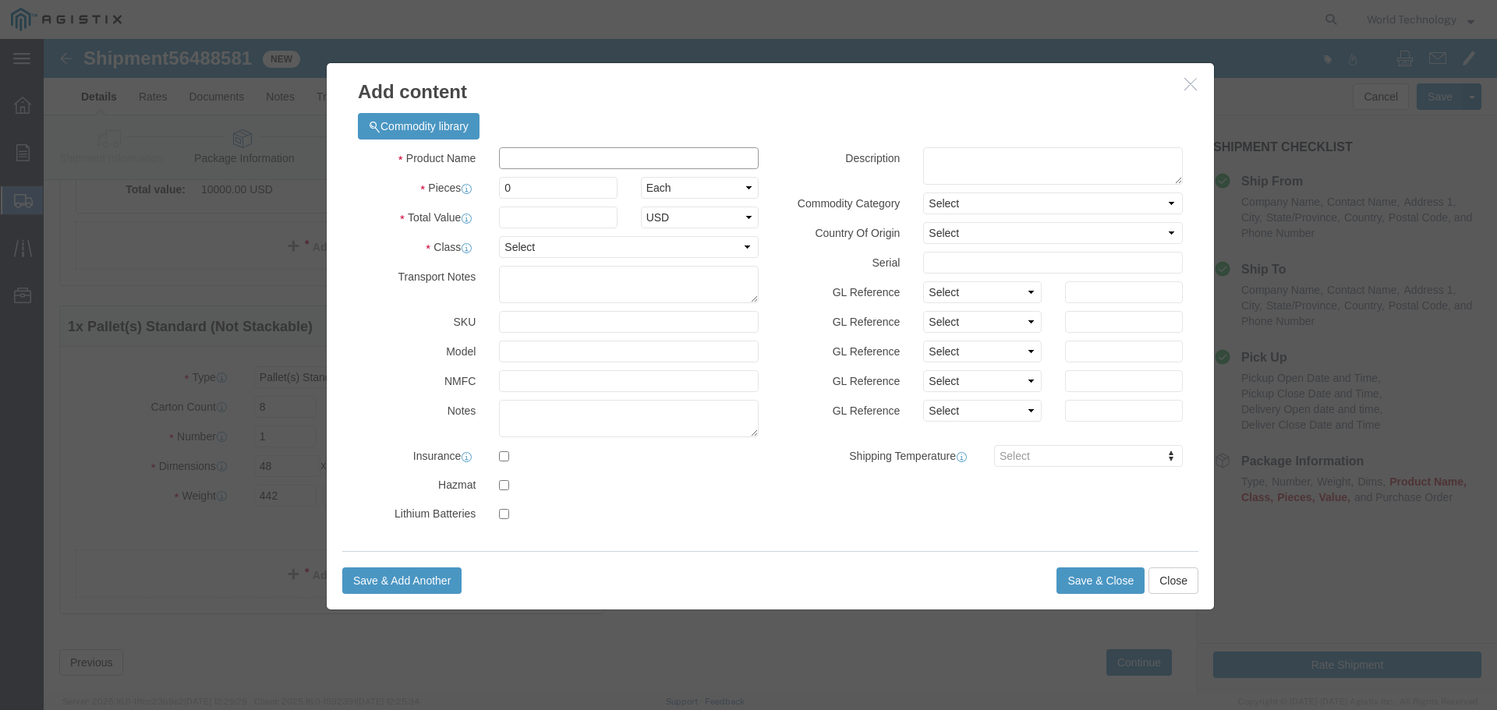
click input "text"
type input "Computer Equipment"
click input "0"
type input "8"
click input "text"
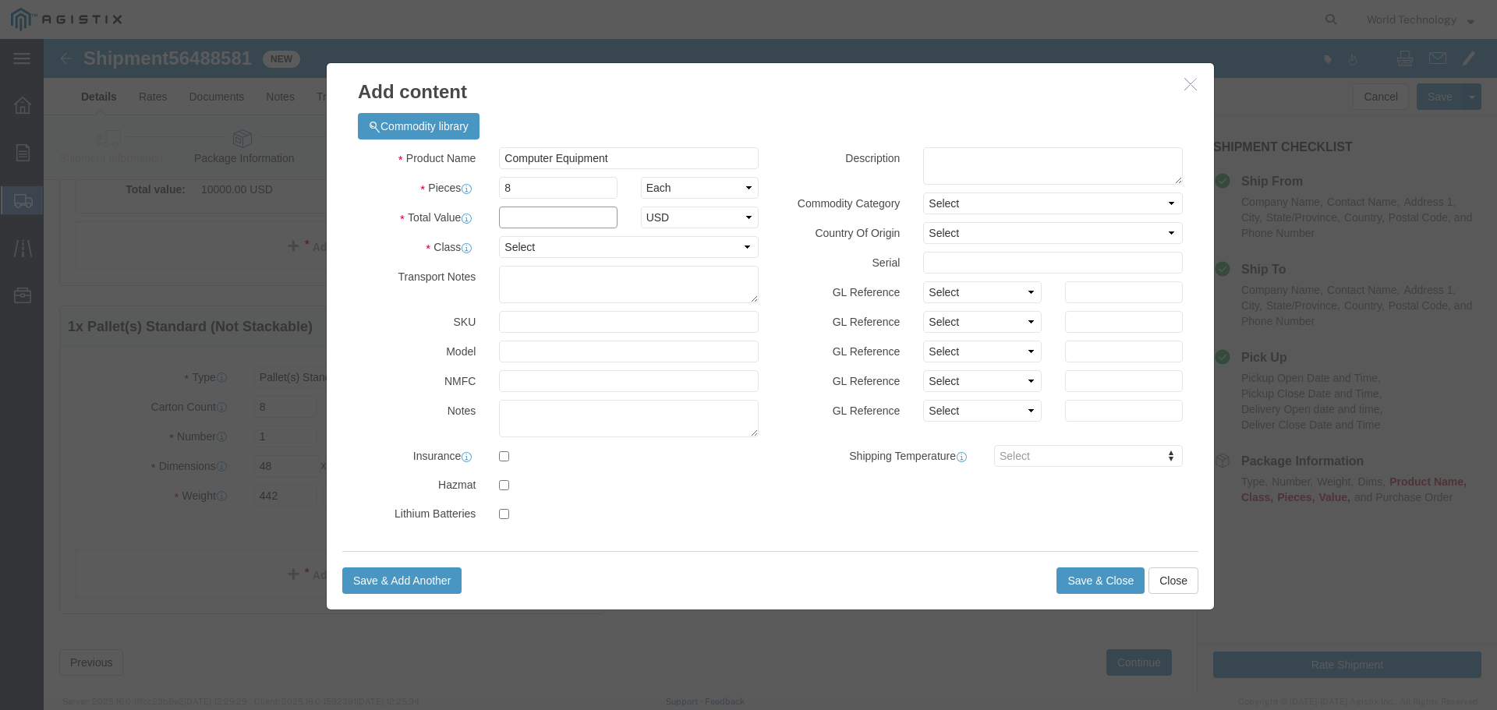
type input "10,000"
click select "Select 50 55 60 65 70 85 92.5 100 125 175 250 300 400"
select select "92.5"
click select "Select 50 55 60 65 70 85 92.5 100 125 175 250 300 400"
click button "Save & Close"
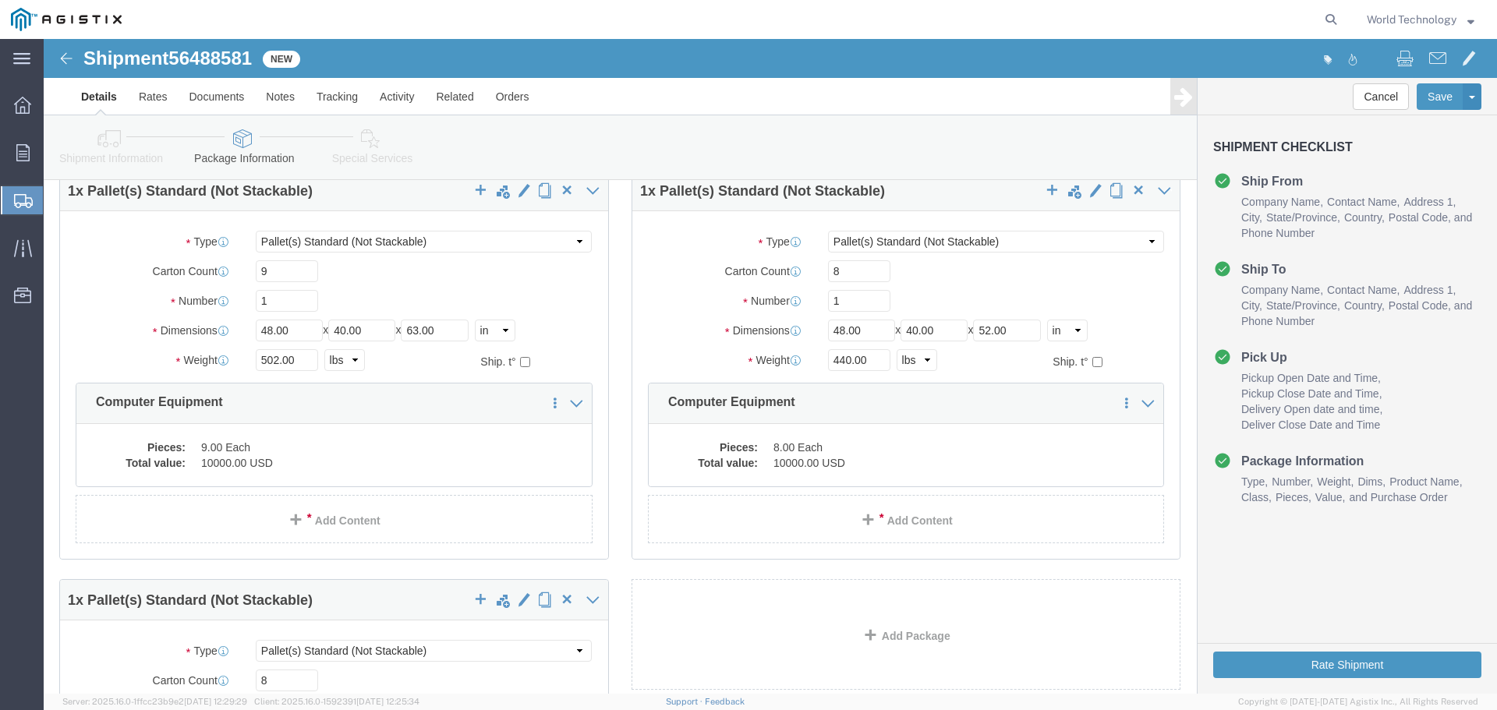
scroll to position [454, 0]
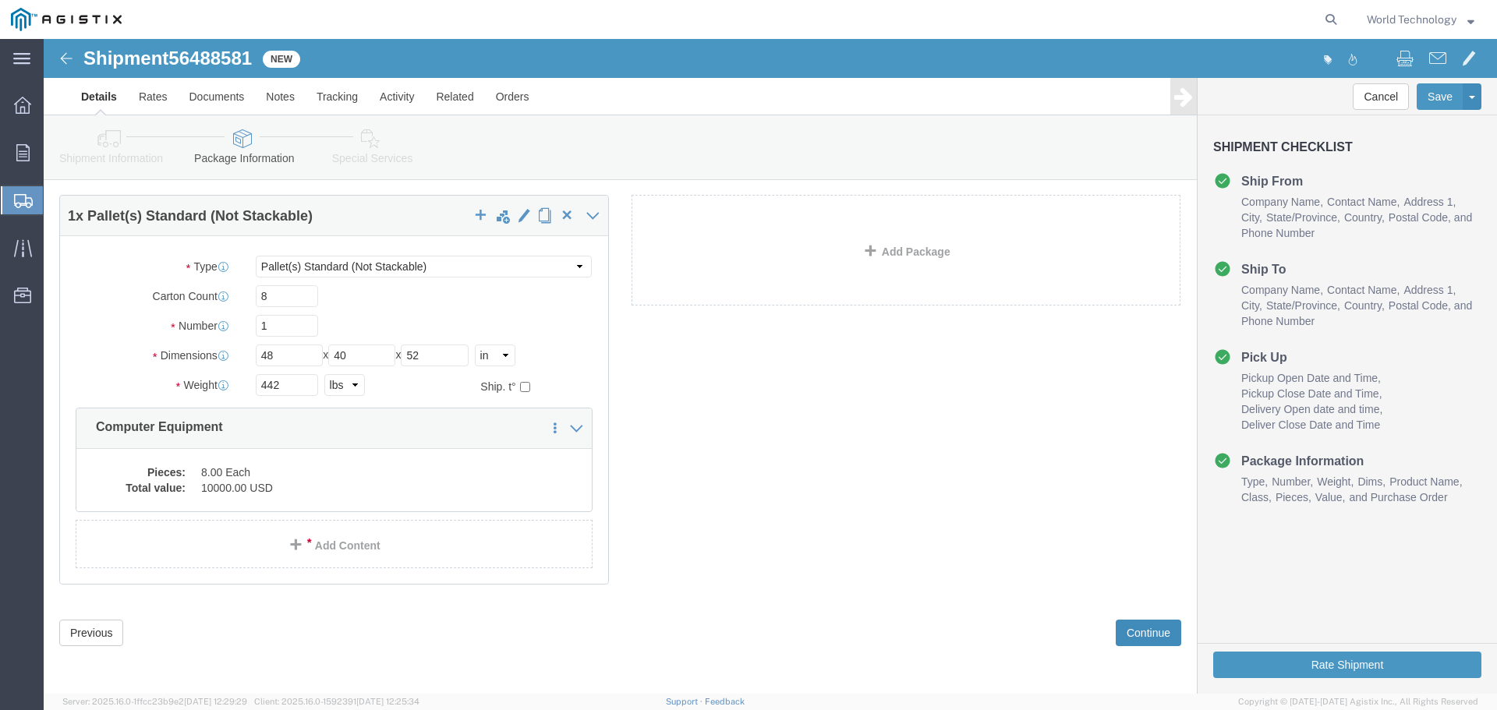
click button "Continue"
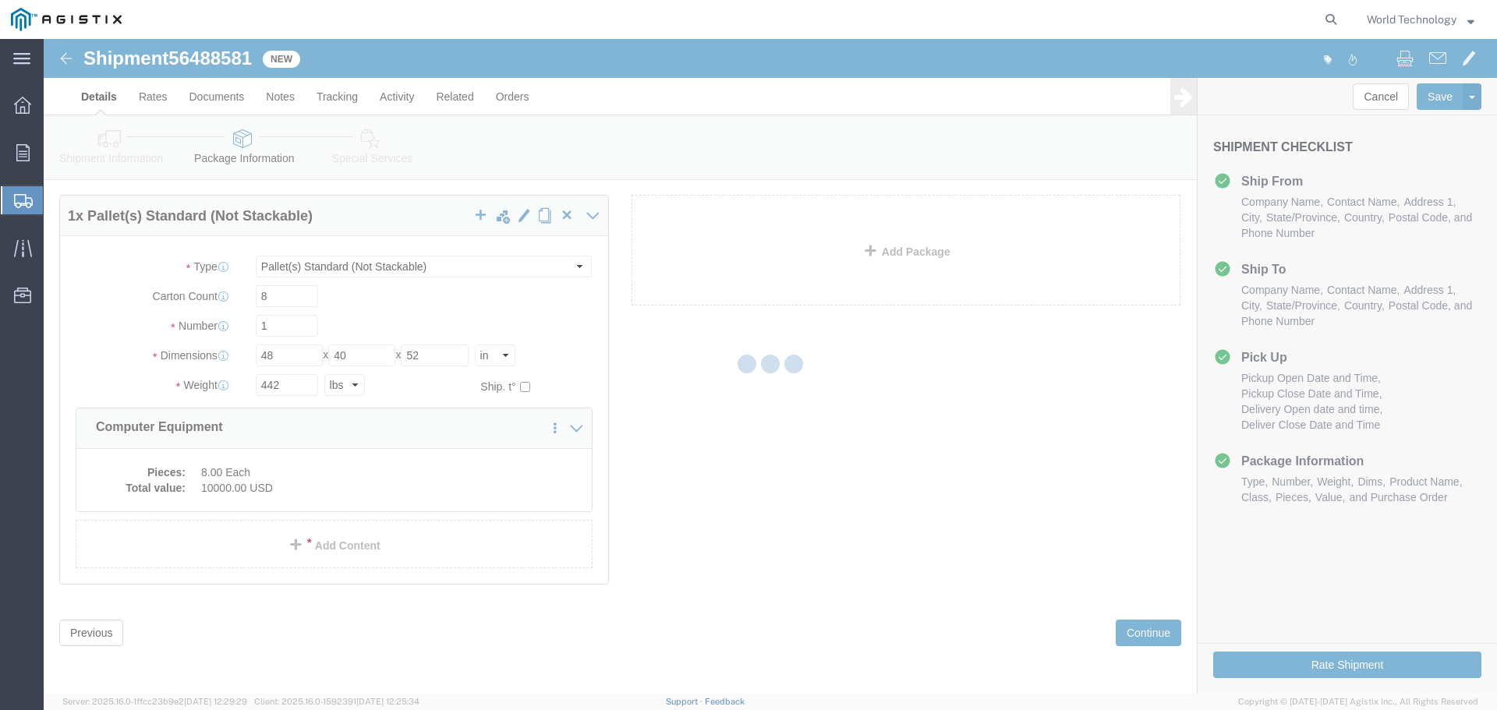
select select
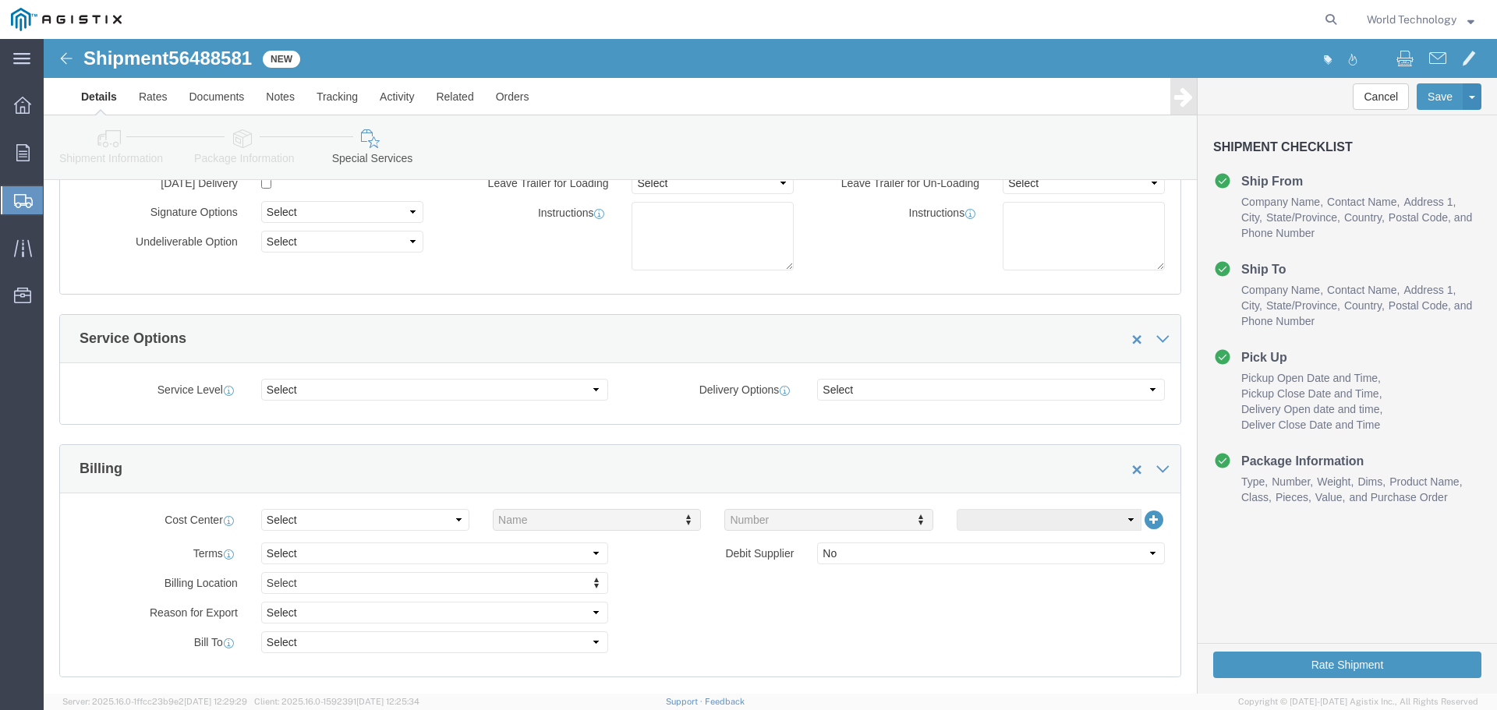
scroll to position [156, 0]
click select "Select 1 Day 2 Day 3-5 Day Economy 5+ Day"
select select "3-5 Day Economy"
click select "Select 1 Day 2 Day 3-5 Day Economy 5+ Day"
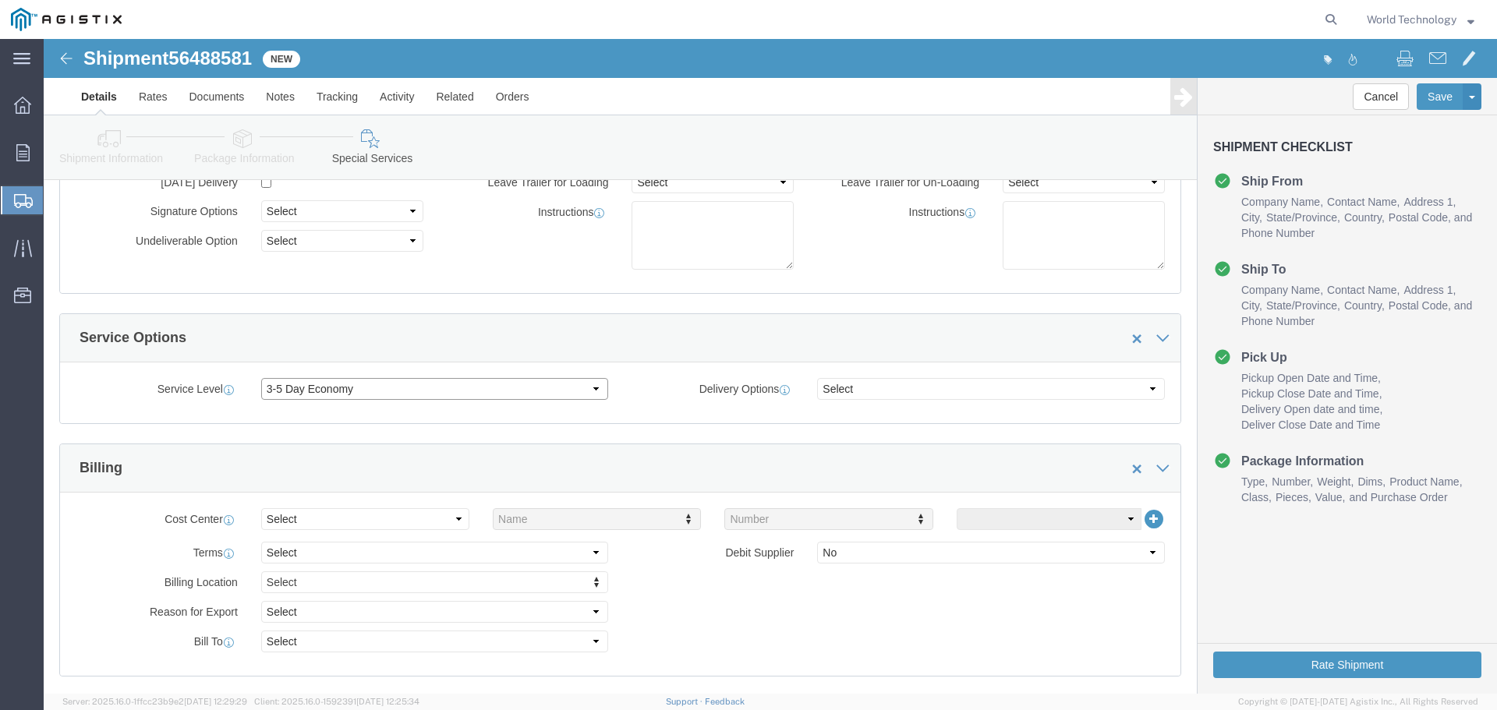
click select "Select 1 Day 2 Day 3-5 Day Economy 5+ Day"
click select "Select ATA DTA DTD"
select select "DTD"
click select "Select ATA DTA DTD"
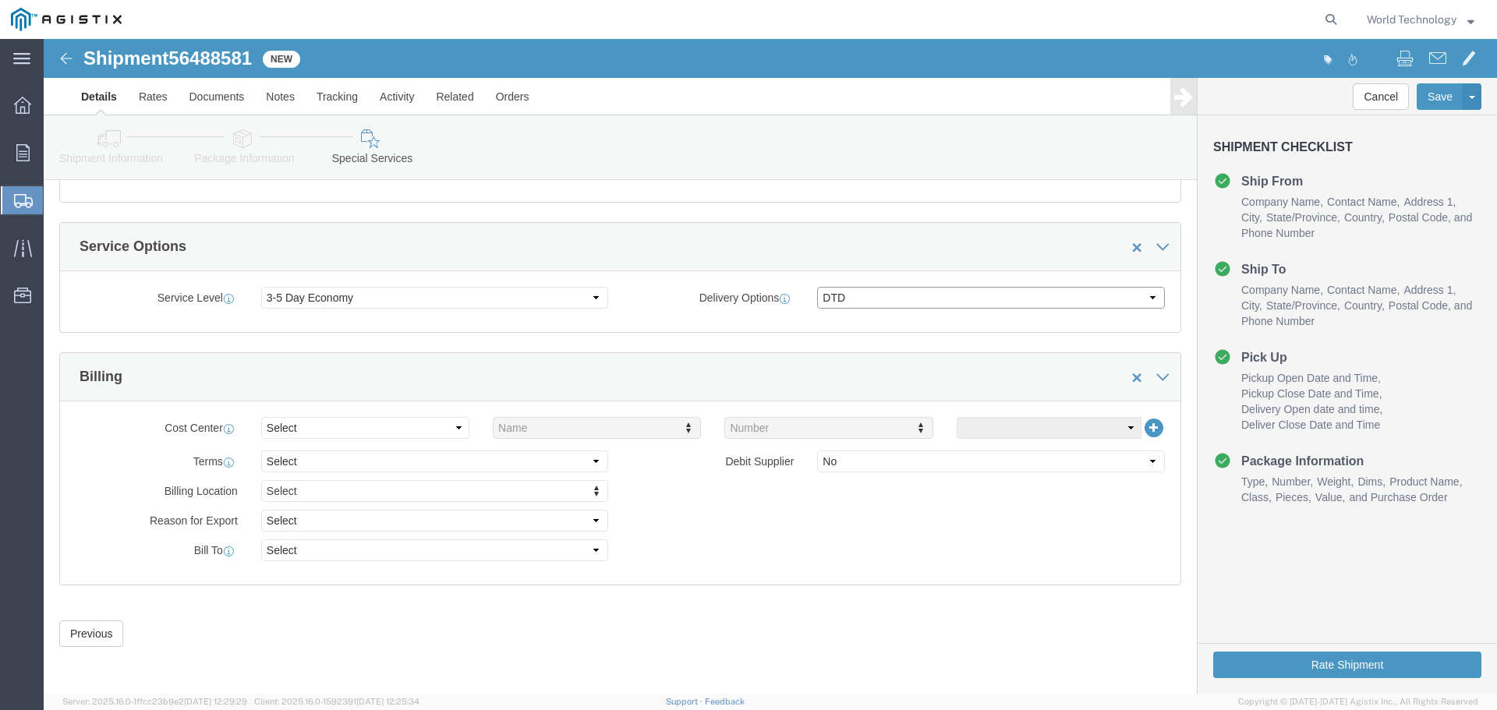
scroll to position [248, 0]
click button "Rate Shipment"
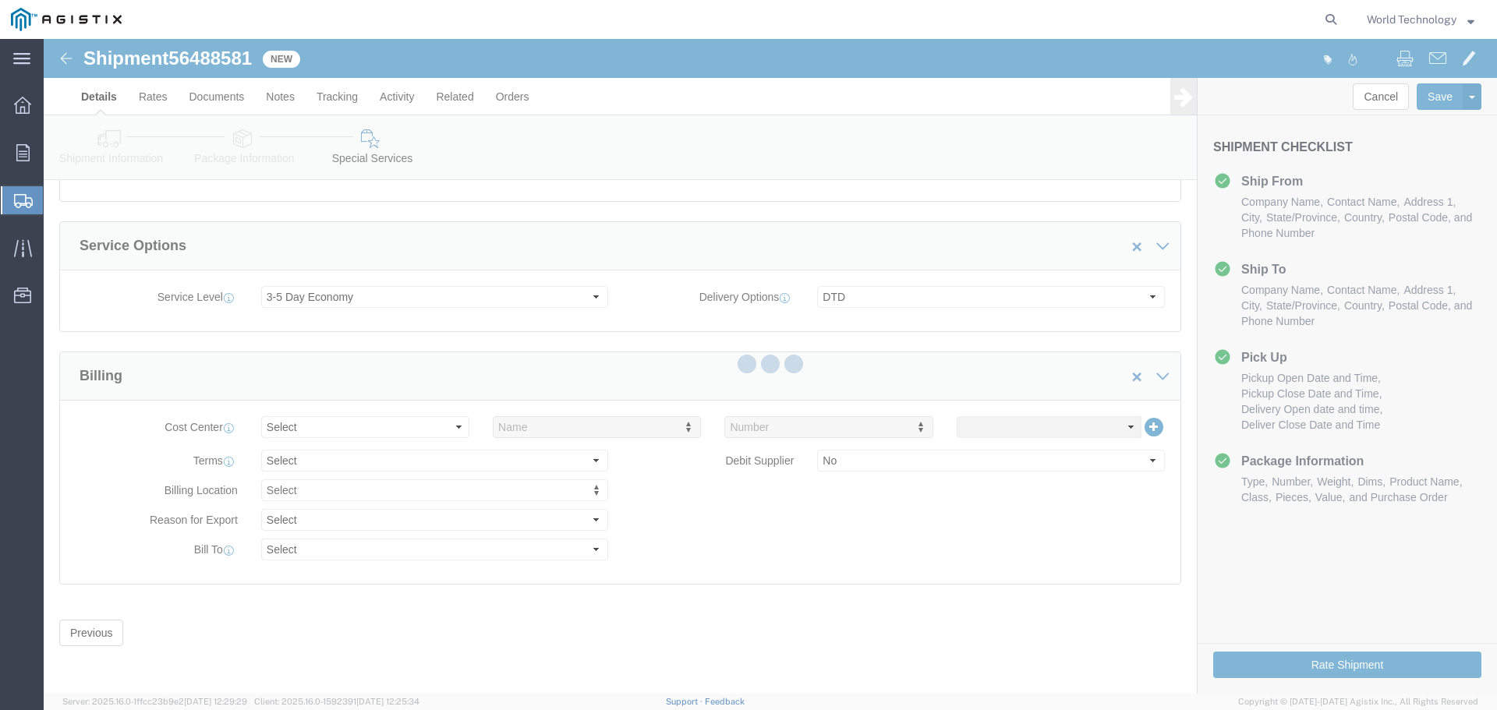
scroll to position [0, 0]
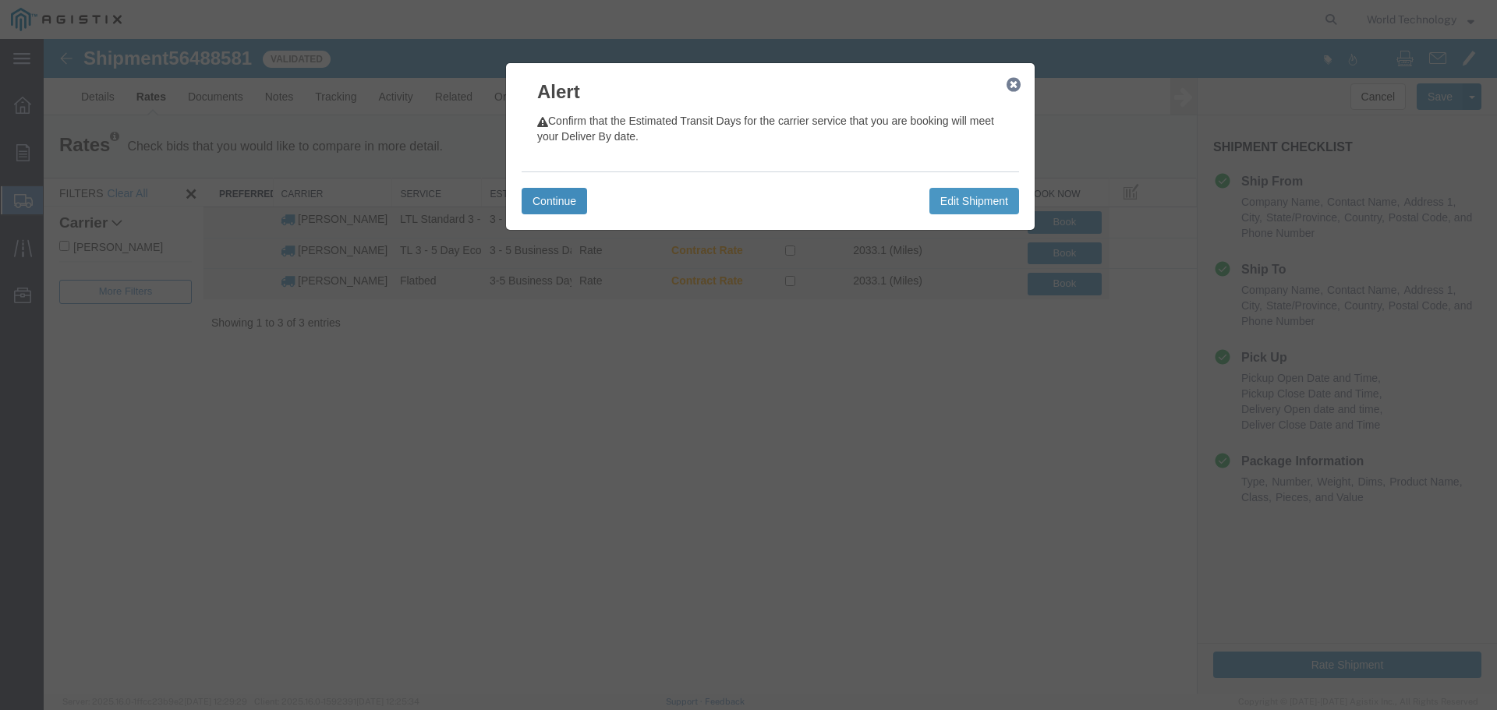
click at [576, 199] on button "Continue" at bounding box center [555, 201] width 66 height 27
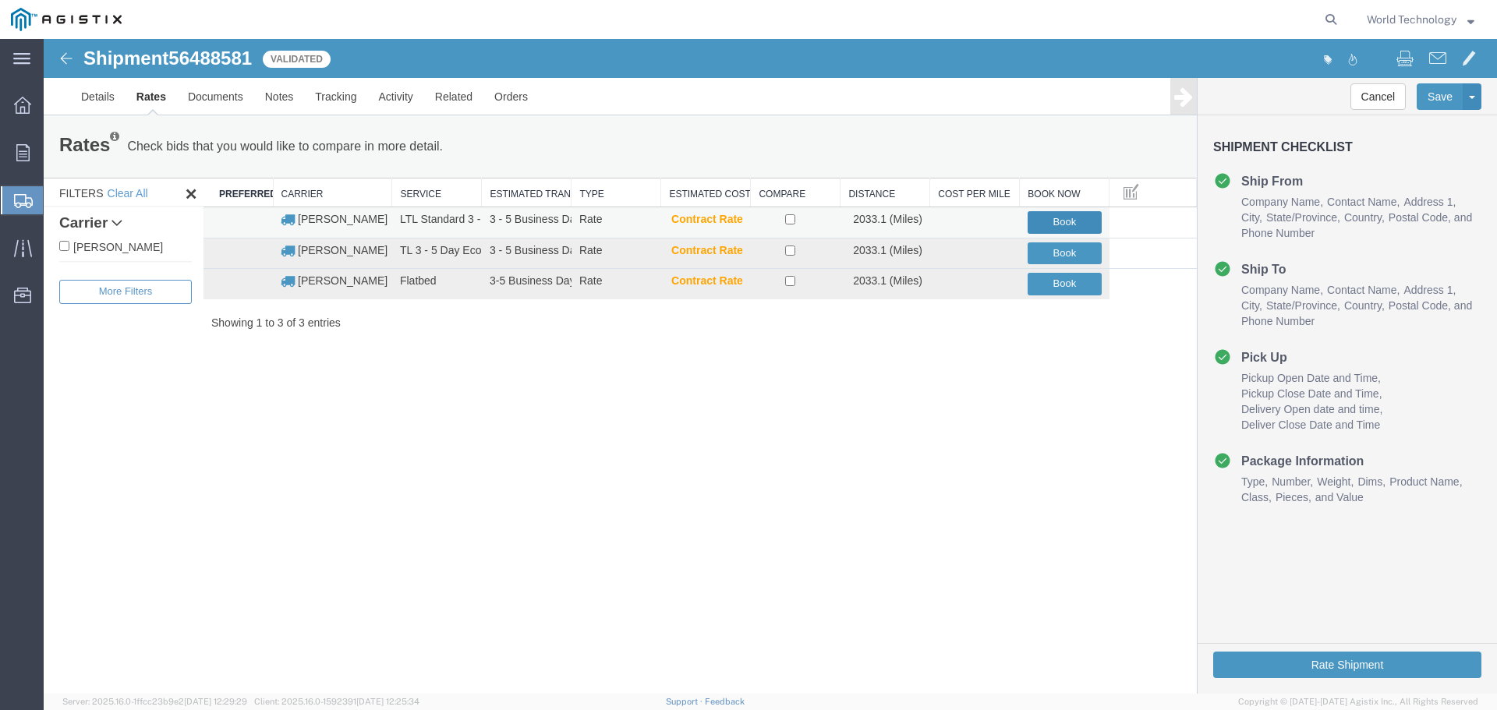
click at [1040, 222] on button "Book" at bounding box center [1065, 222] width 74 height 23
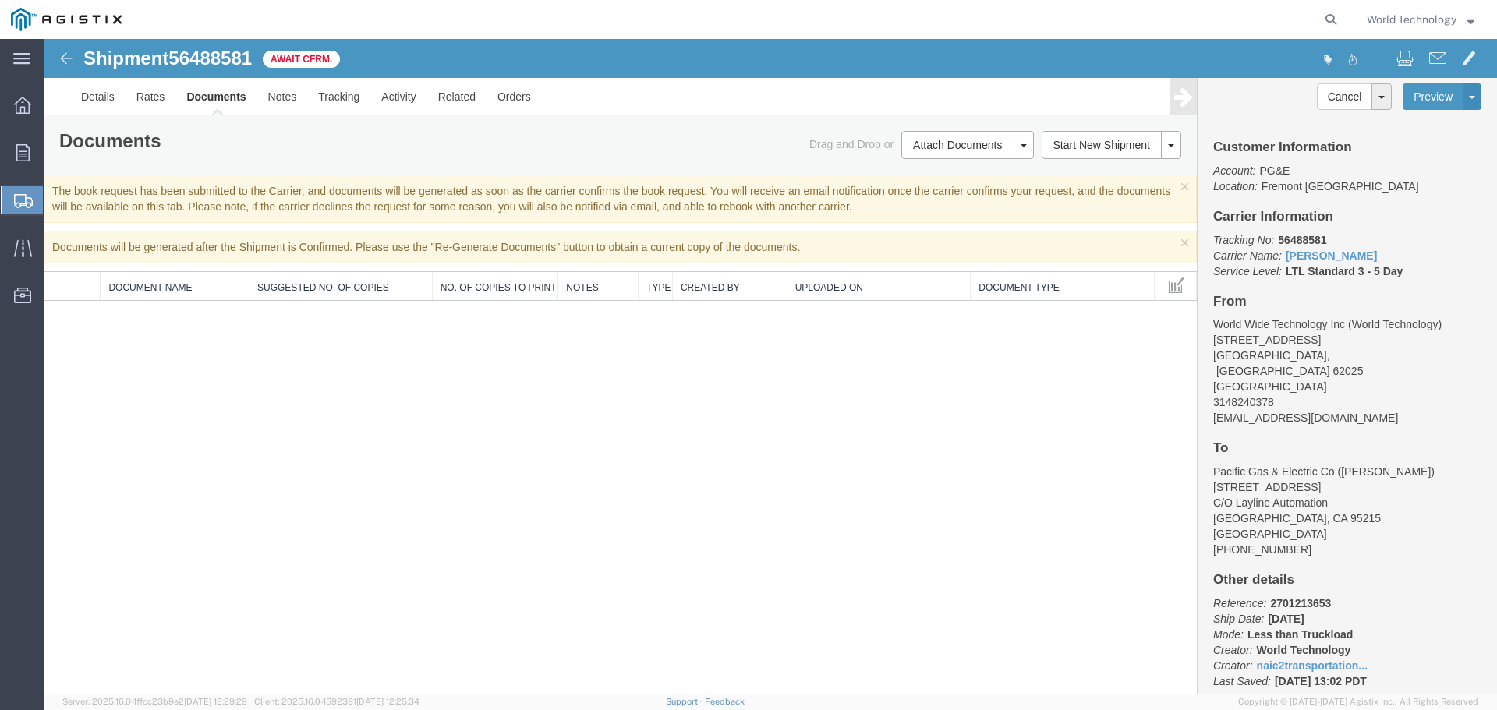
click at [746, 385] on div "Shipment 56488581 0 of 0 Await Cfrm. Details Rates Documents Notes Tracking Act…" at bounding box center [771, 366] width 1454 height 655
